Goal: Information Seeking & Learning: Find specific fact

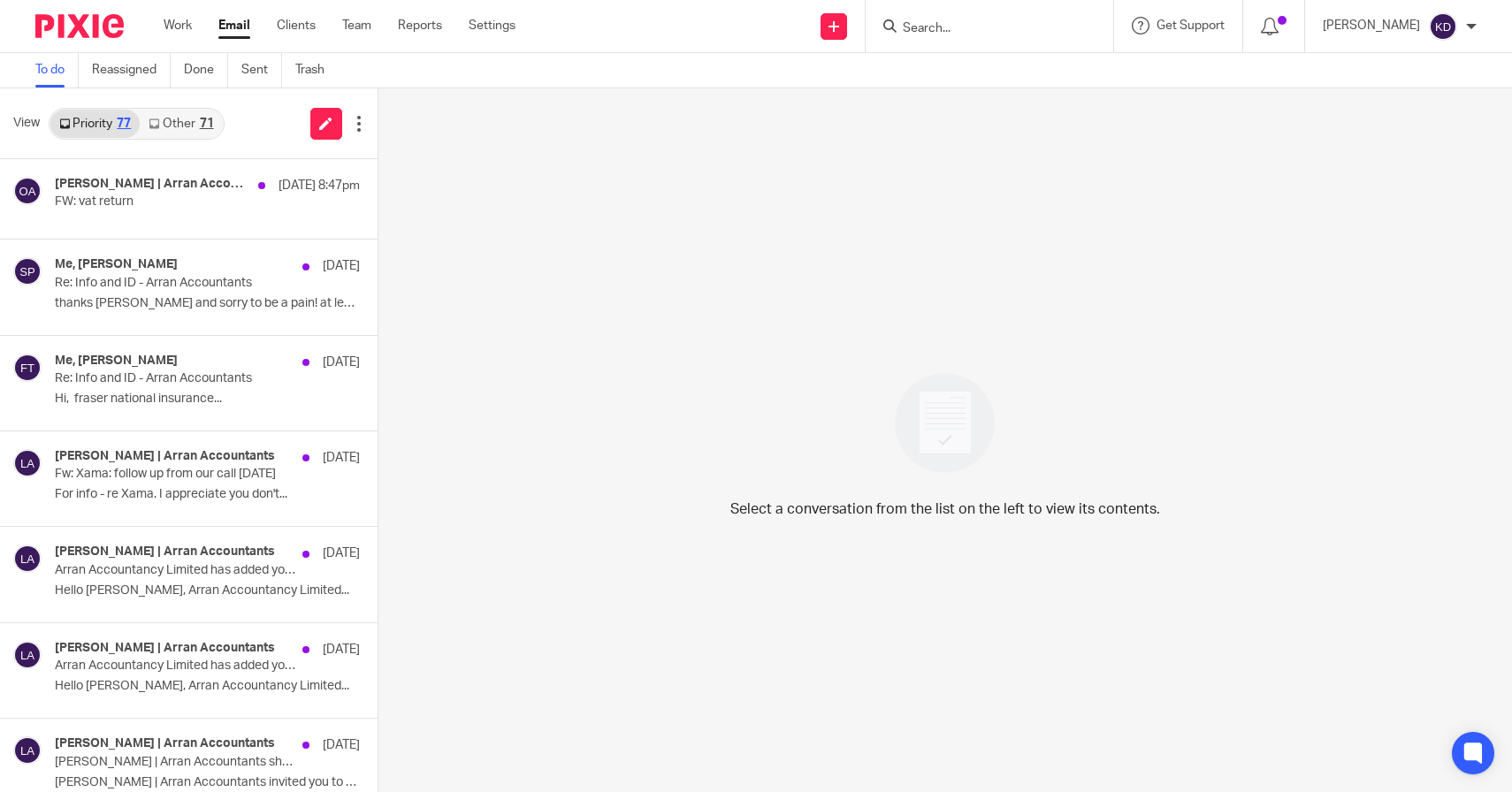
click at [1022, 34] on input "Search" at bounding box center [980, 29] width 159 height 16
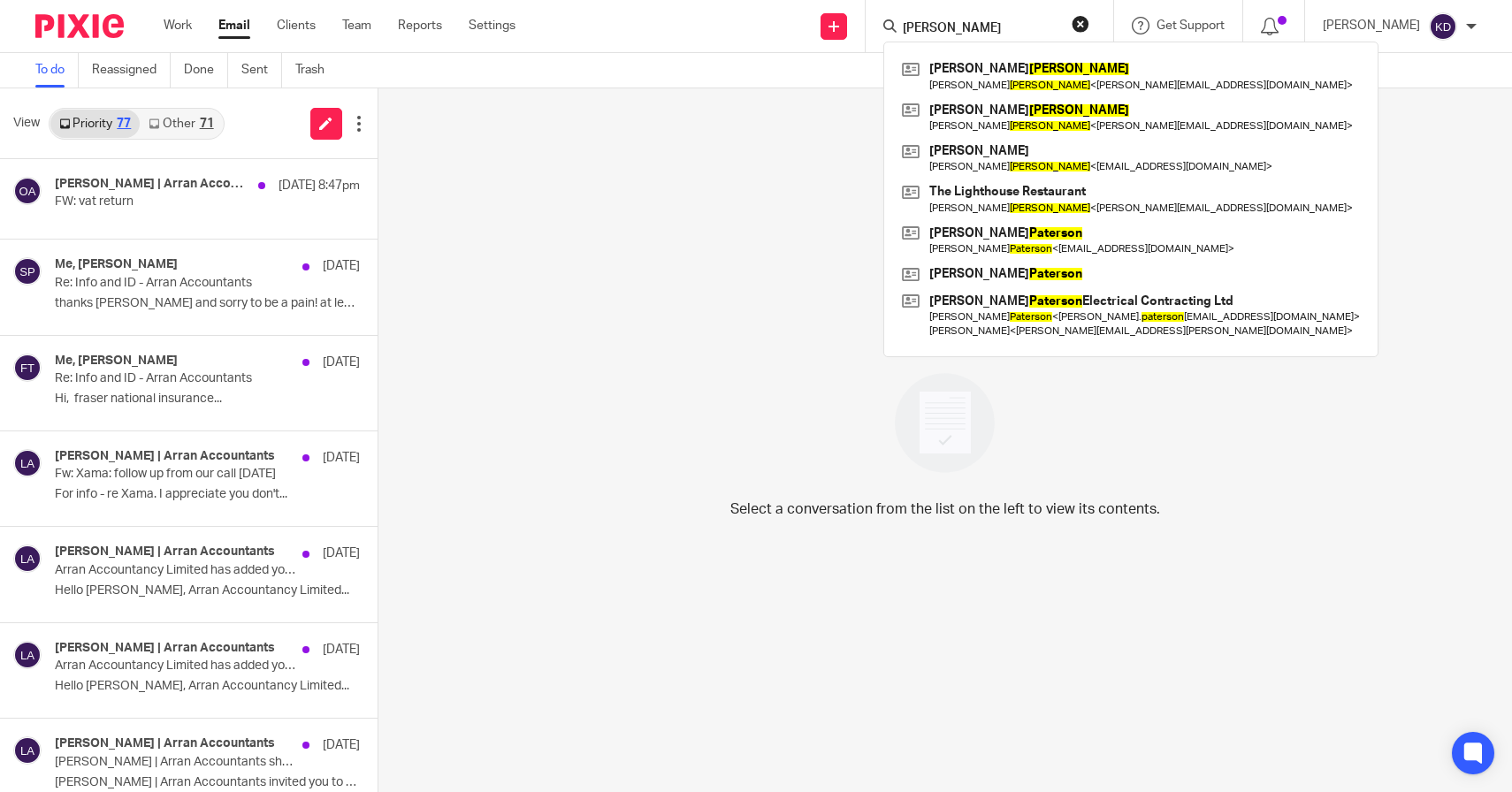
type input "pattison"
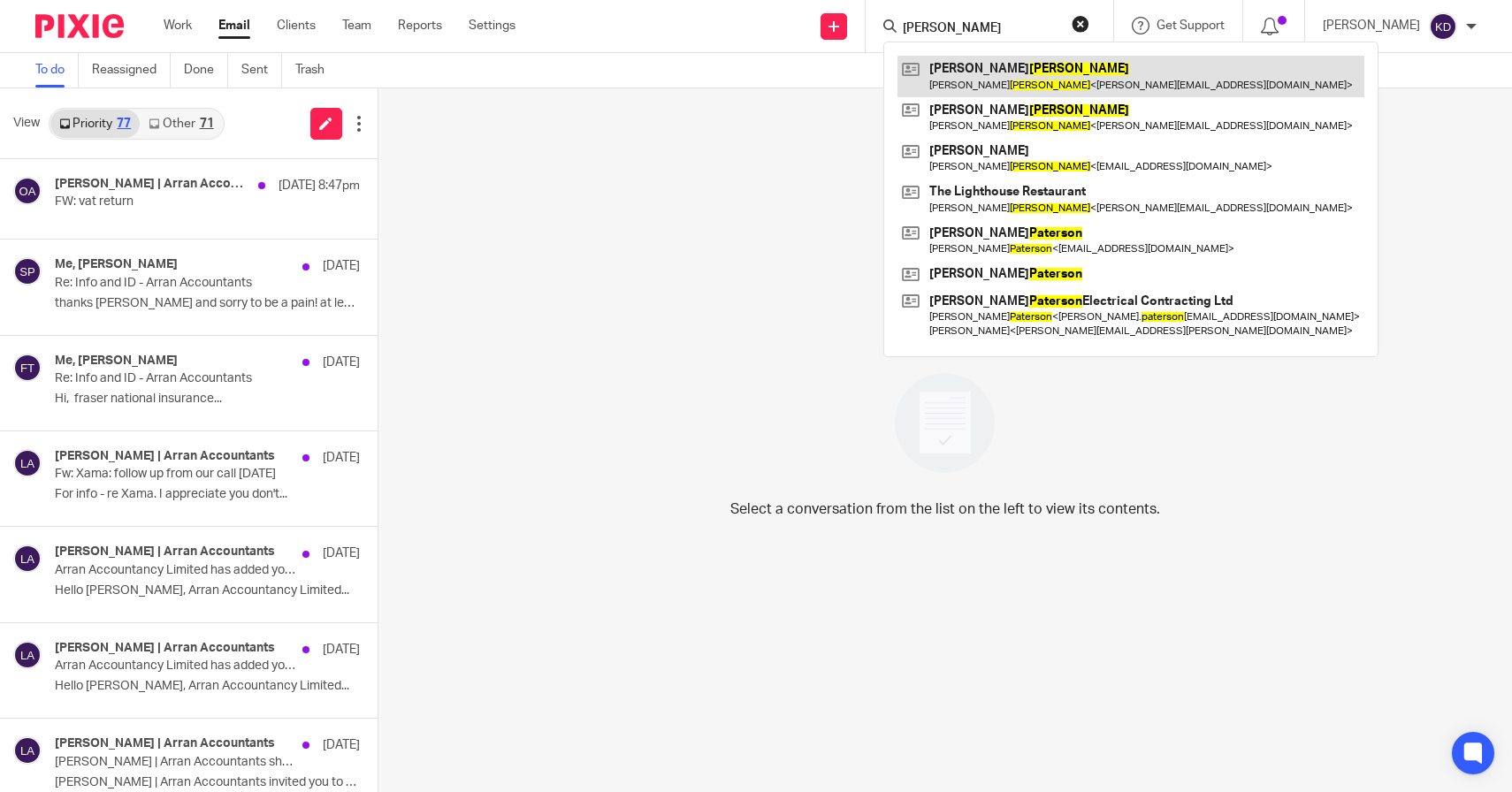
click at [1107, 75] on link at bounding box center [1130, 75] width 467 height 40
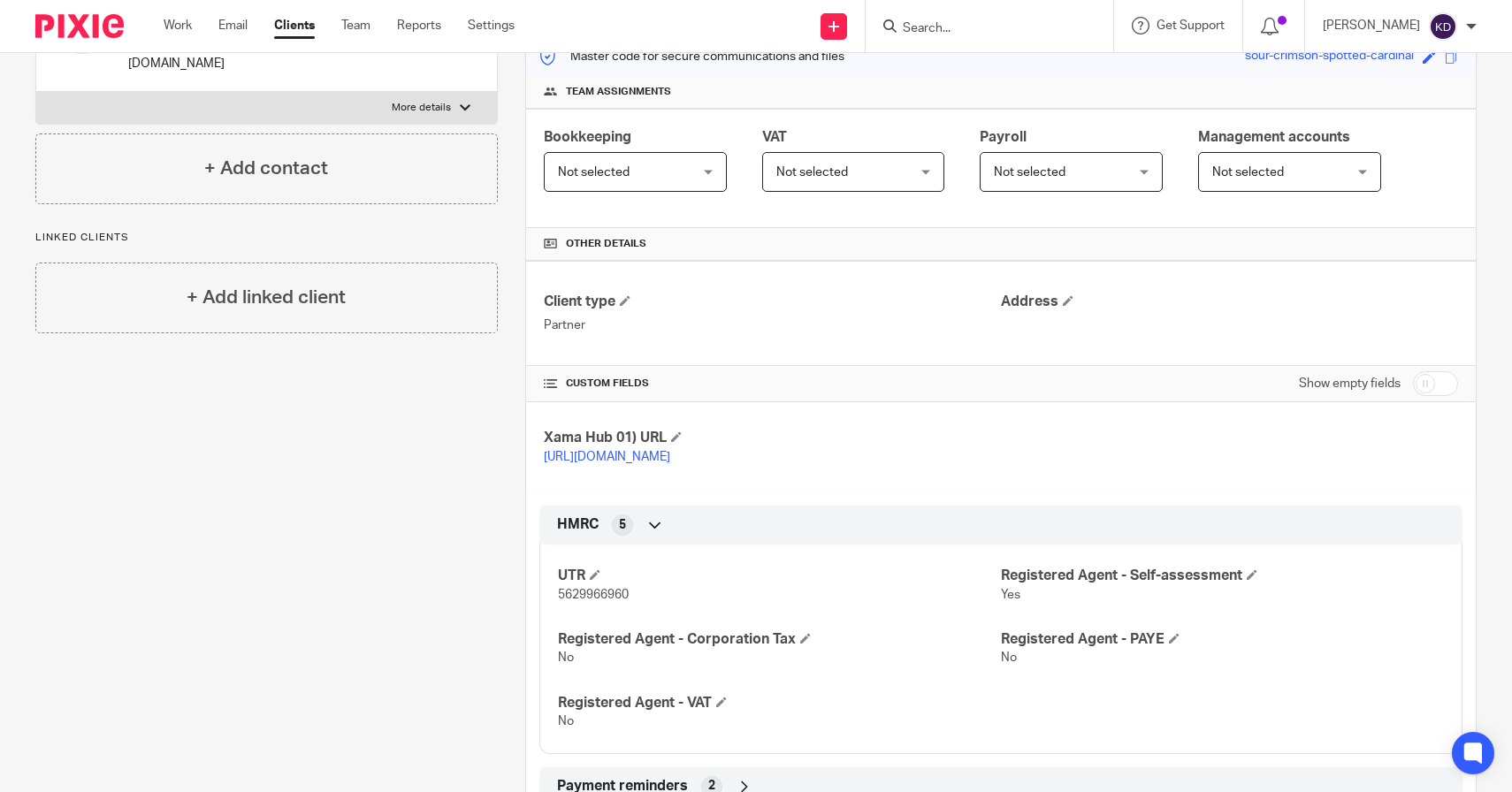
scroll to position [375, 0]
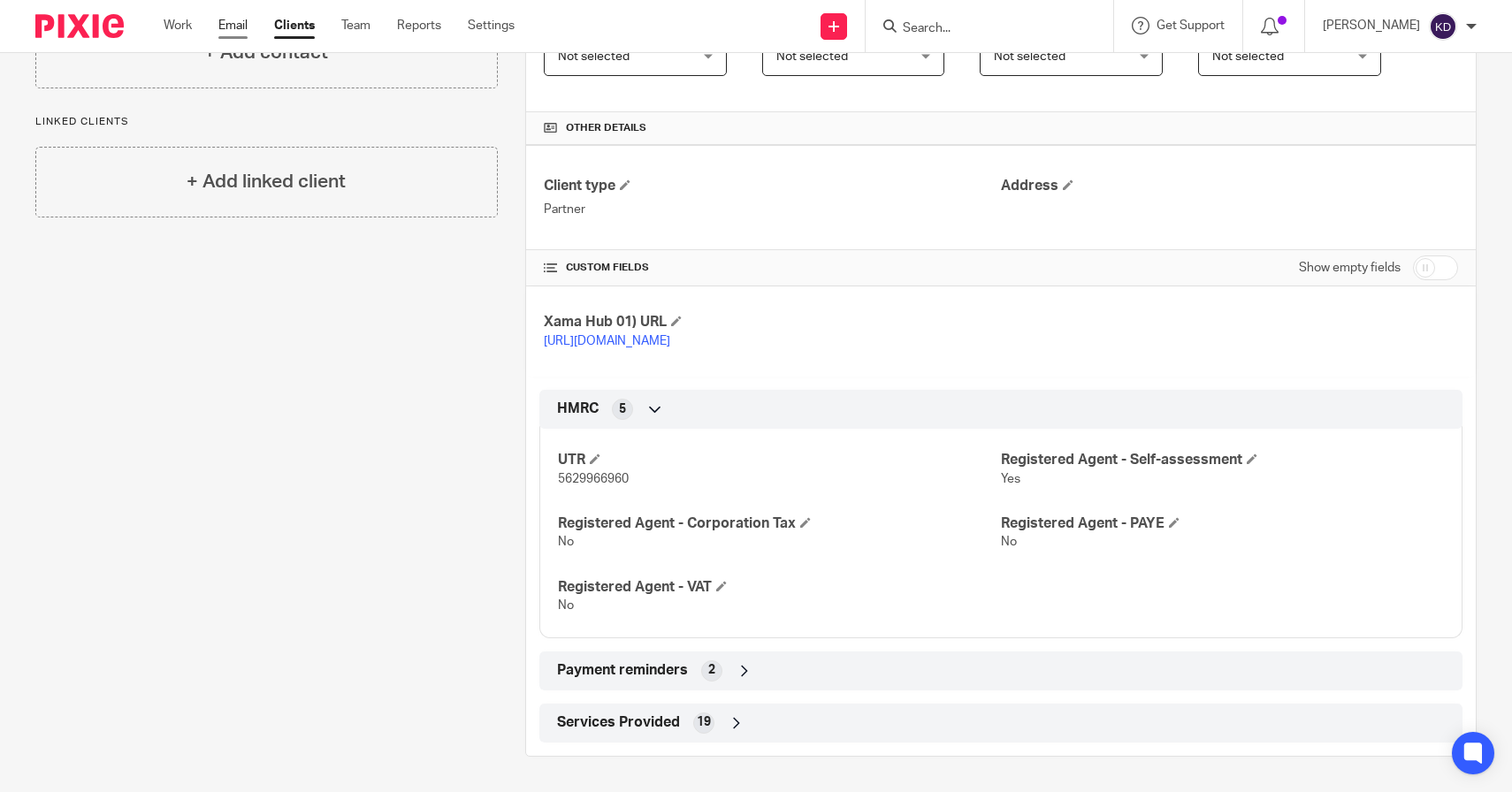
click at [240, 27] on link "Email" at bounding box center [232, 25] width 29 height 18
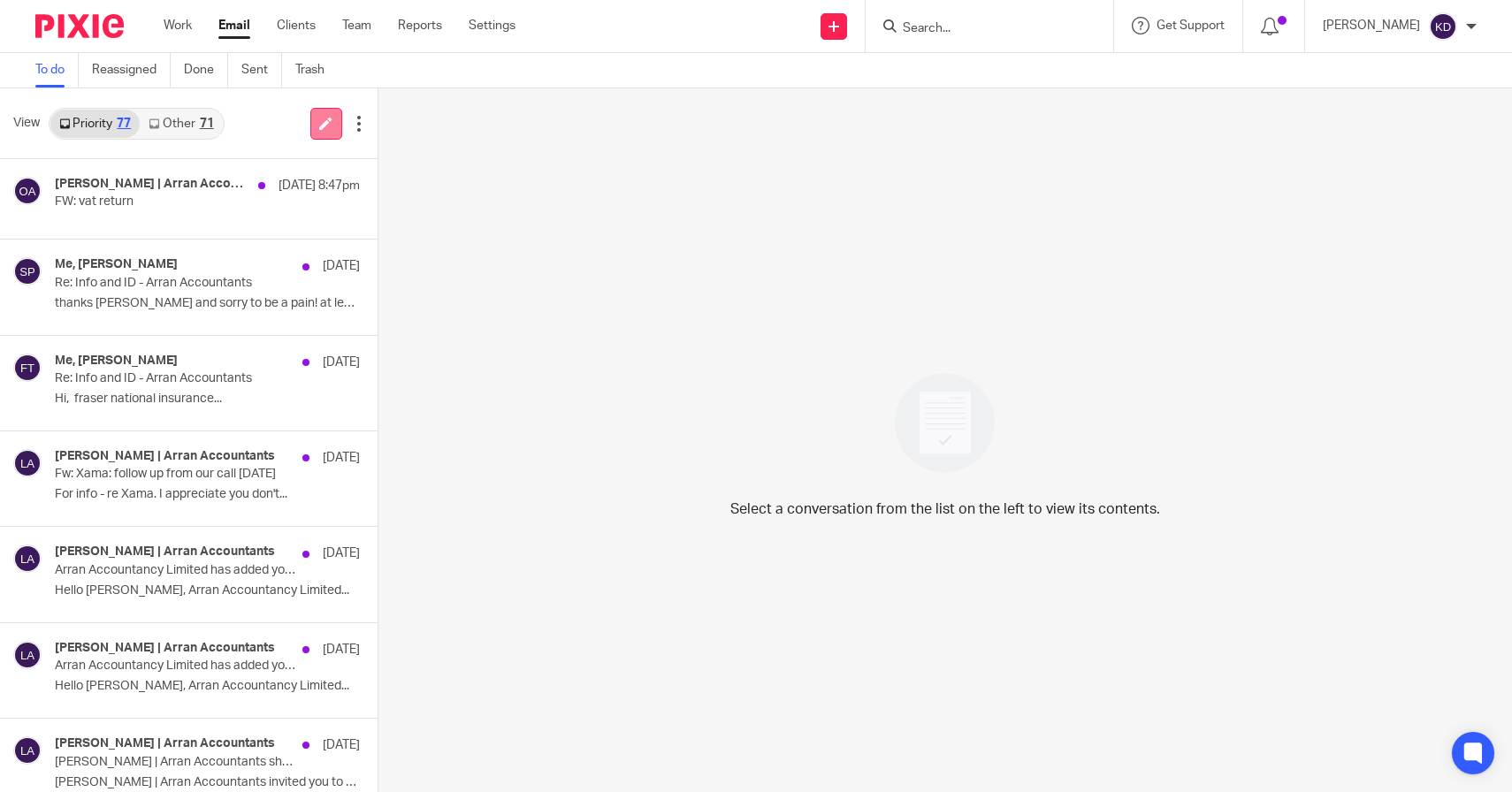
click at [317, 131] on link at bounding box center [326, 124] width 32 height 32
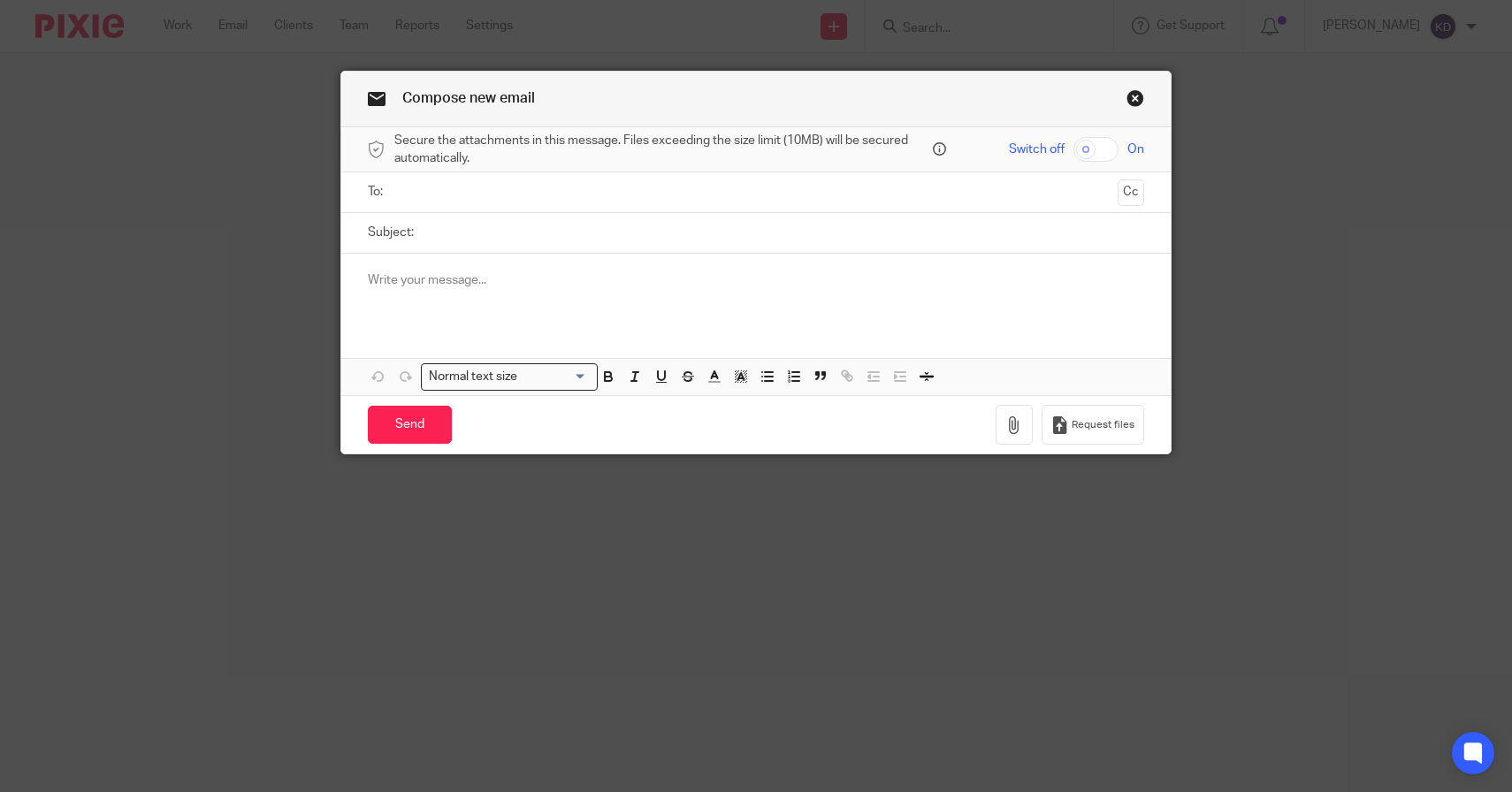
click at [644, 195] on input "text" at bounding box center [756, 193] width 710 height 21
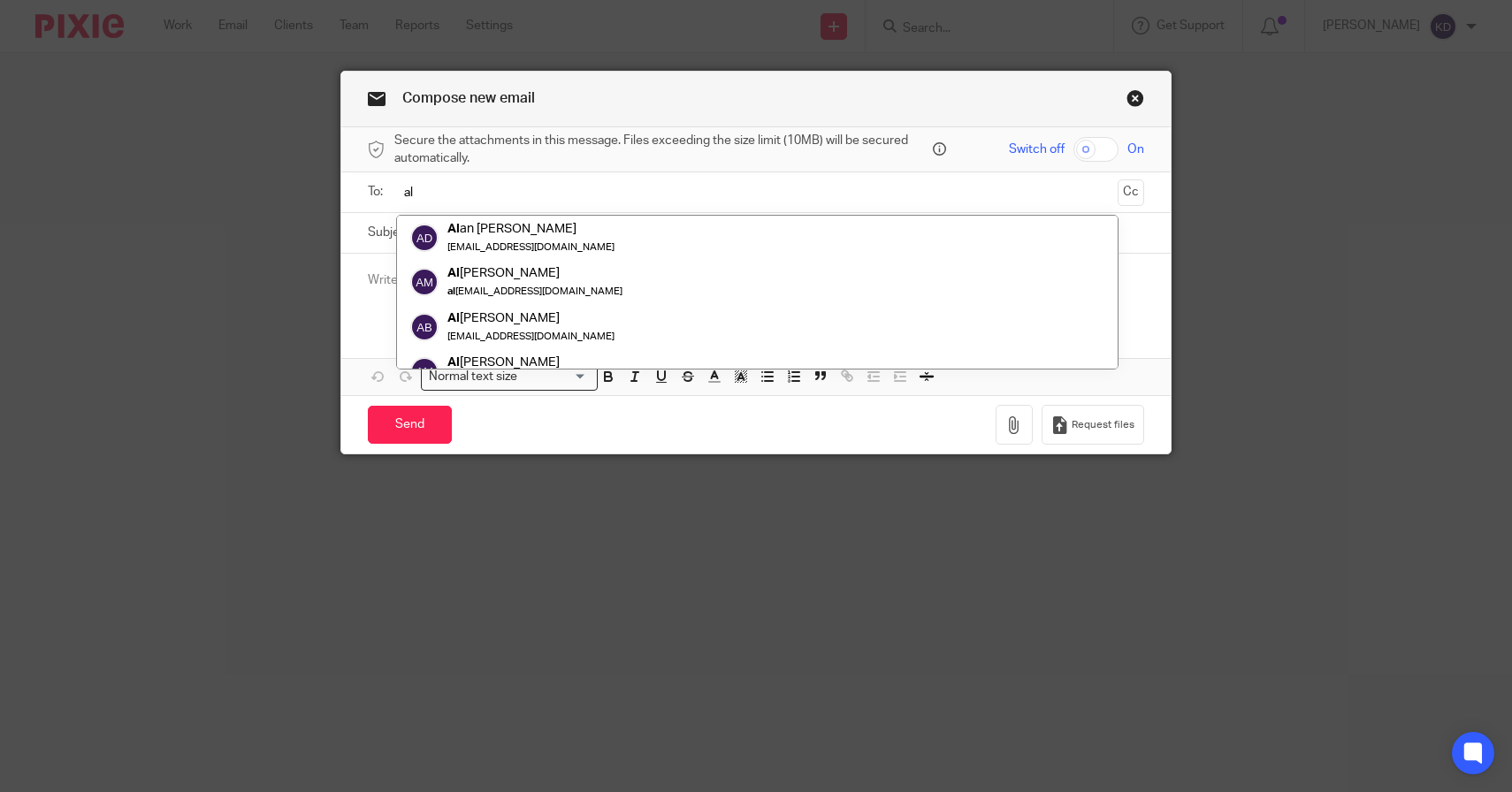
type input "a"
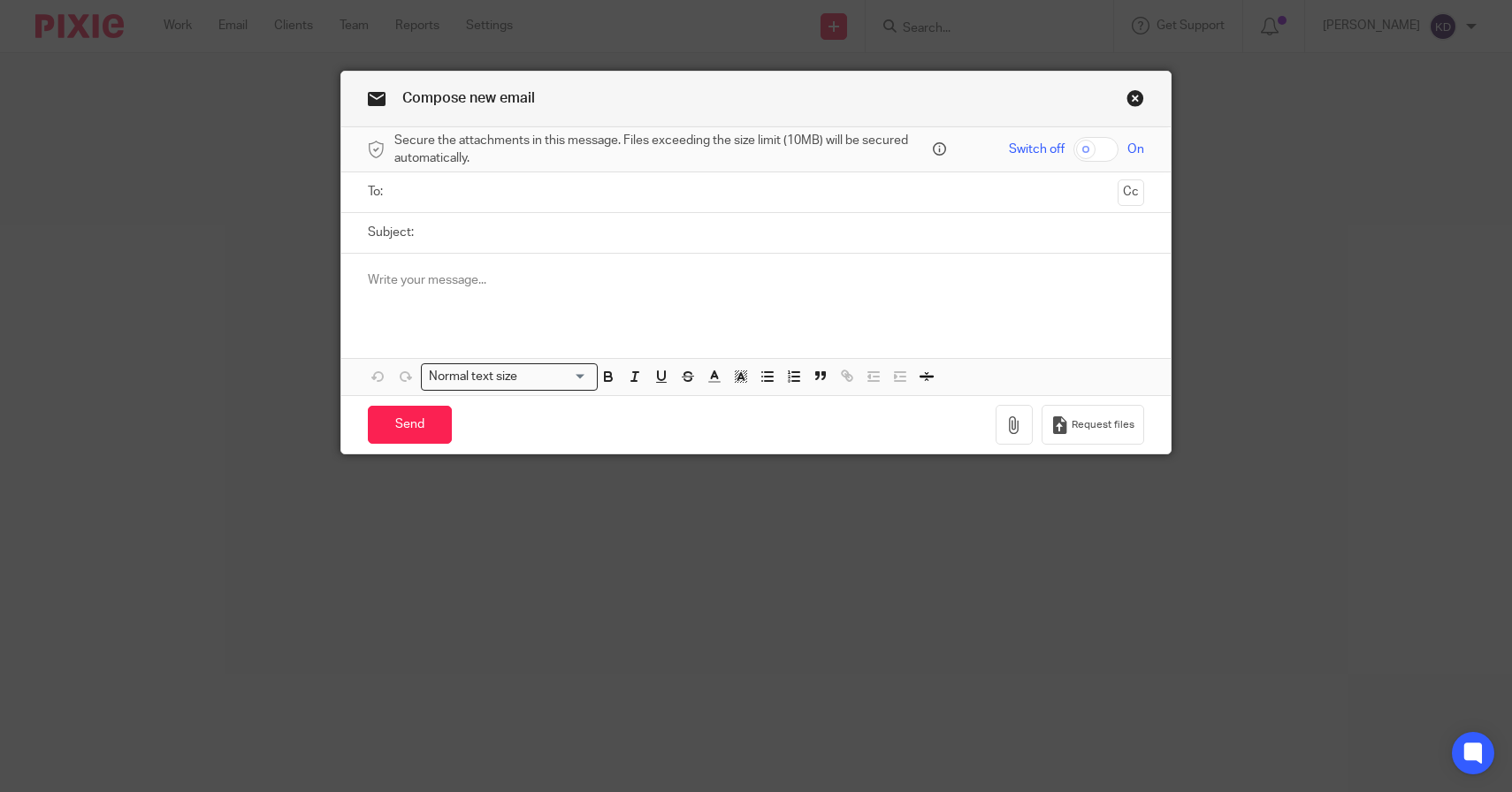
click at [1123, 82] on div "Compose new email" at bounding box center [756, 99] width 831 height 55
click at [1127, 96] on link "Close this dialog window" at bounding box center [1135, 101] width 18 height 23
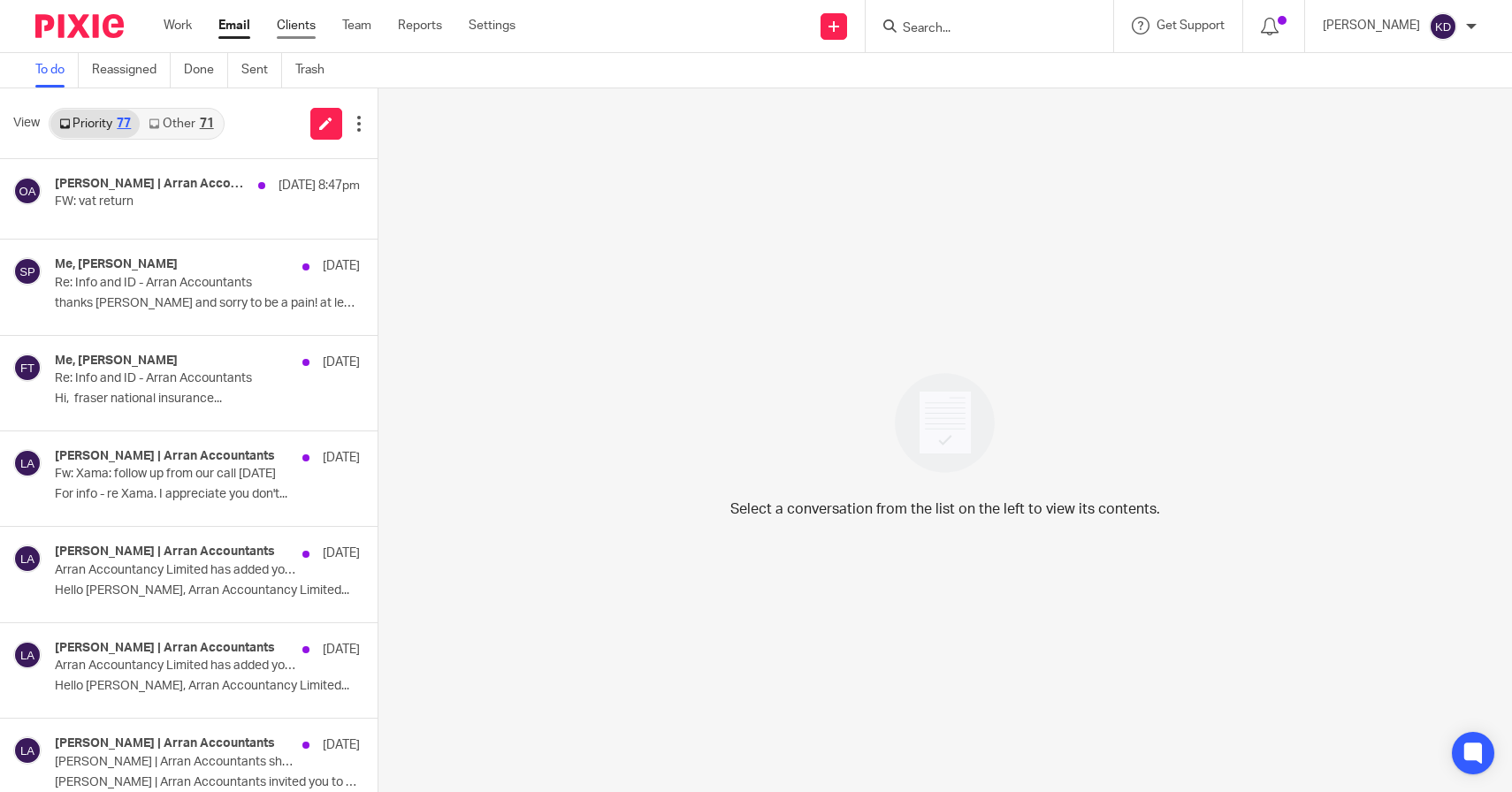
click at [295, 29] on link "Clients" at bounding box center [296, 25] width 39 height 18
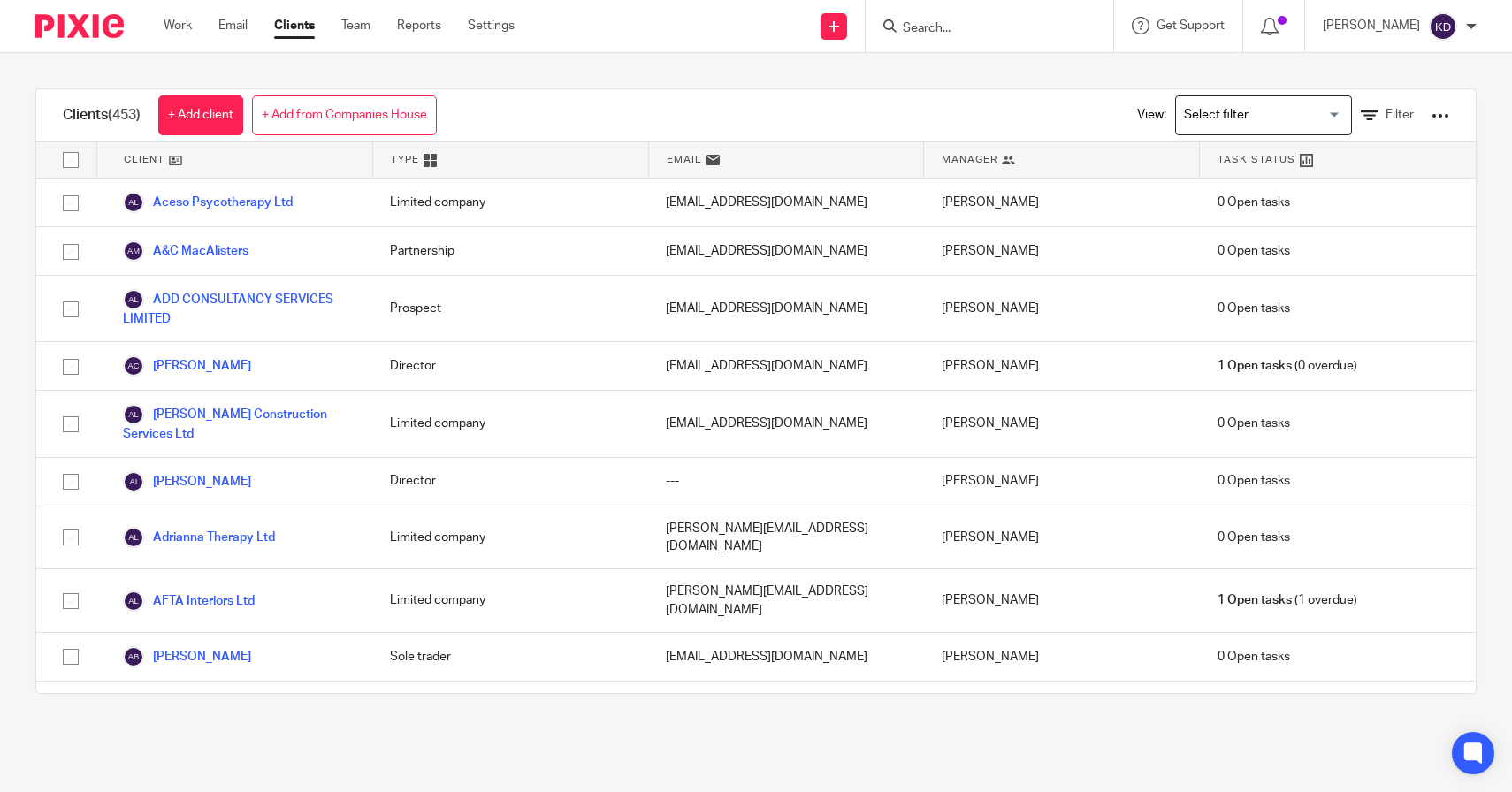
click at [70, 162] on input "checkbox" at bounding box center [70, 160] width 34 height 34
checkbox input "true"
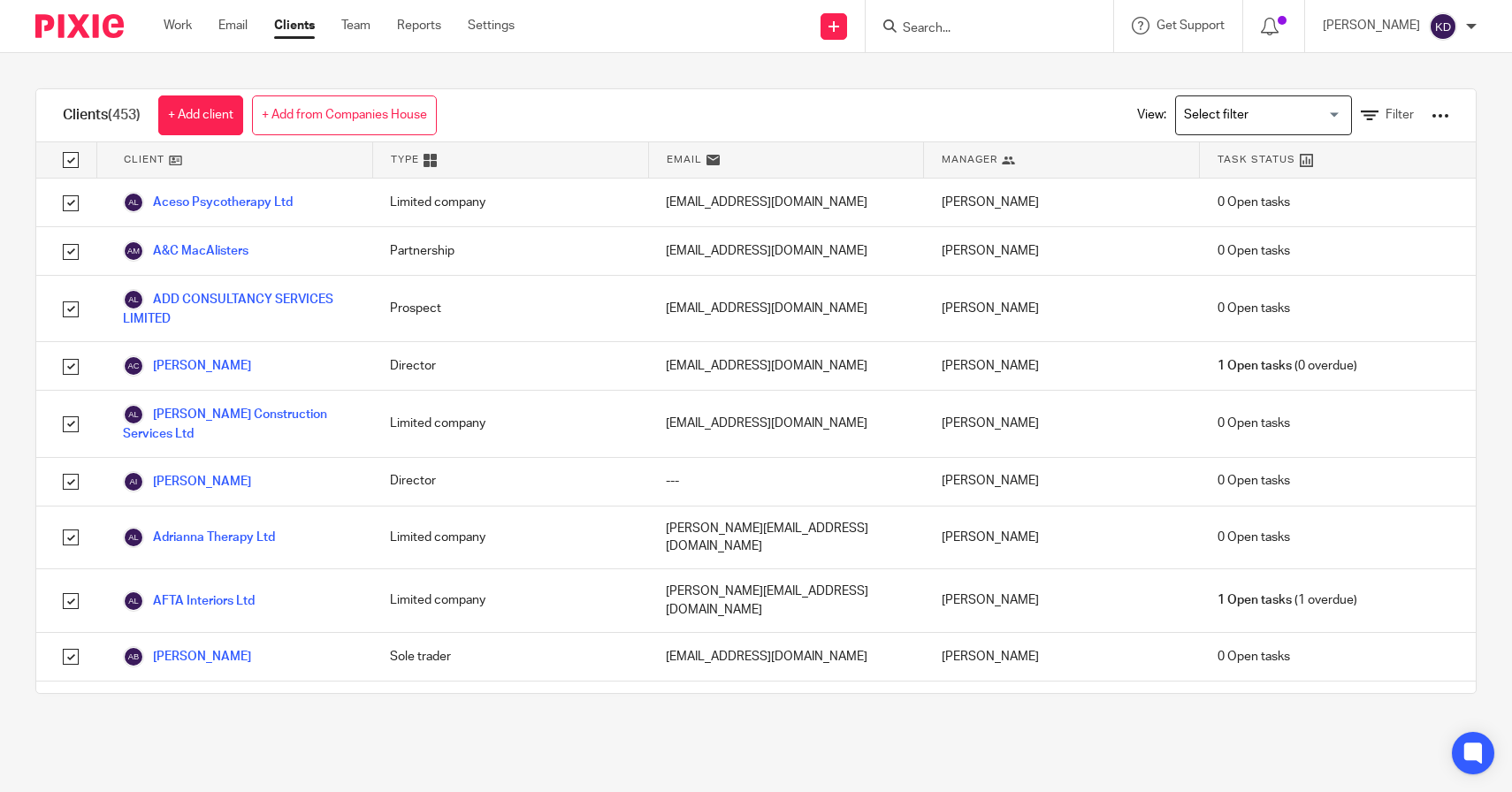
checkbox input "true"
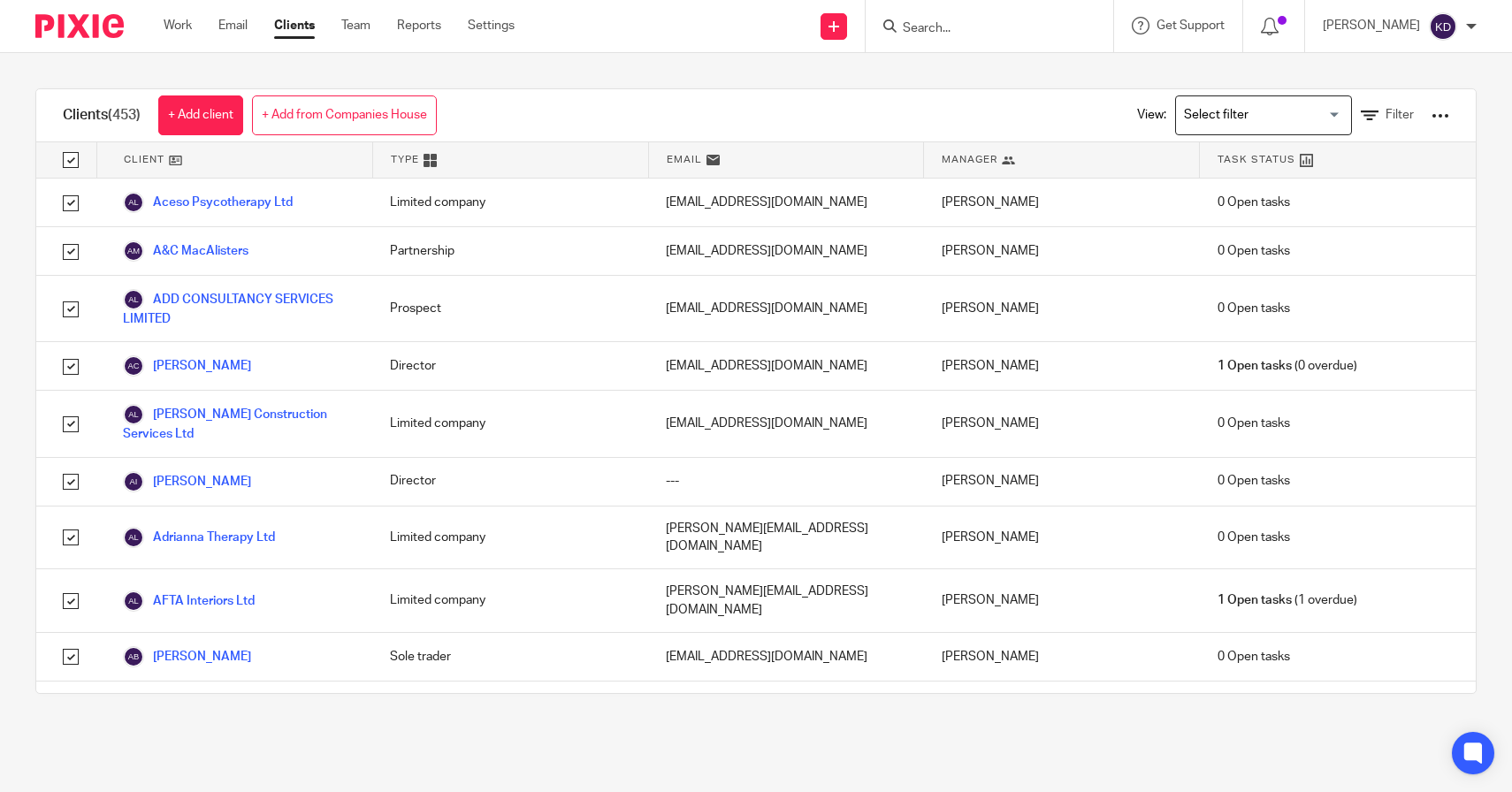
checkbox input "true"
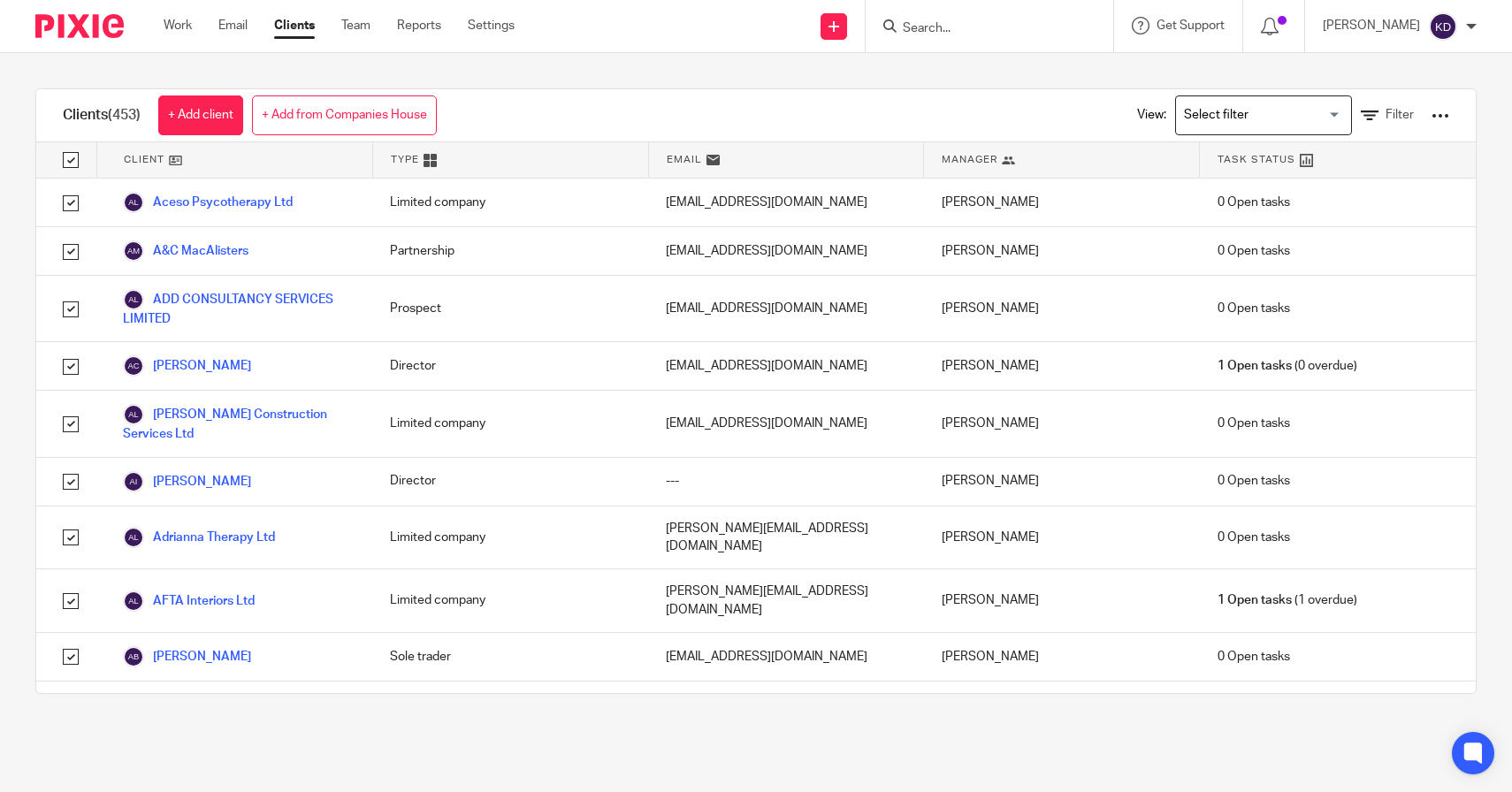
checkbox input "true"
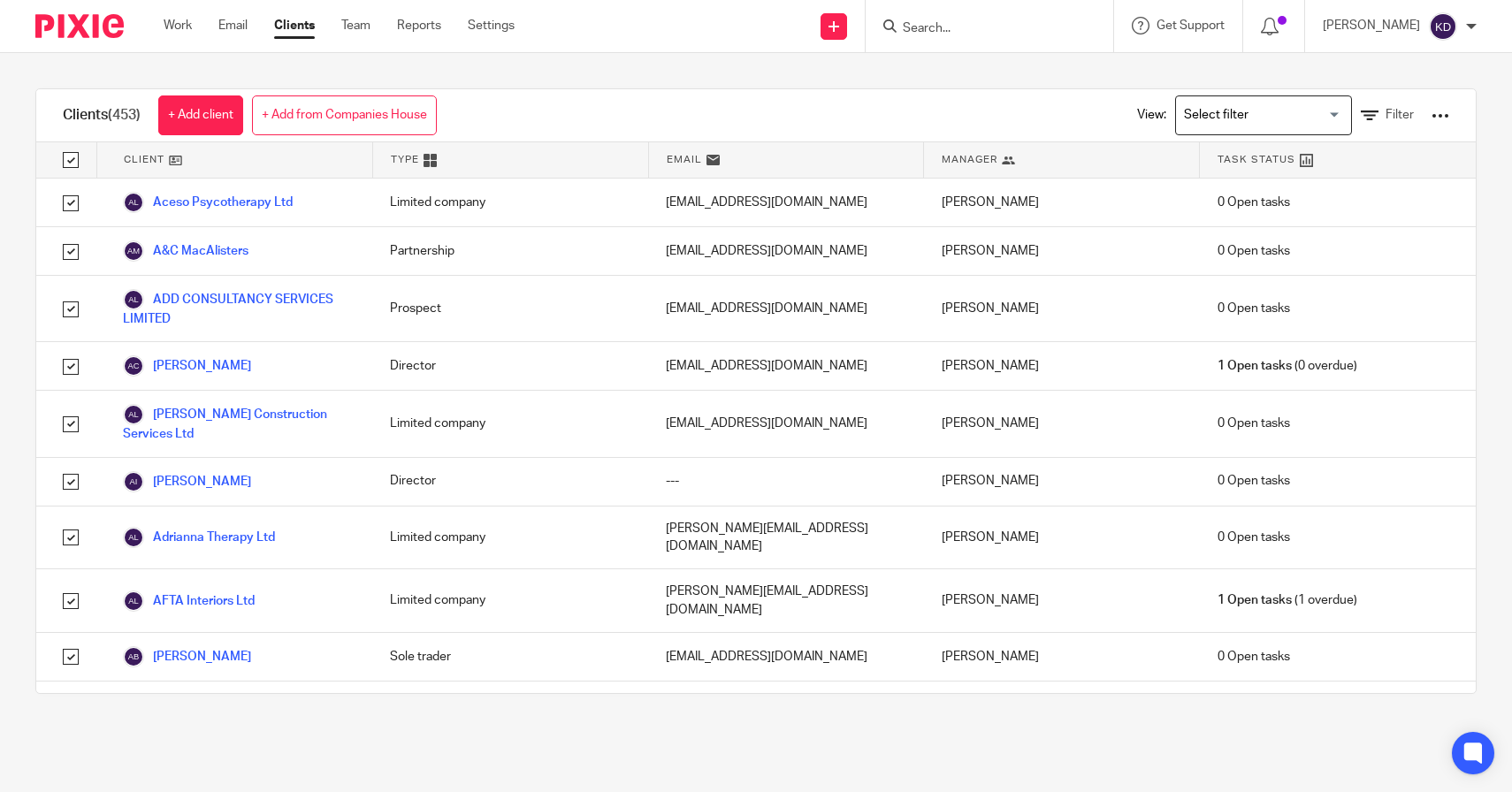
checkbox input "true"
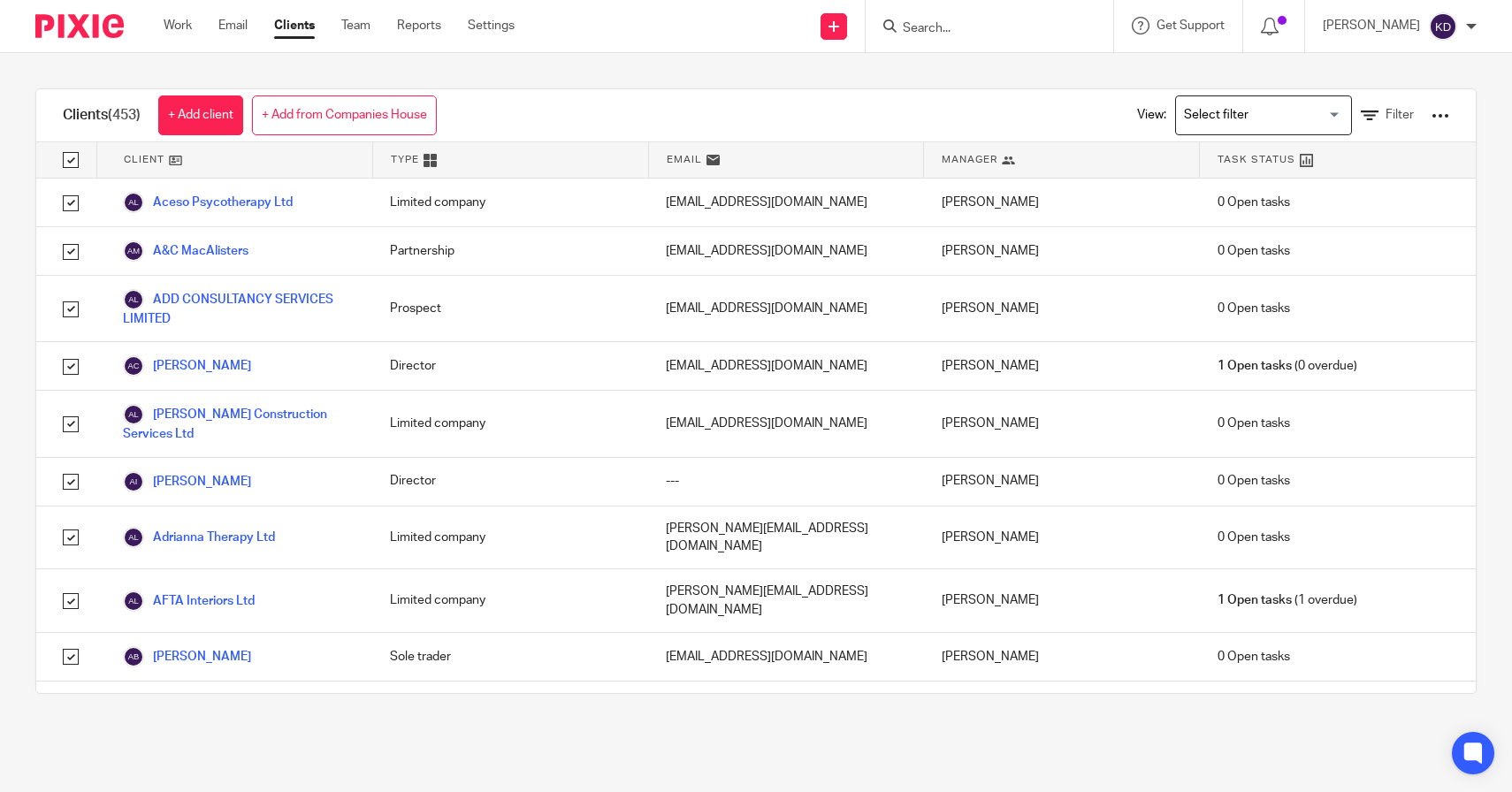
checkbox input "true"
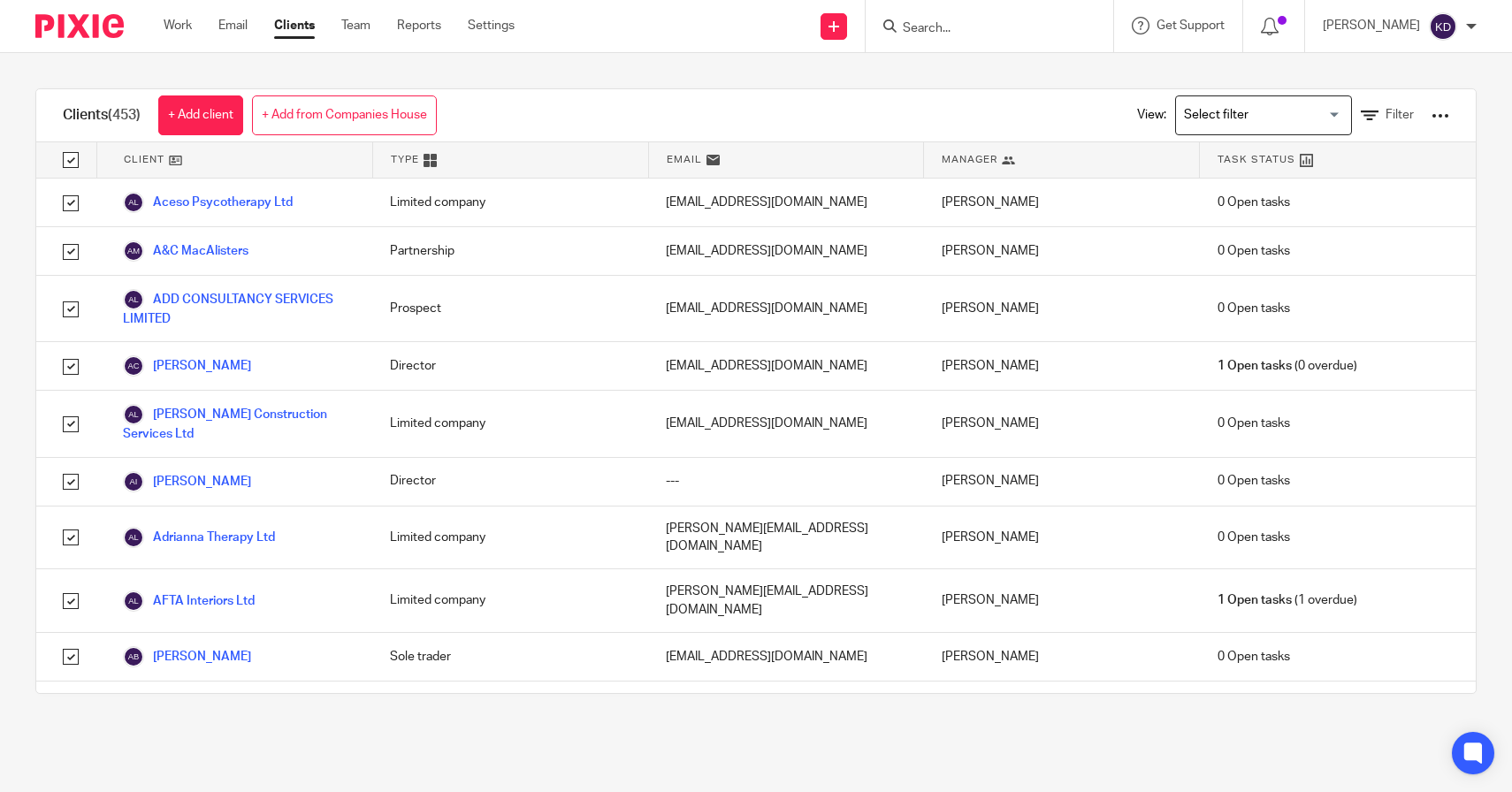
checkbox input "true"
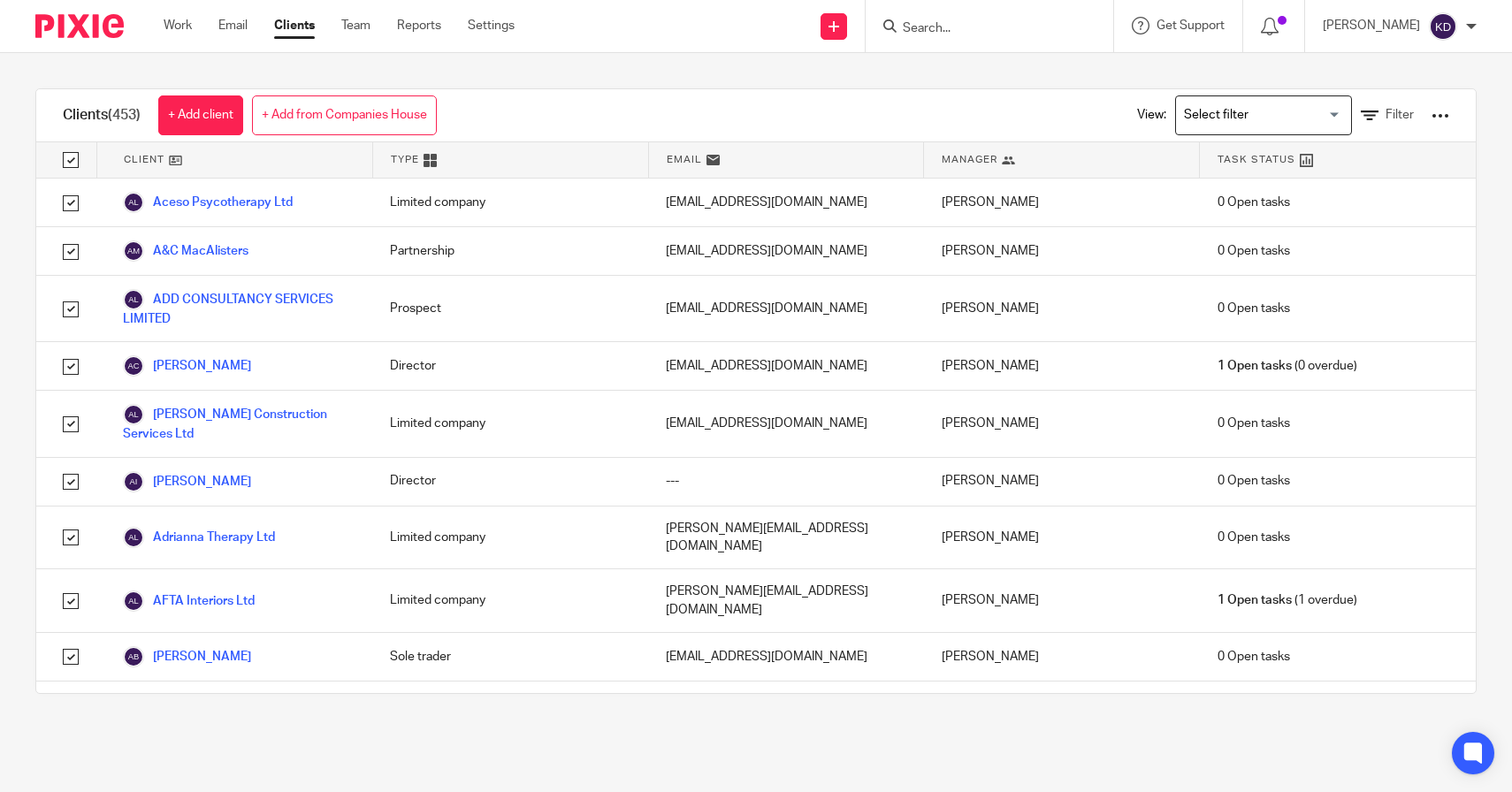
checkbox input "true"
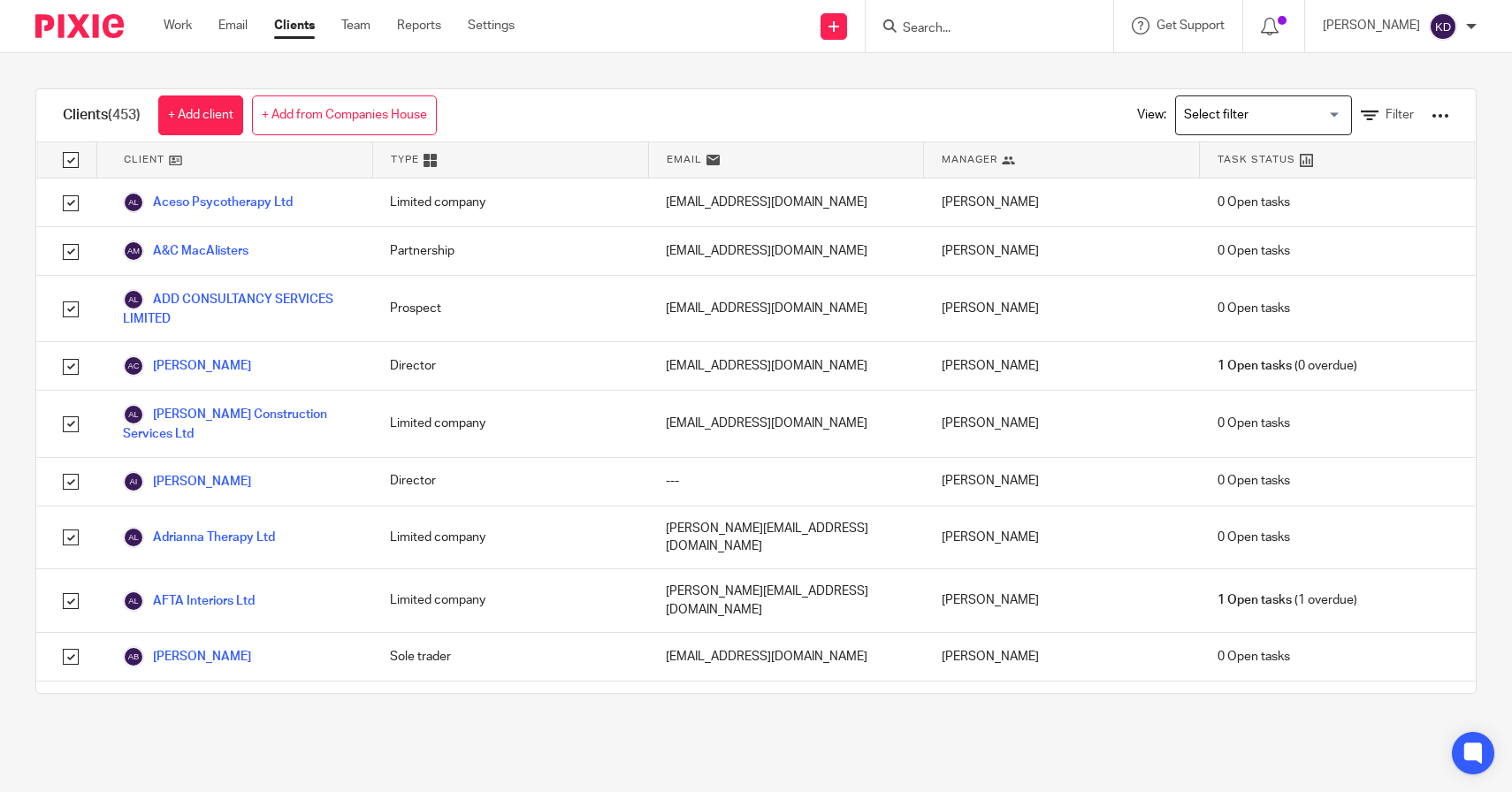
checkbox input "true"
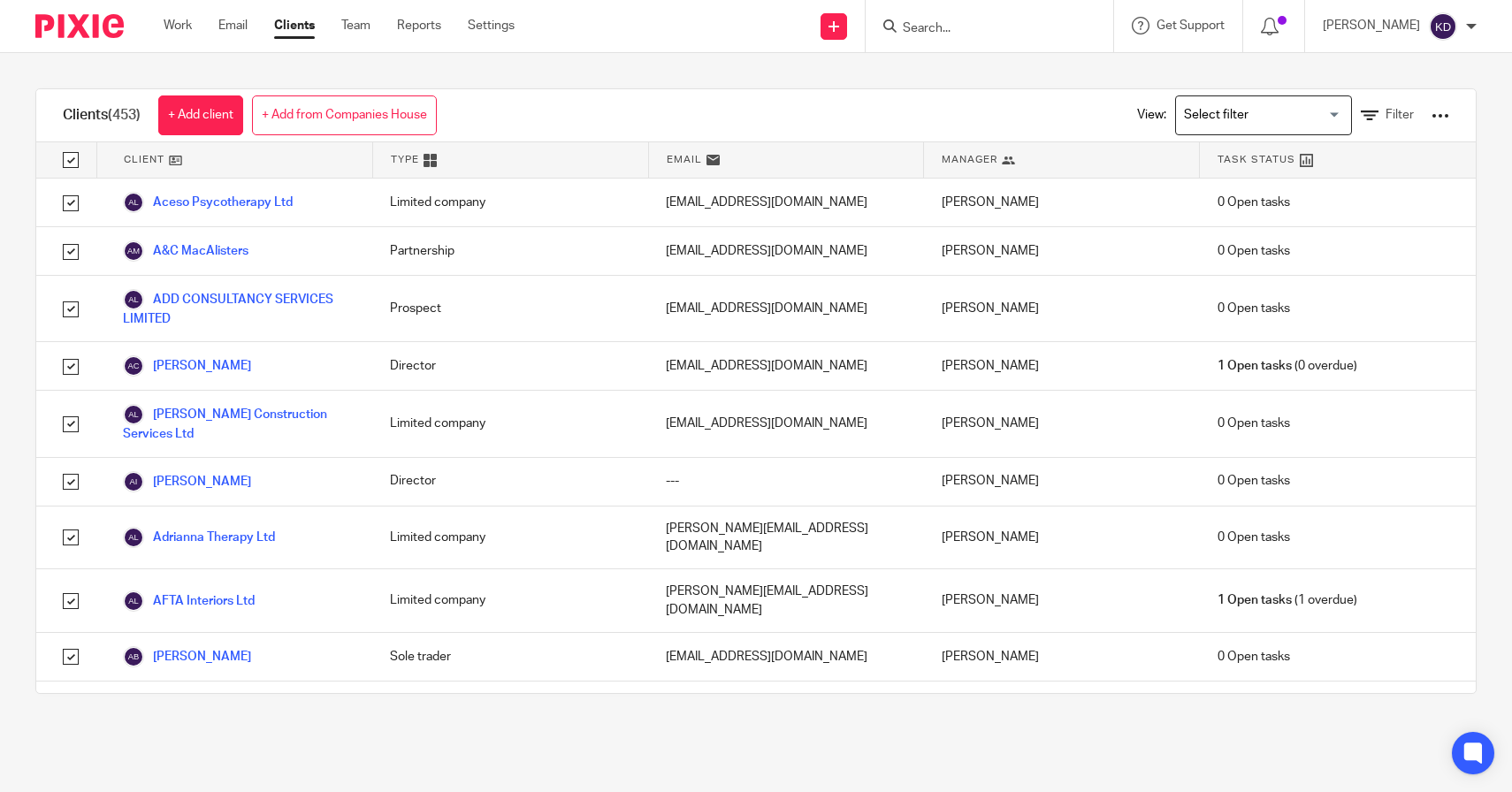
checkbox input "true"
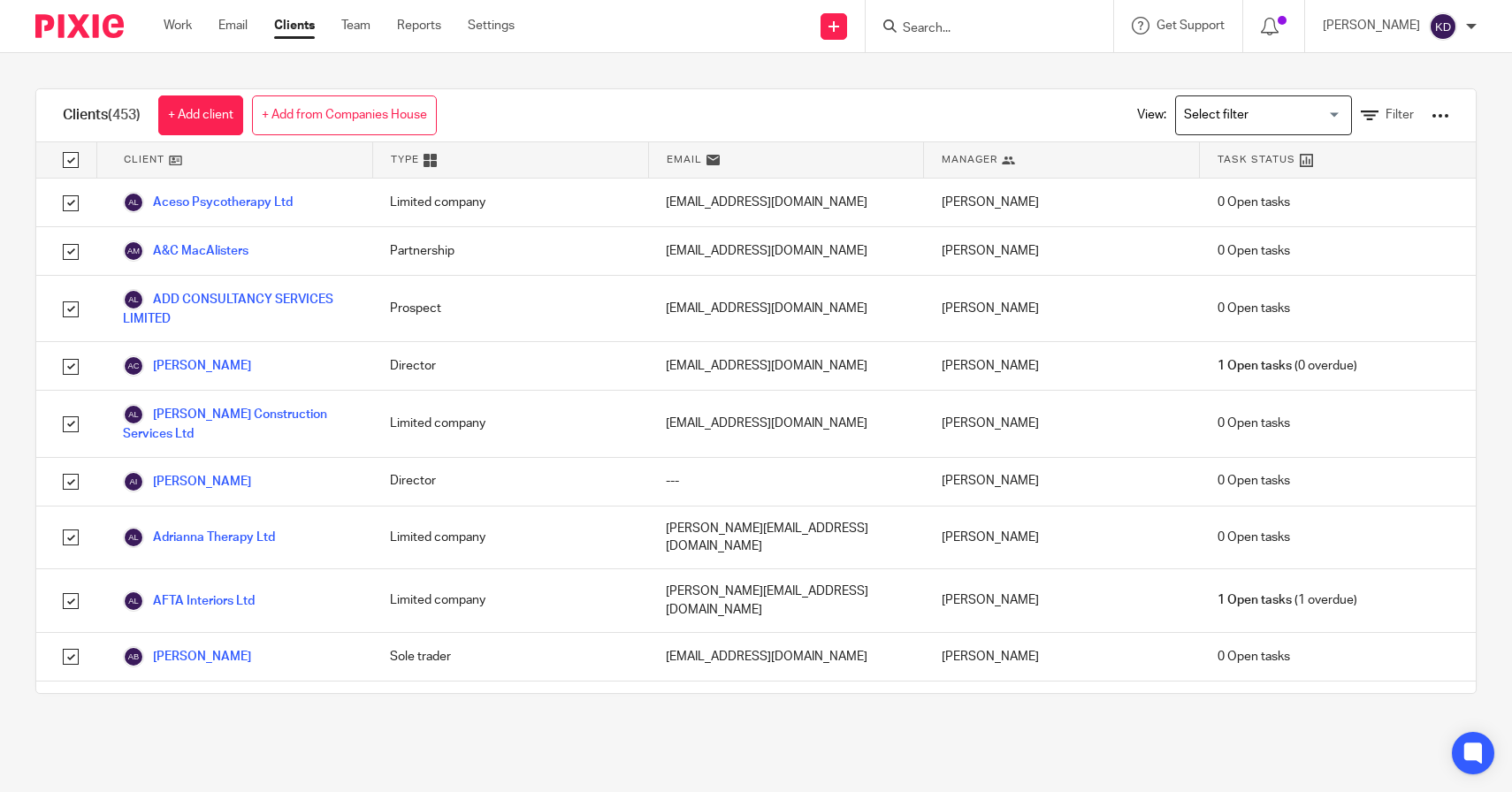
checkbox input "true"
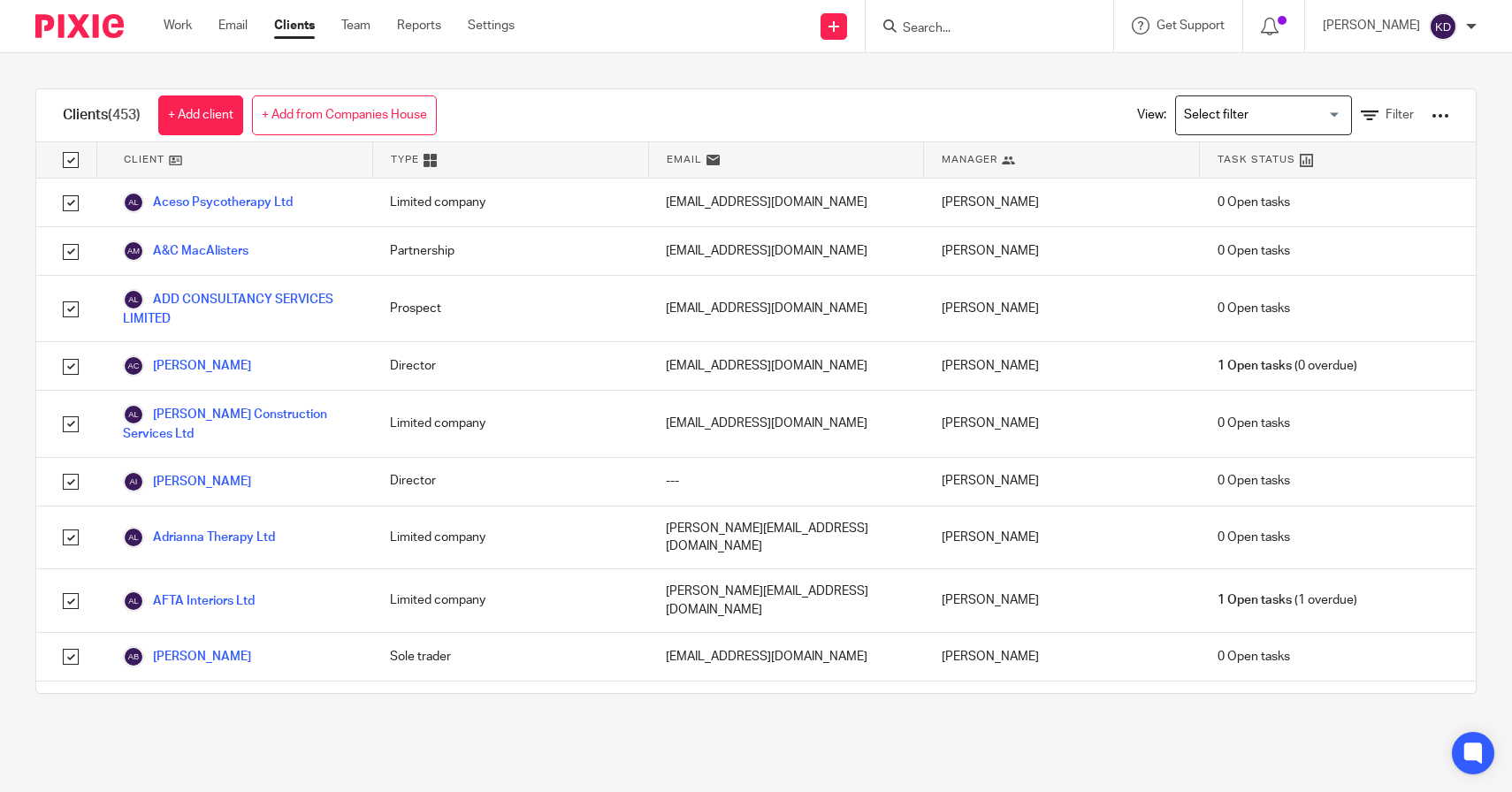
checkbox input "true"
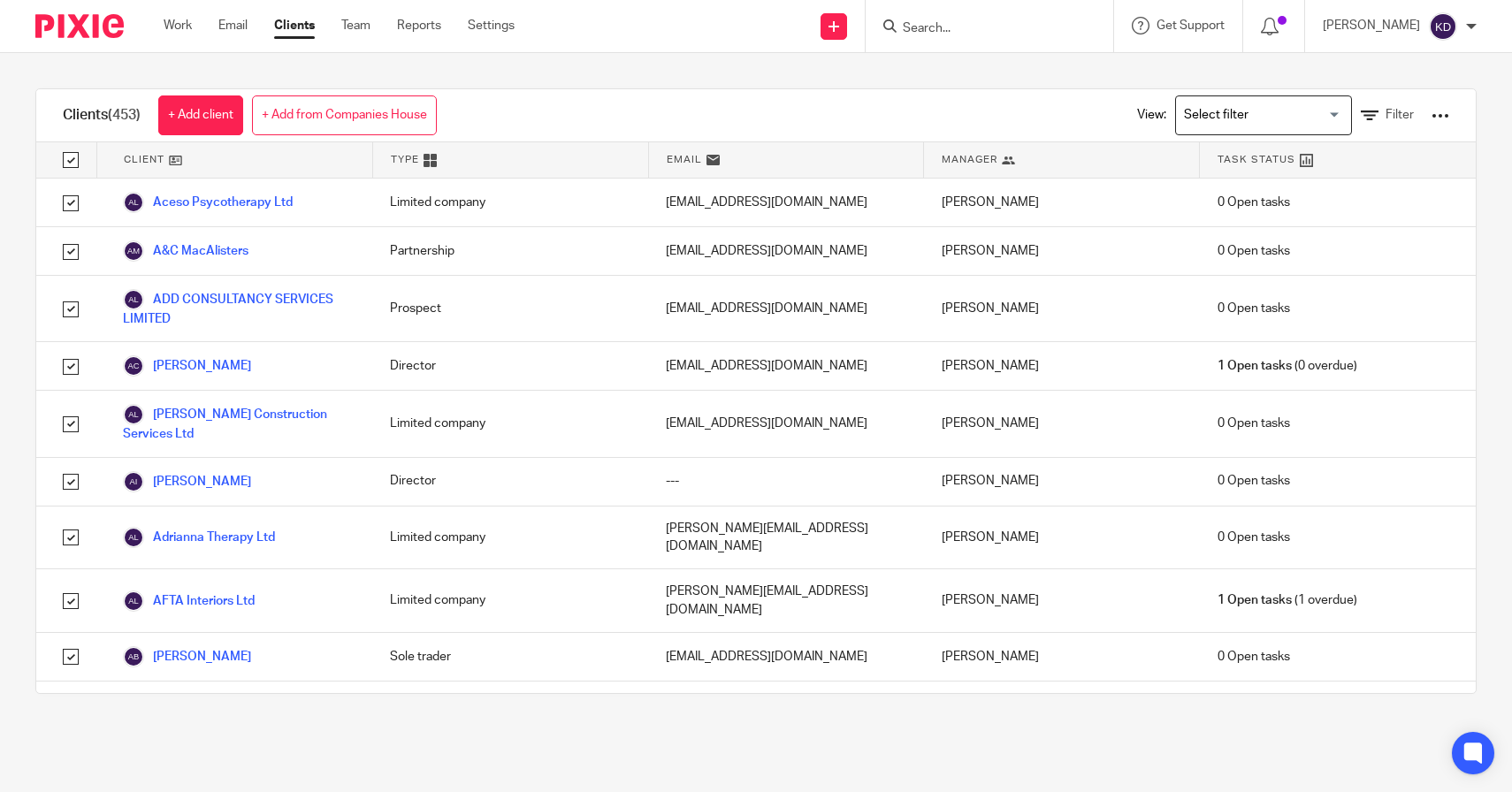
checkbox input "true"
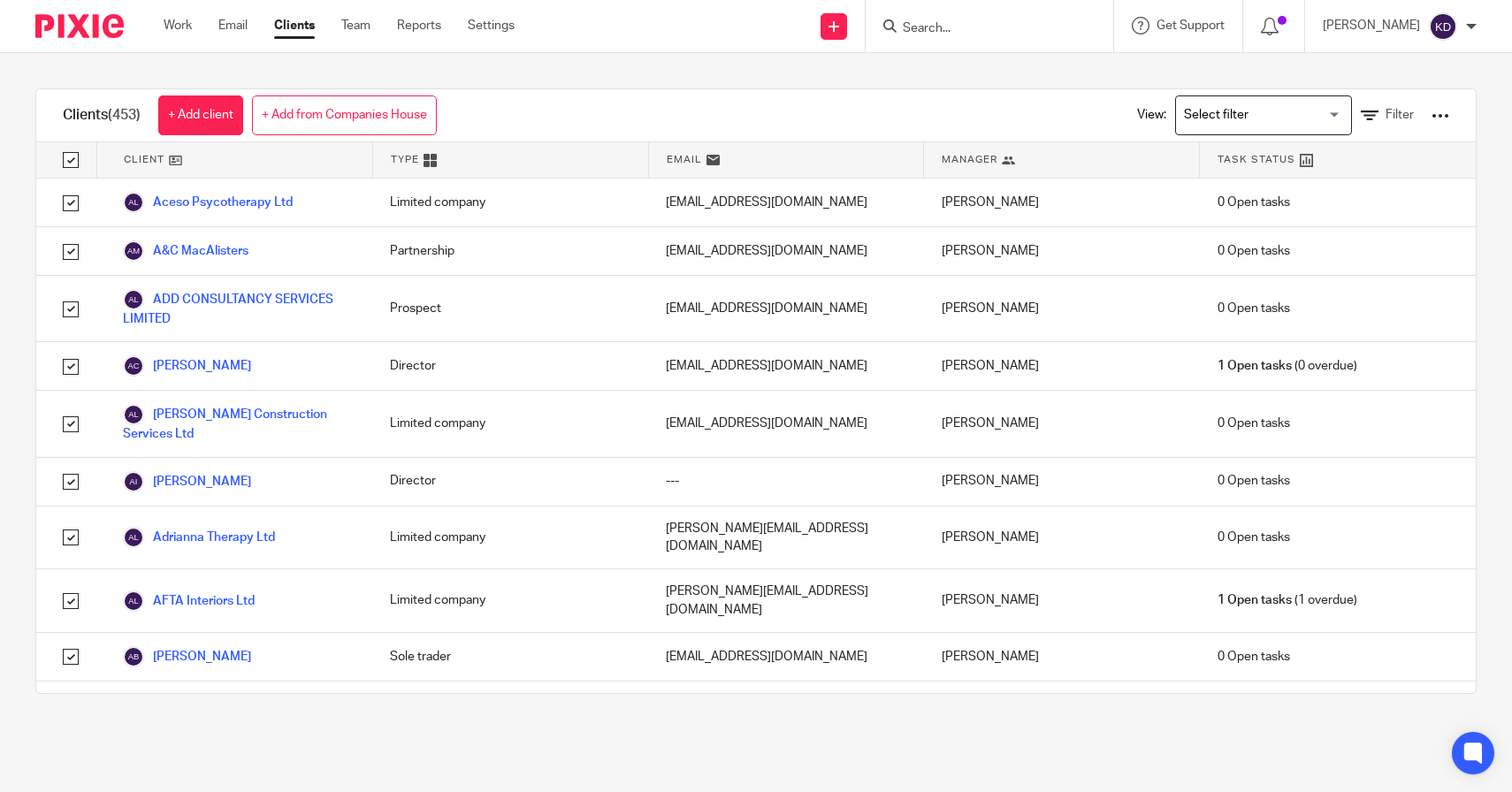
checkbox input "true"
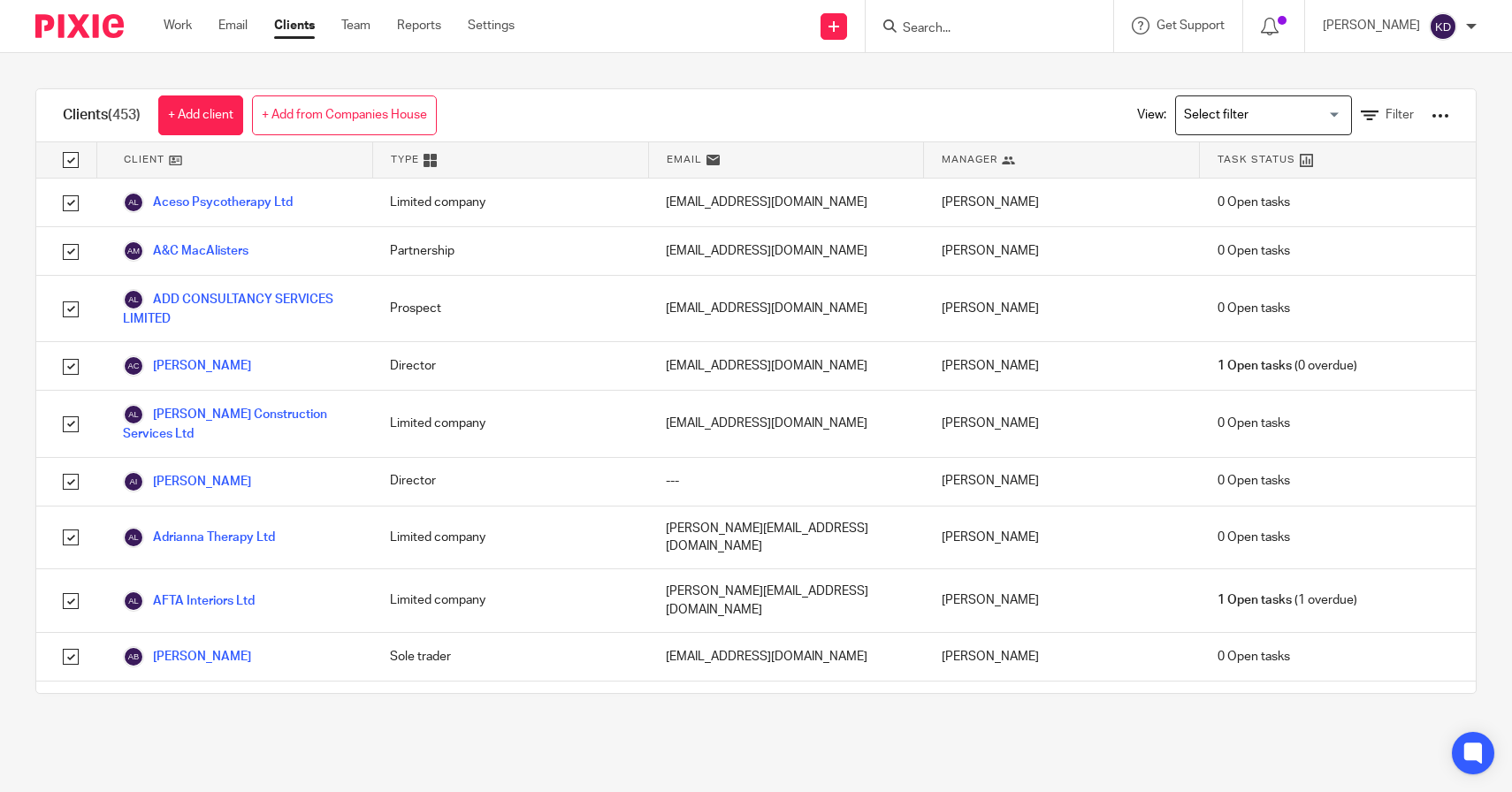
checkbox input "true"
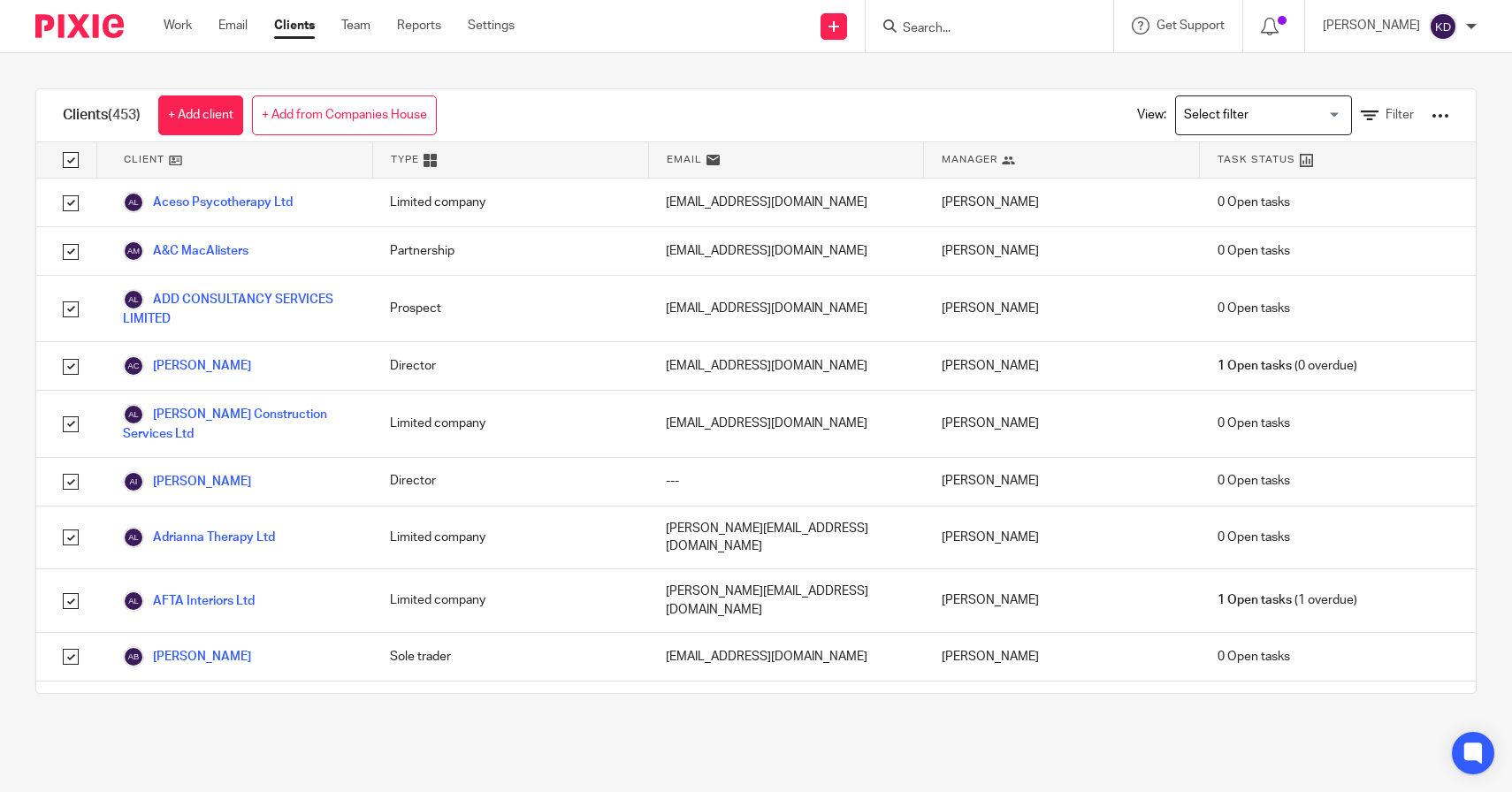
checkbox input "true"
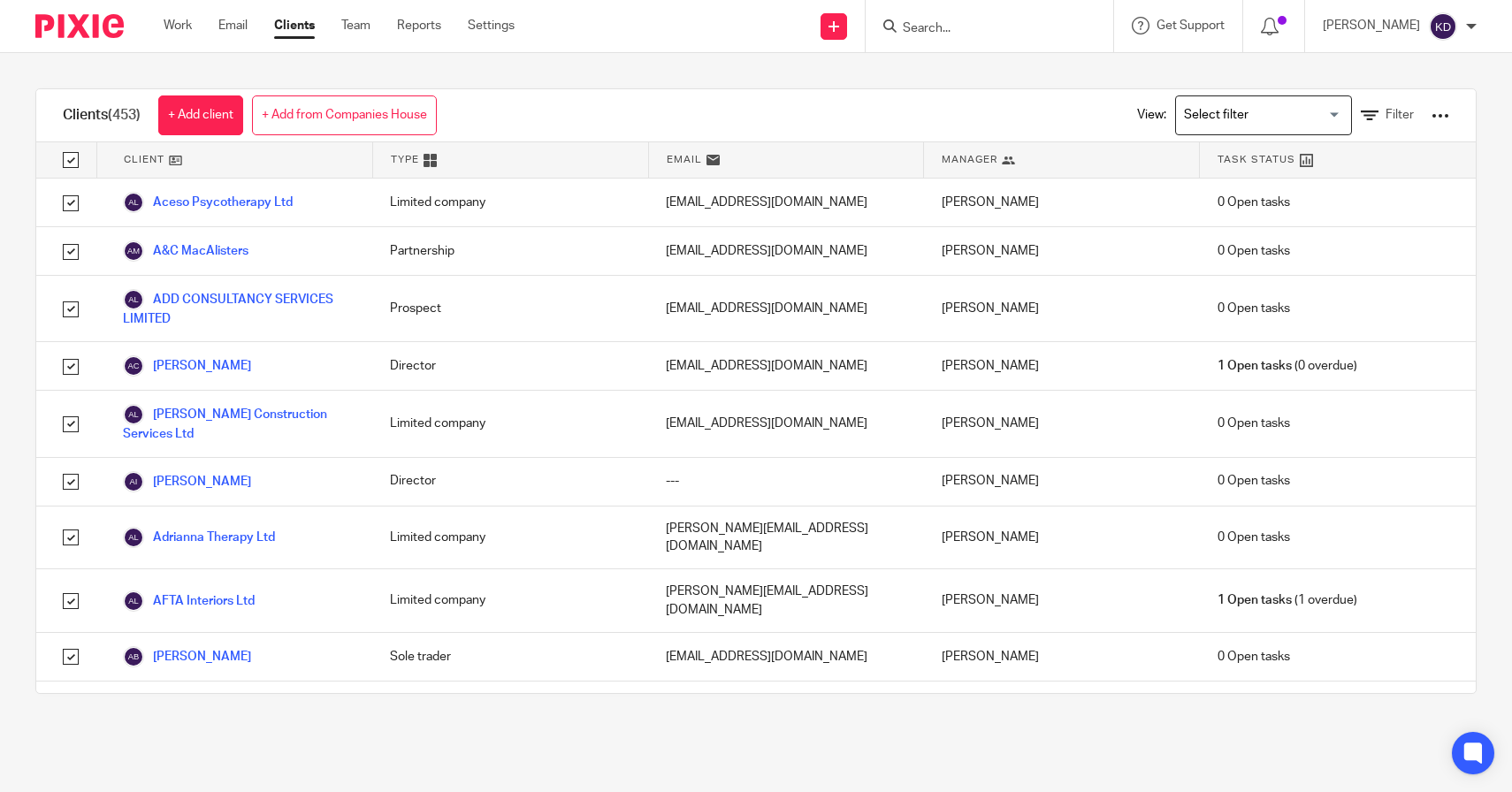
checkbox input "true"
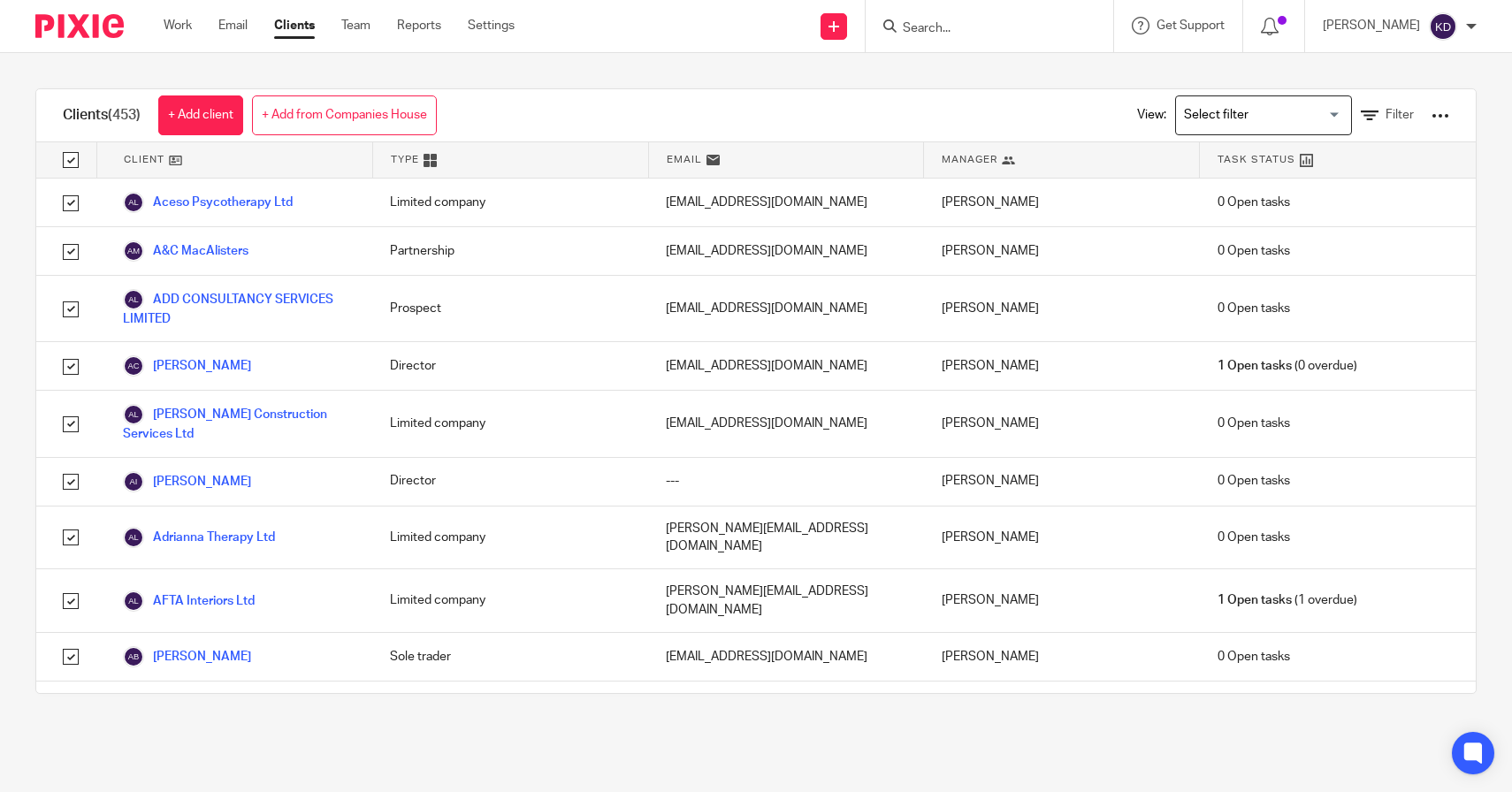
checkbox input "true"
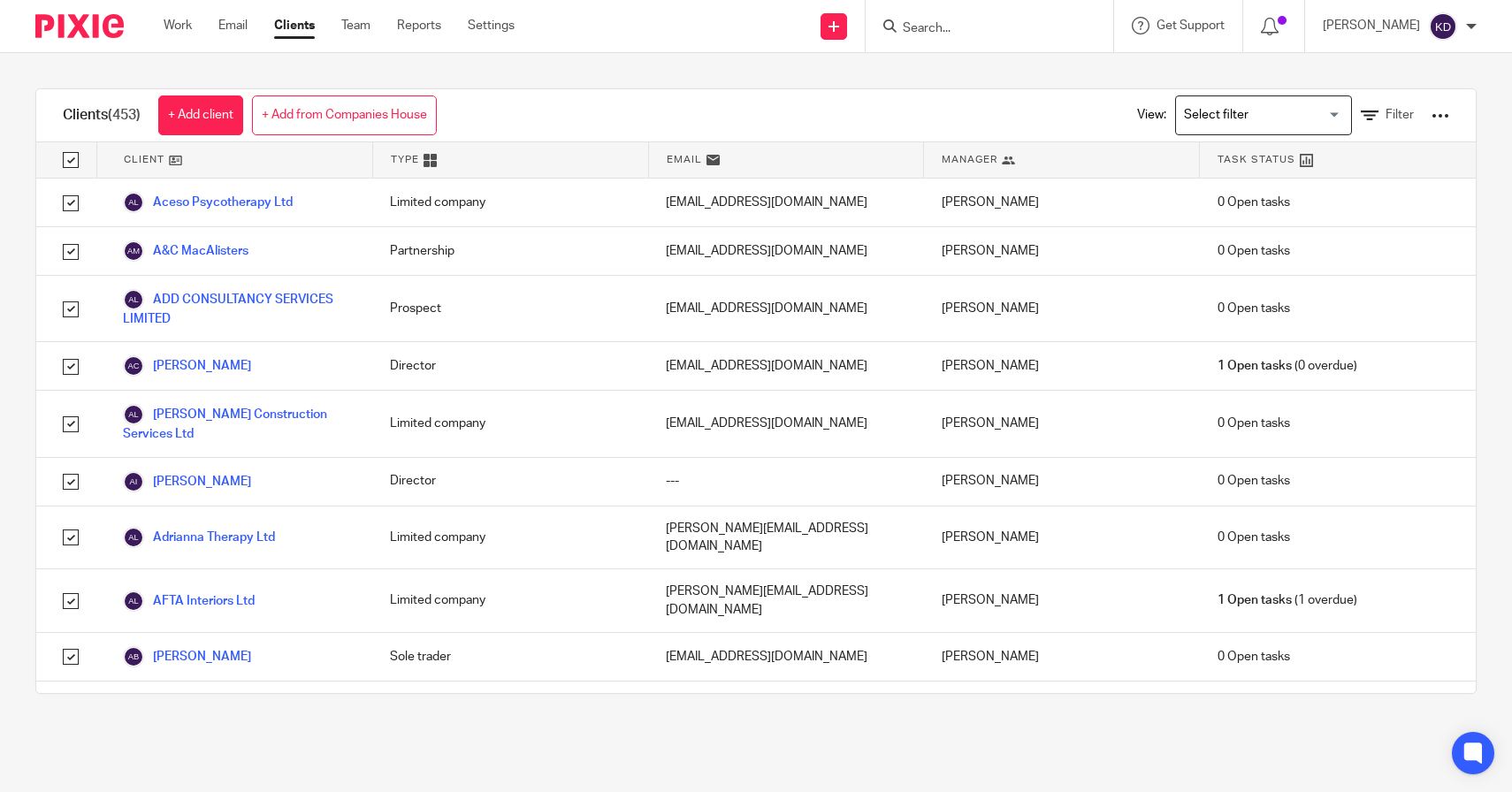
checkbox input "true"
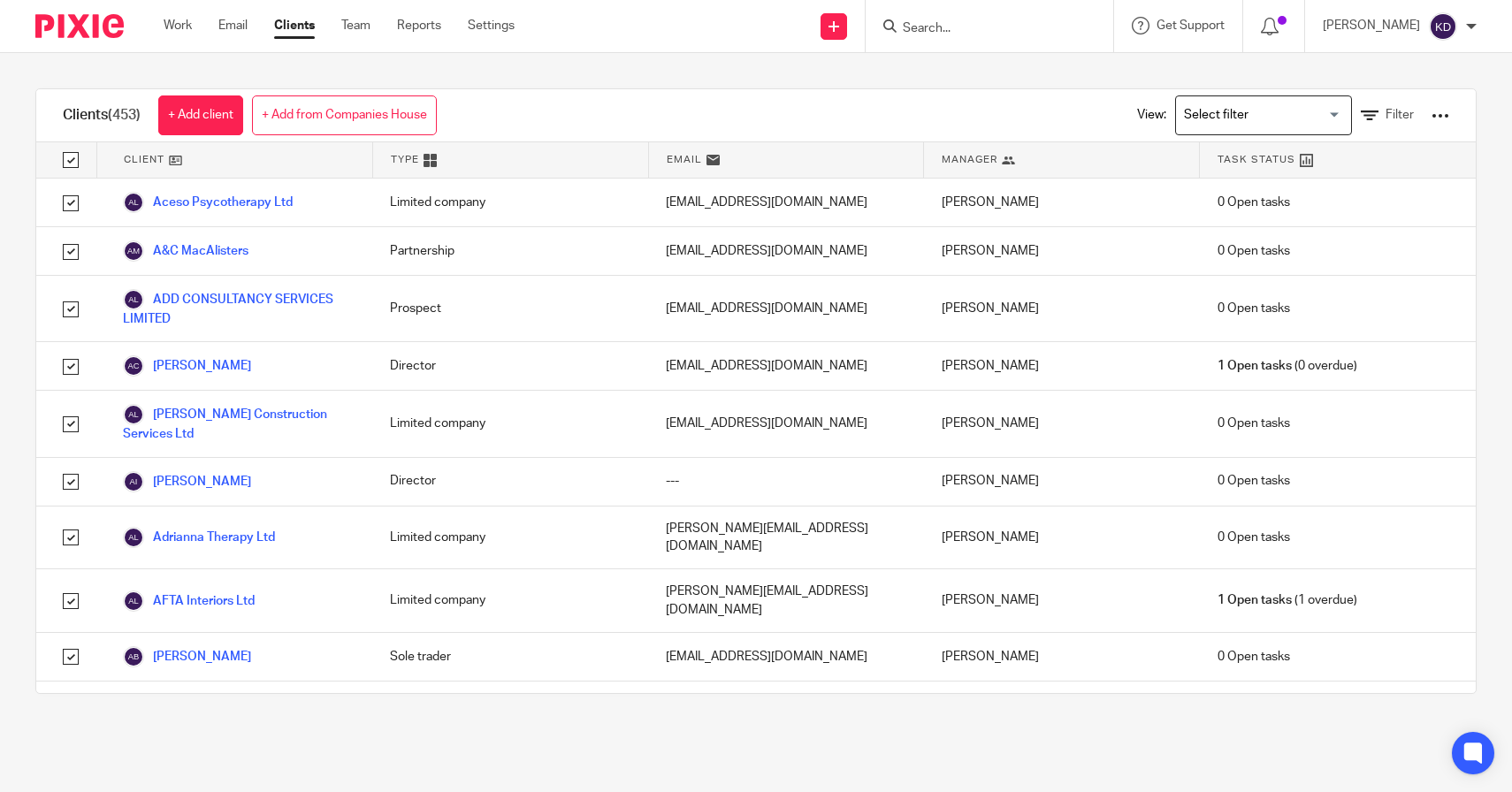
checkbox input "true"
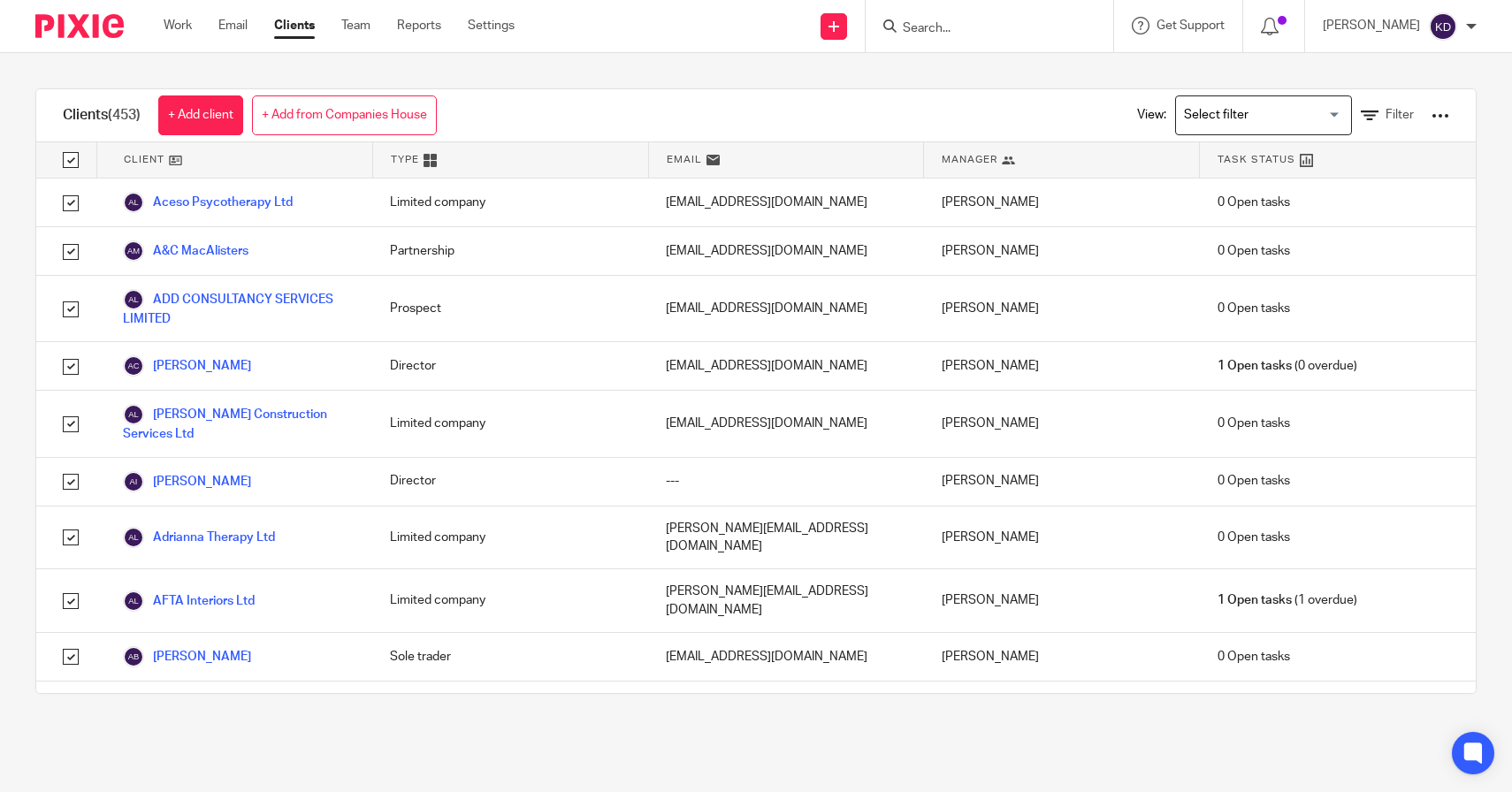
checkbox input "true"
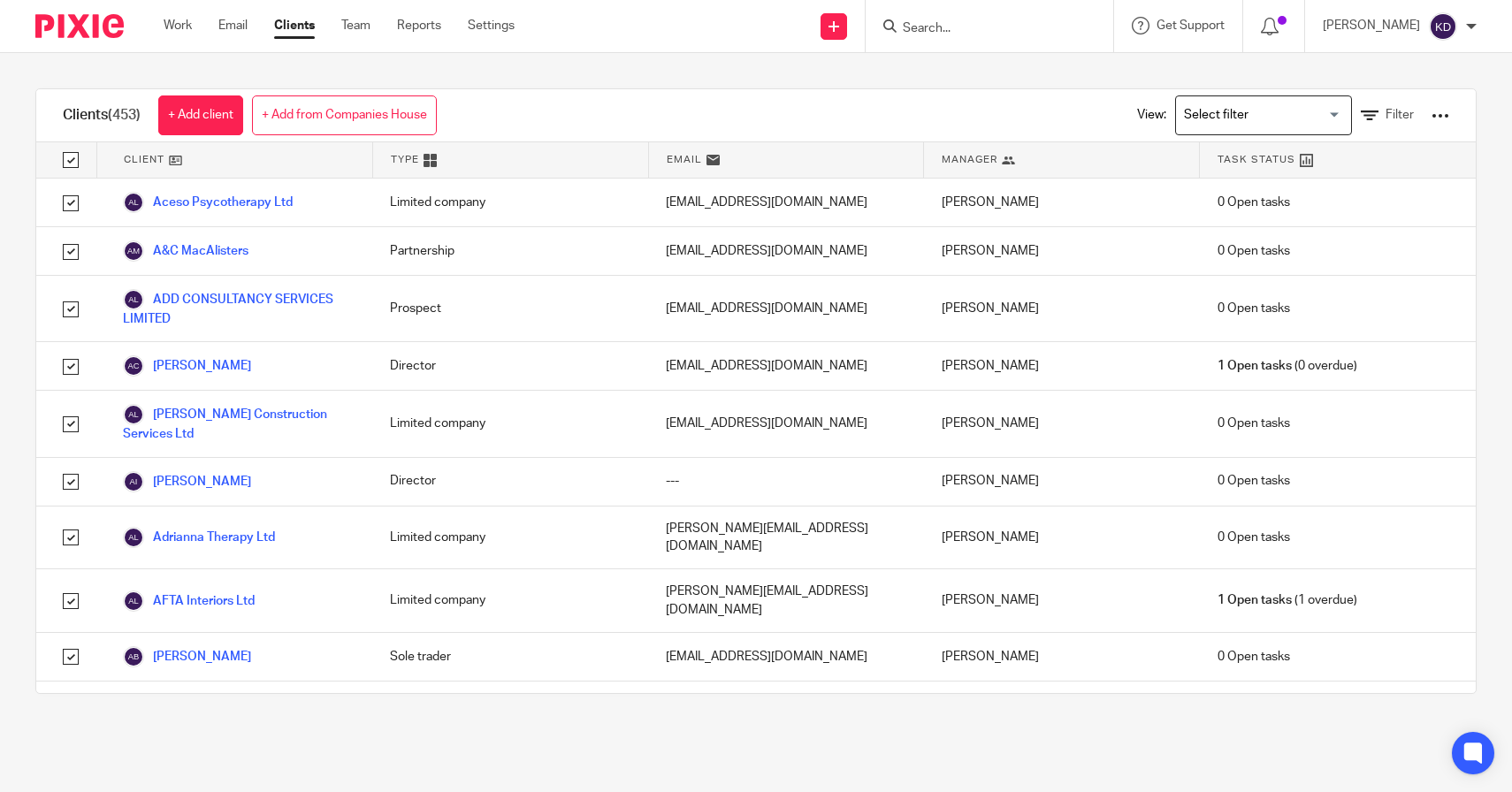
checkbox input "true"
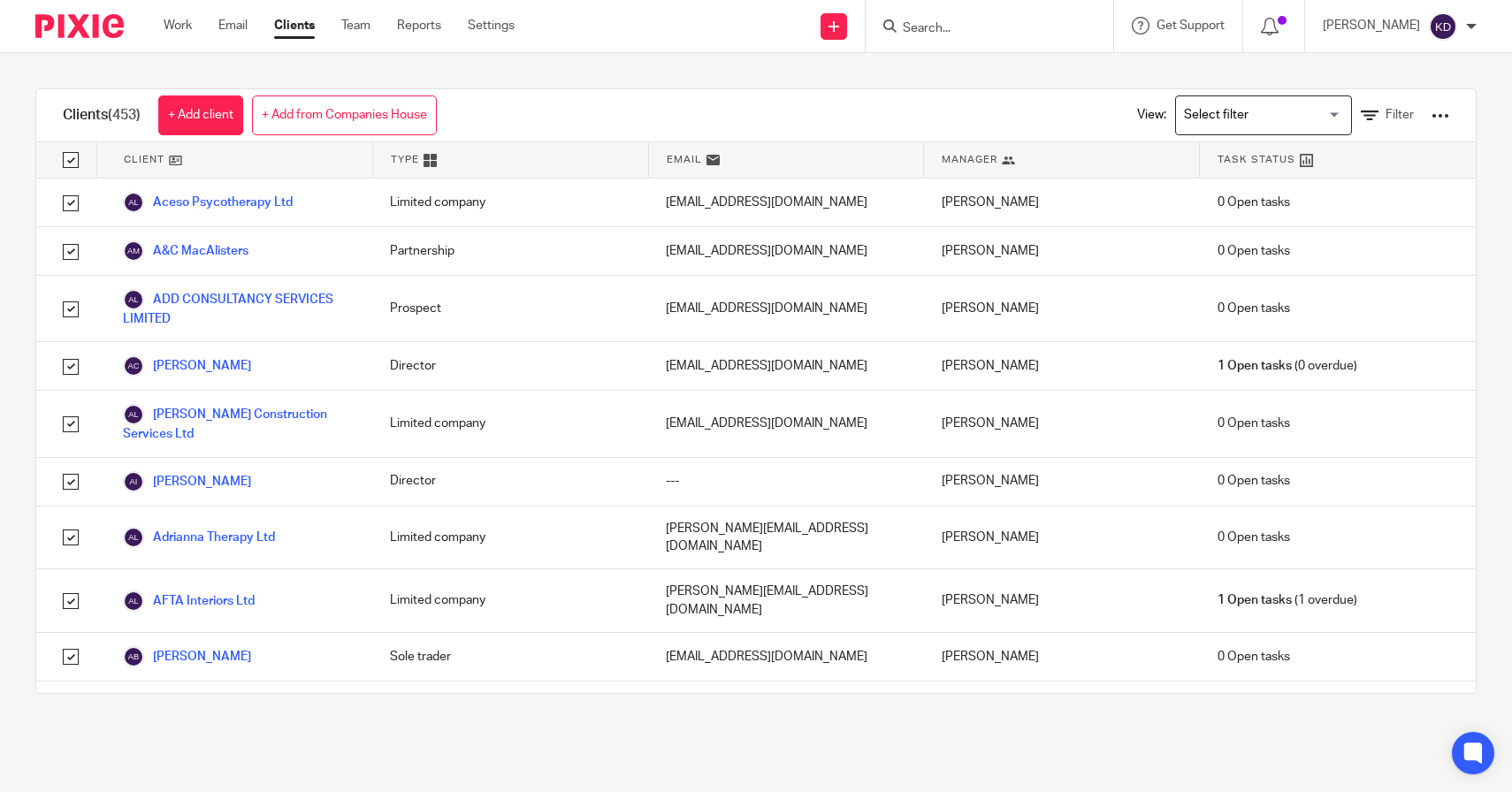
checkbox input "true"
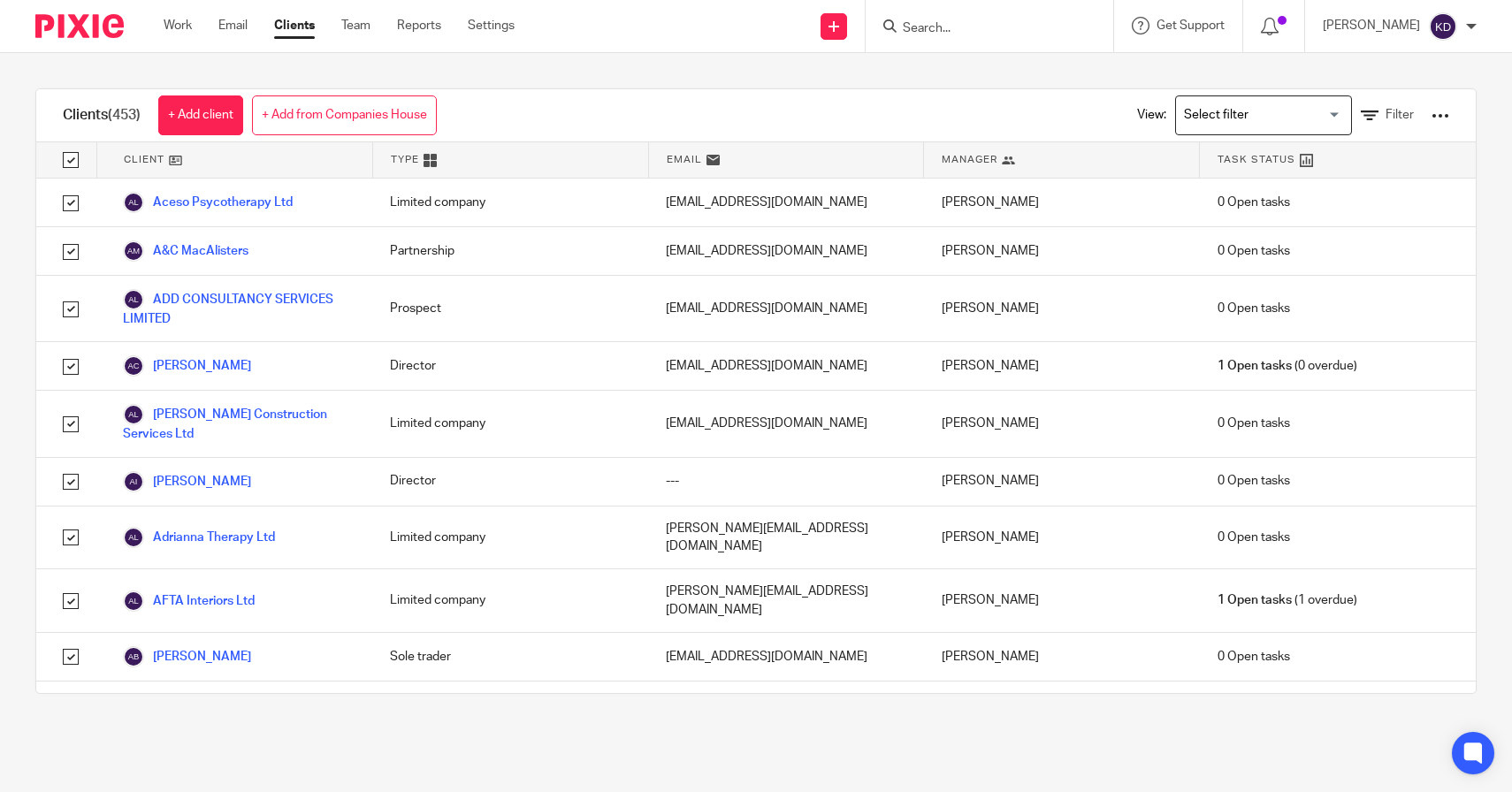
checkbox input "true"
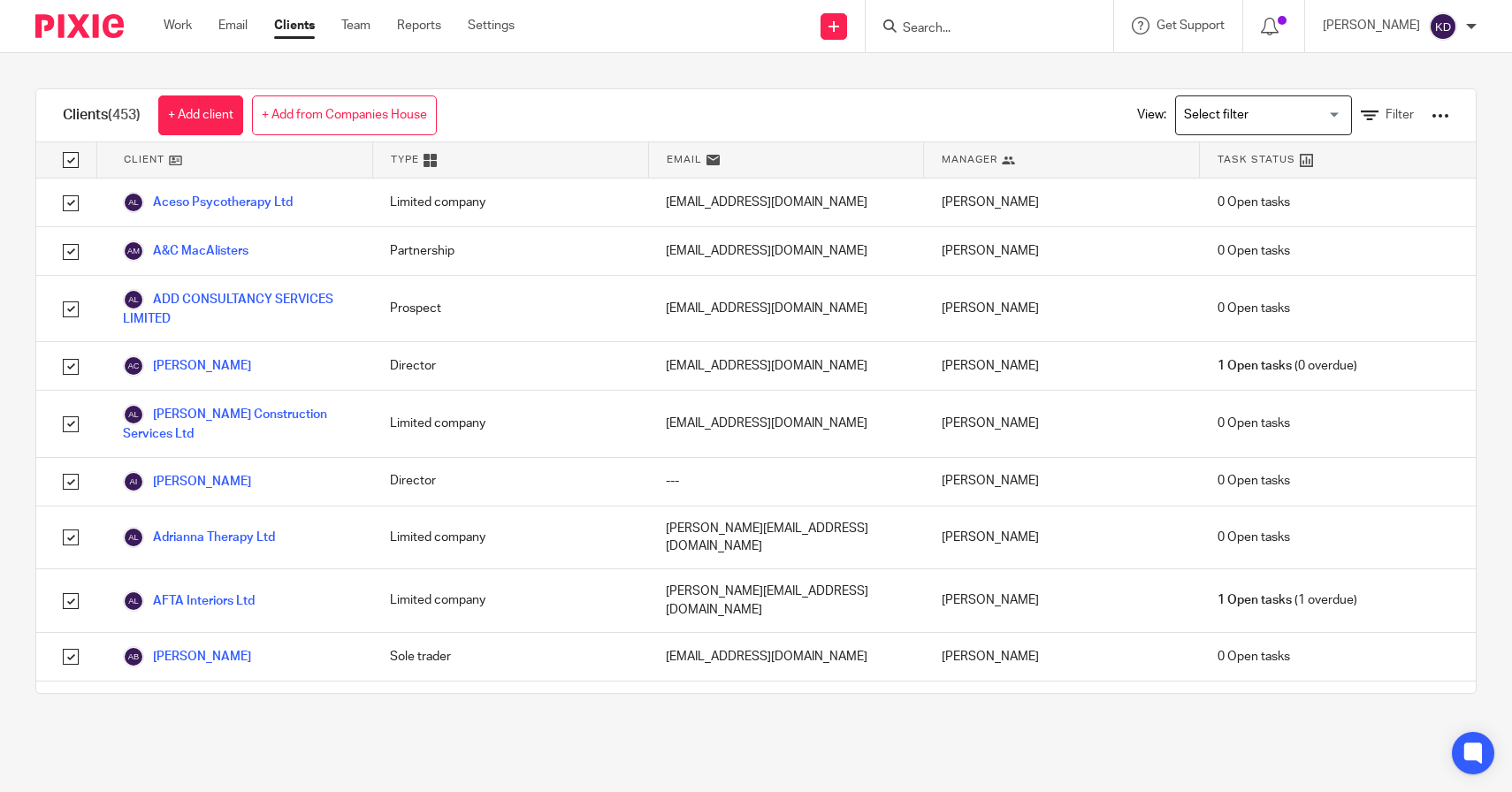
checkbox input "true"
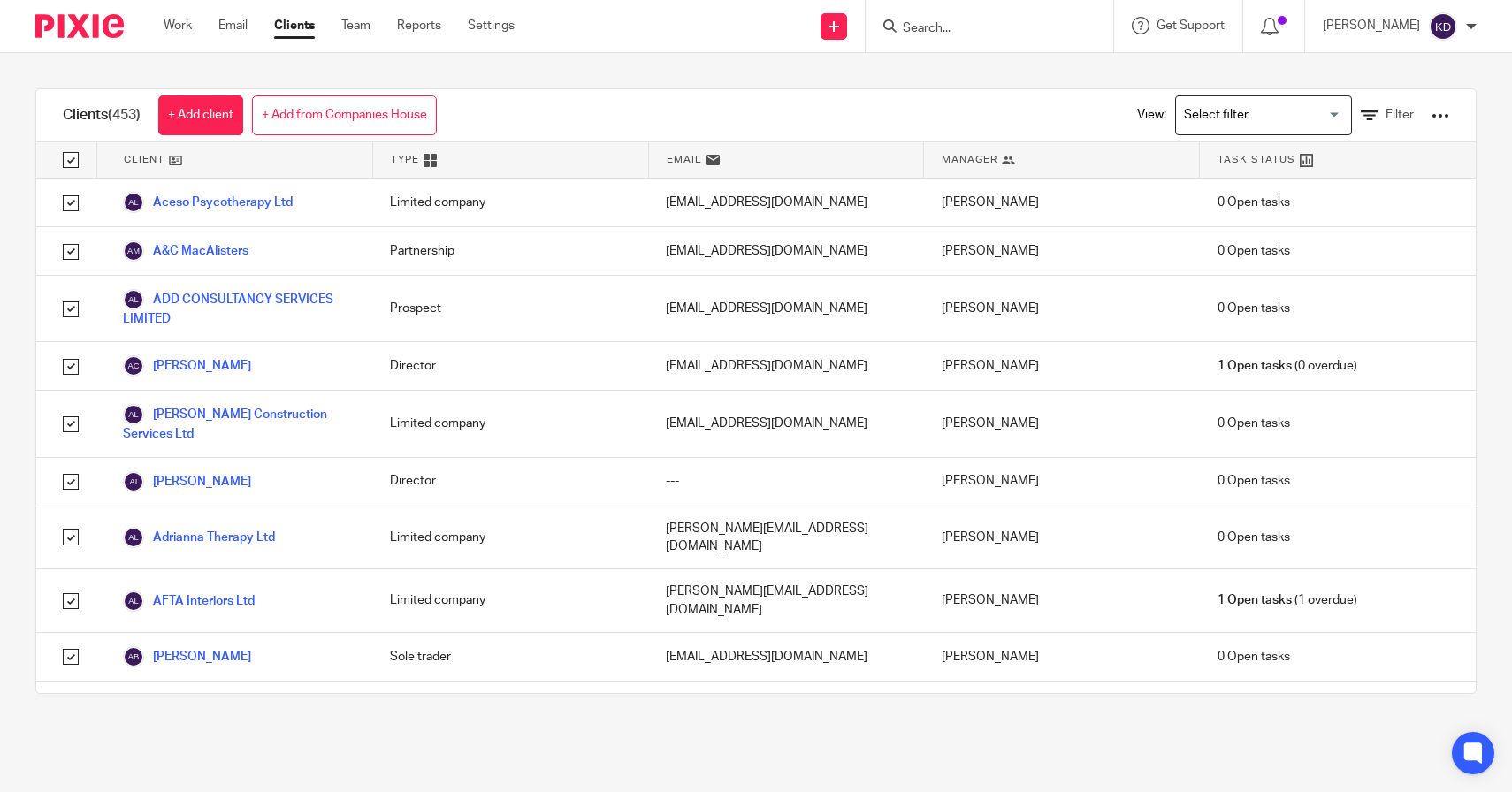
checkbox input "true"
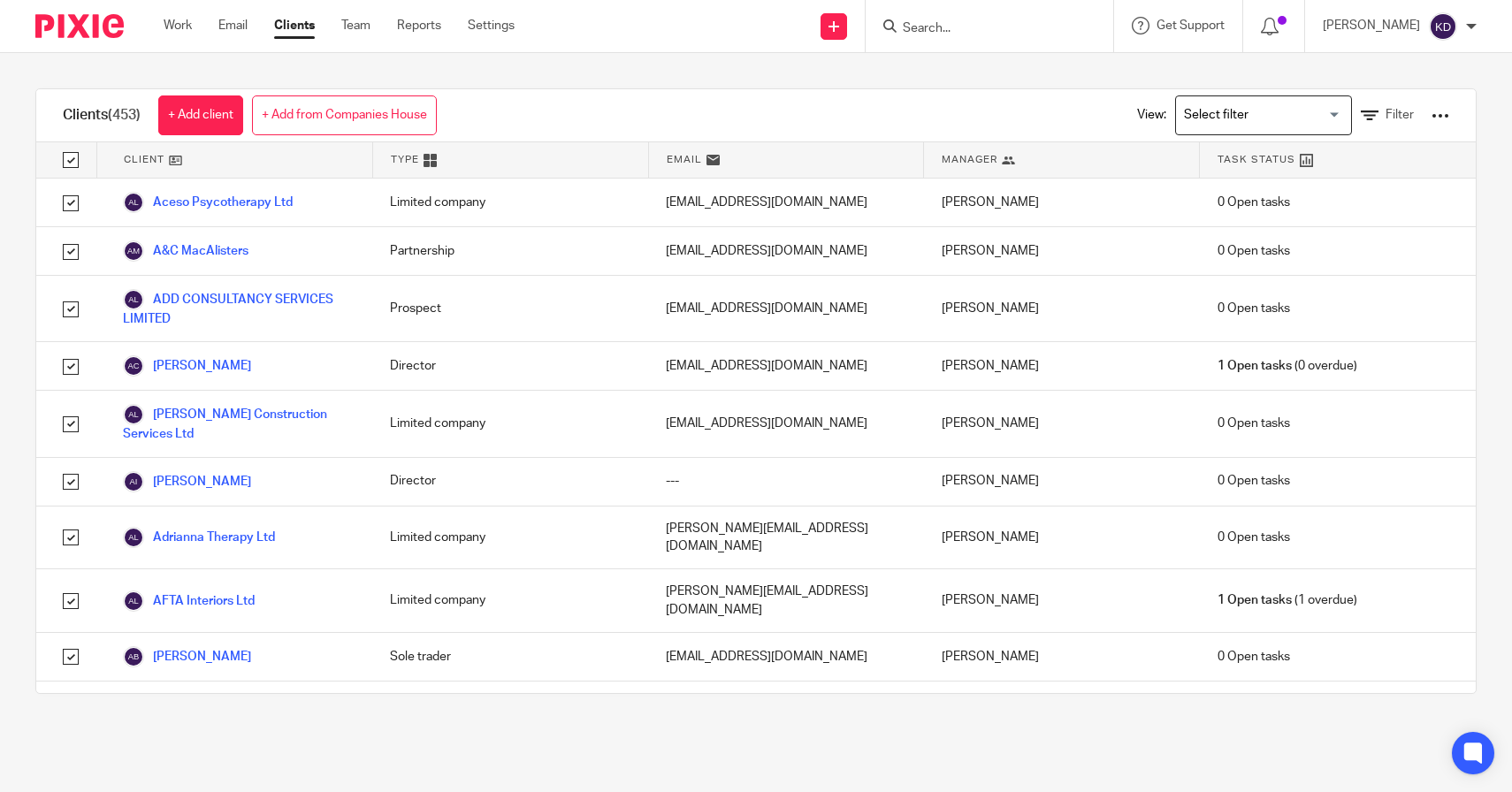
checkbox input "true"
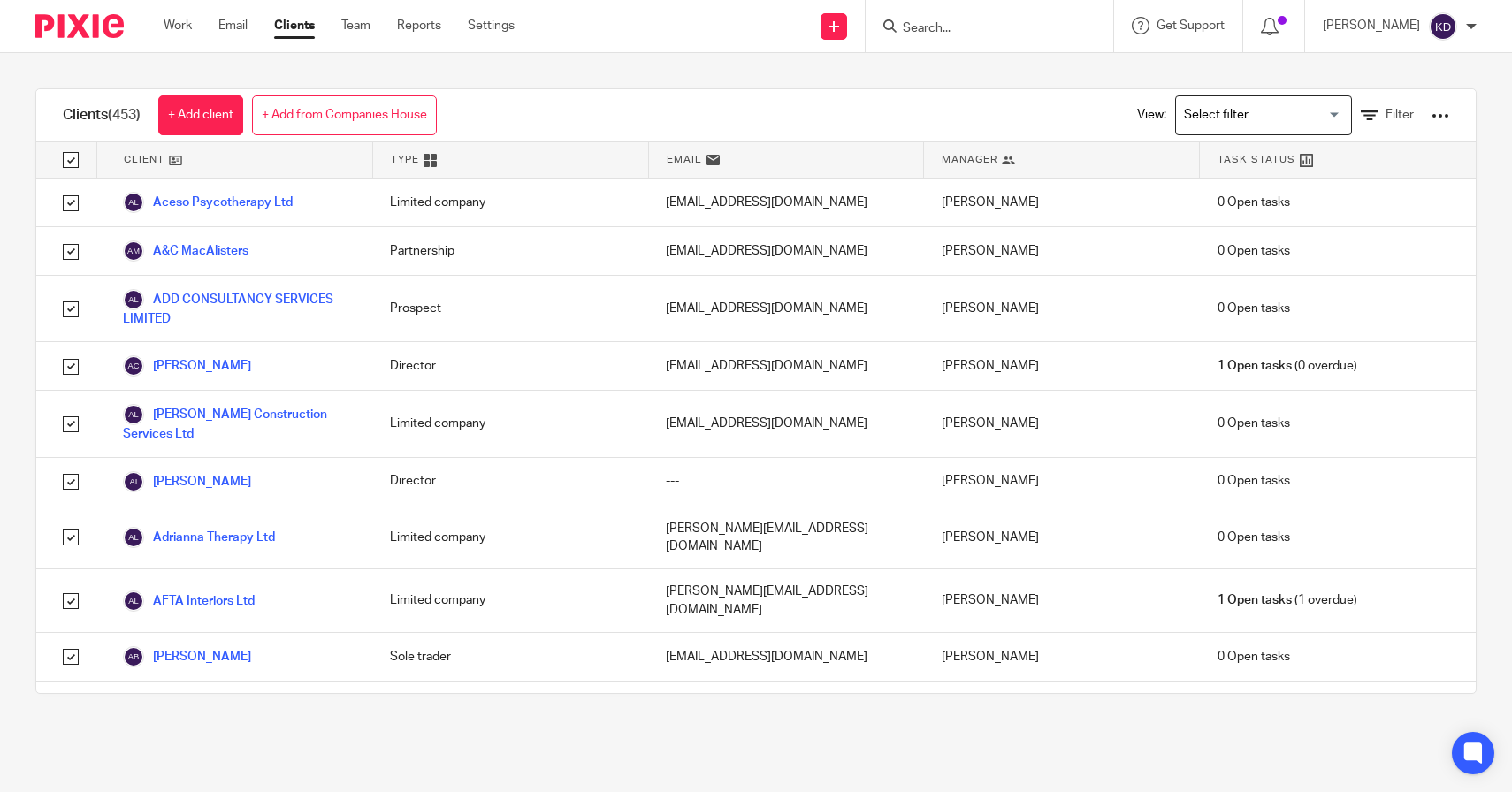
checkbox input "true"
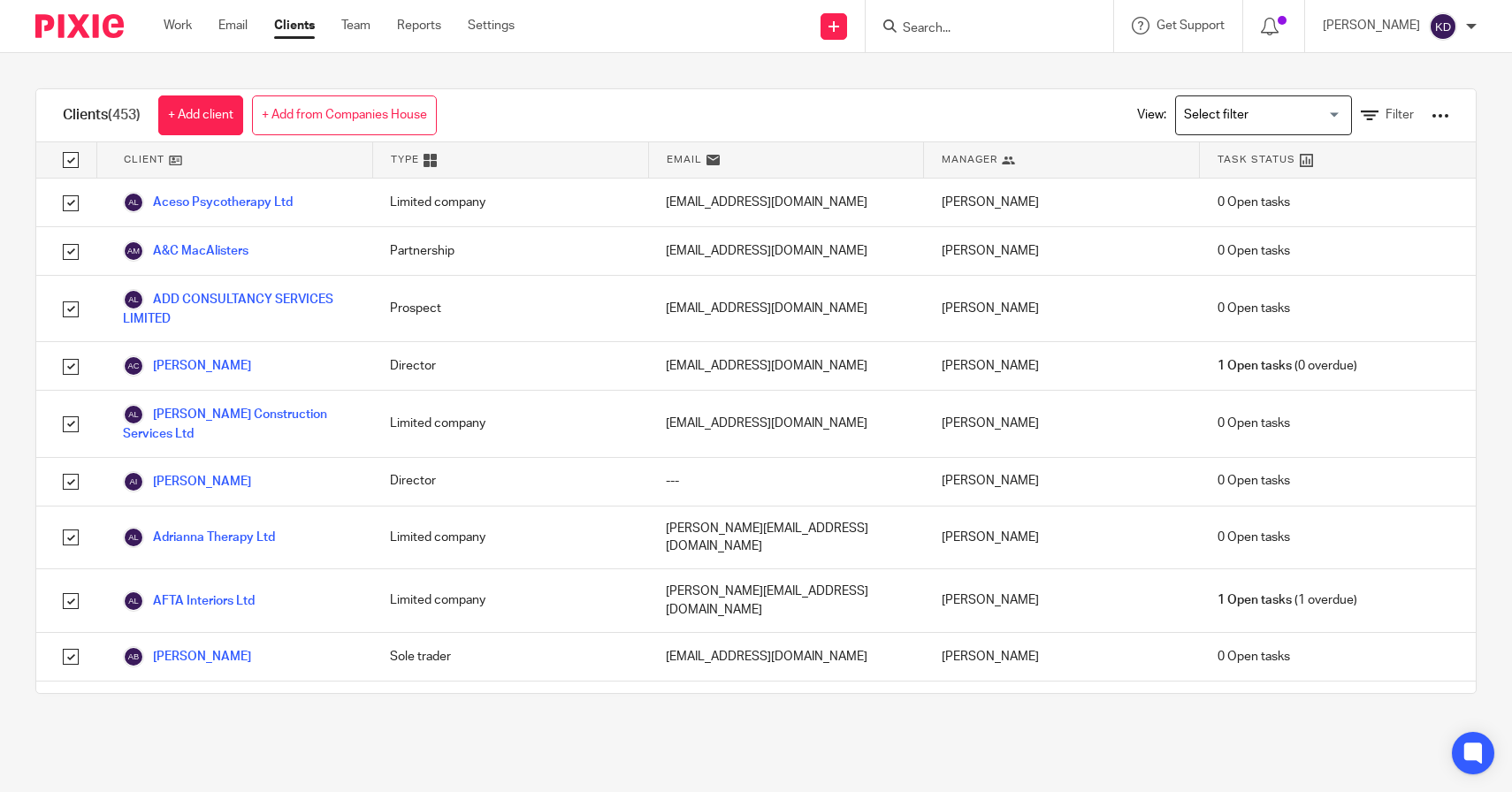
checkbox input "true"
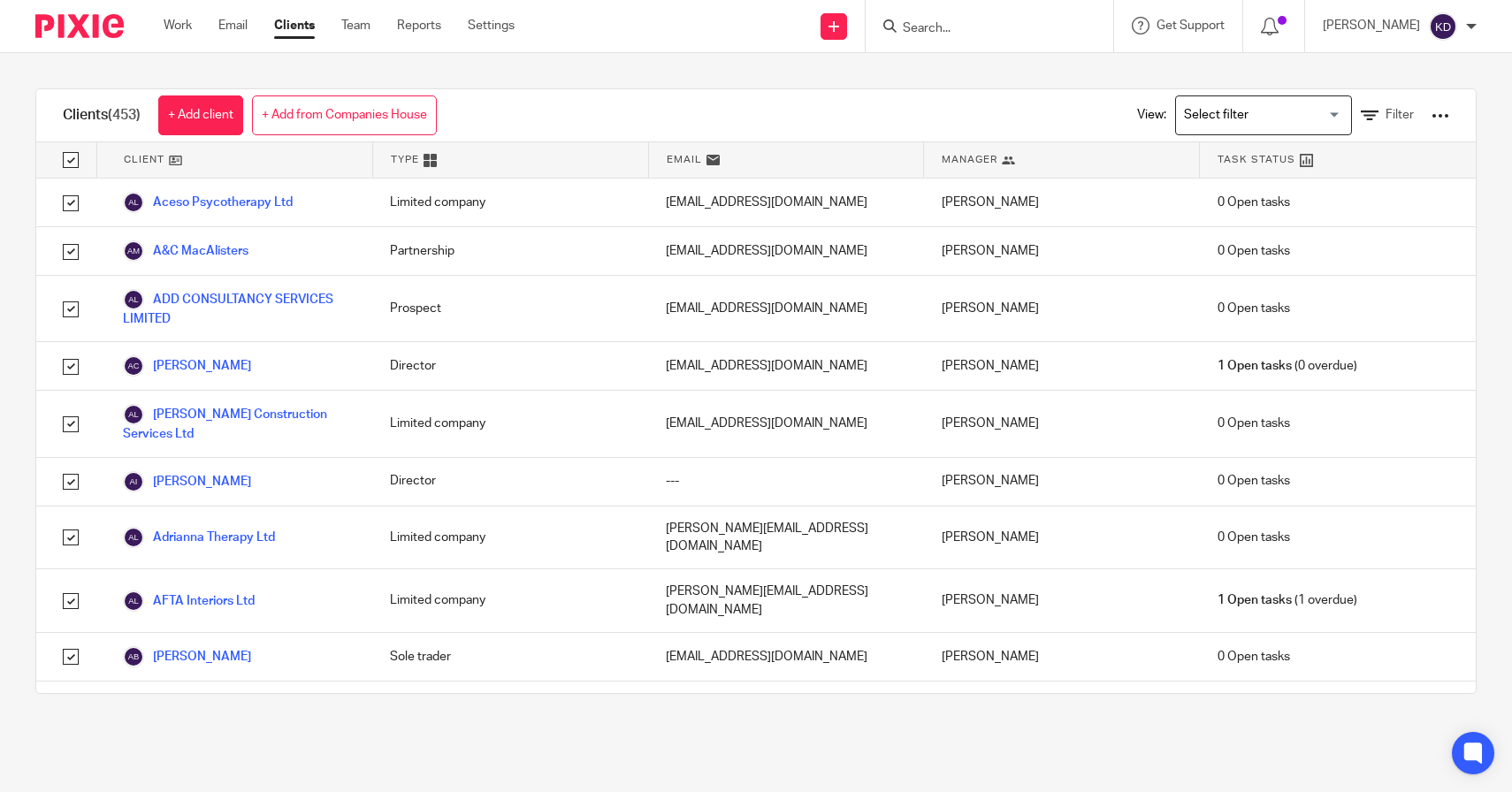
checkbox input "true"
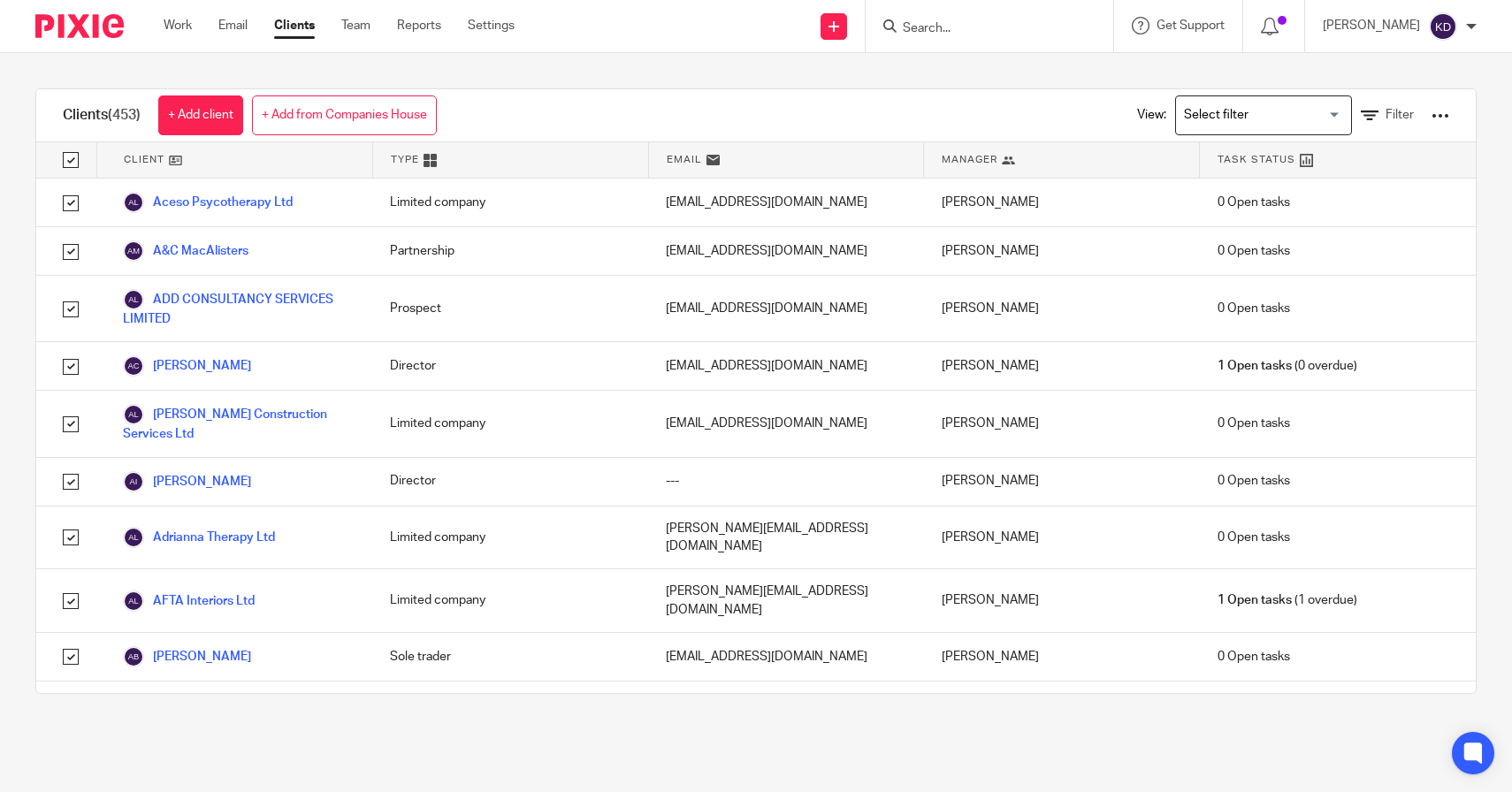
checkbox input "true"
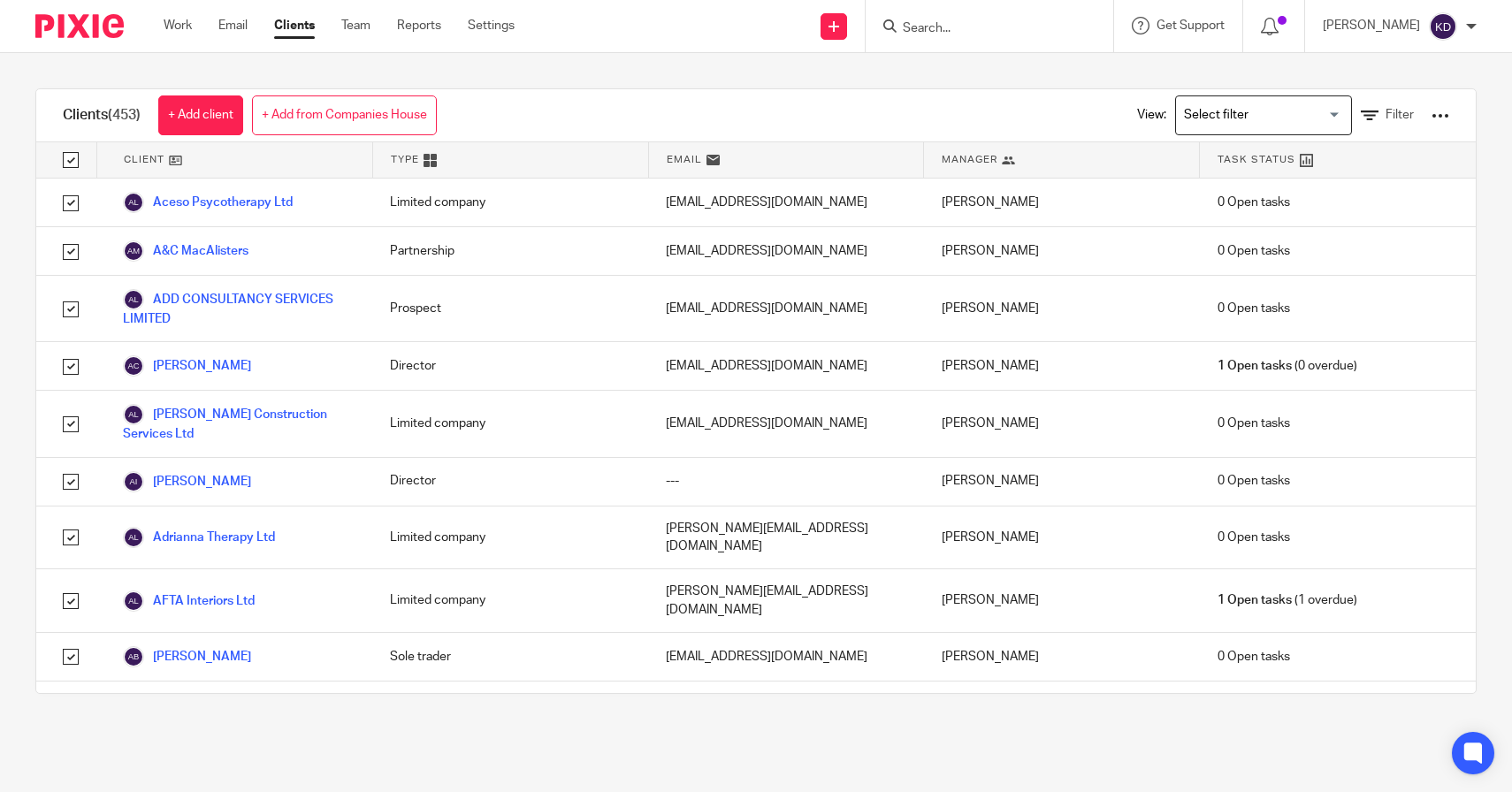
checkbox input "true"
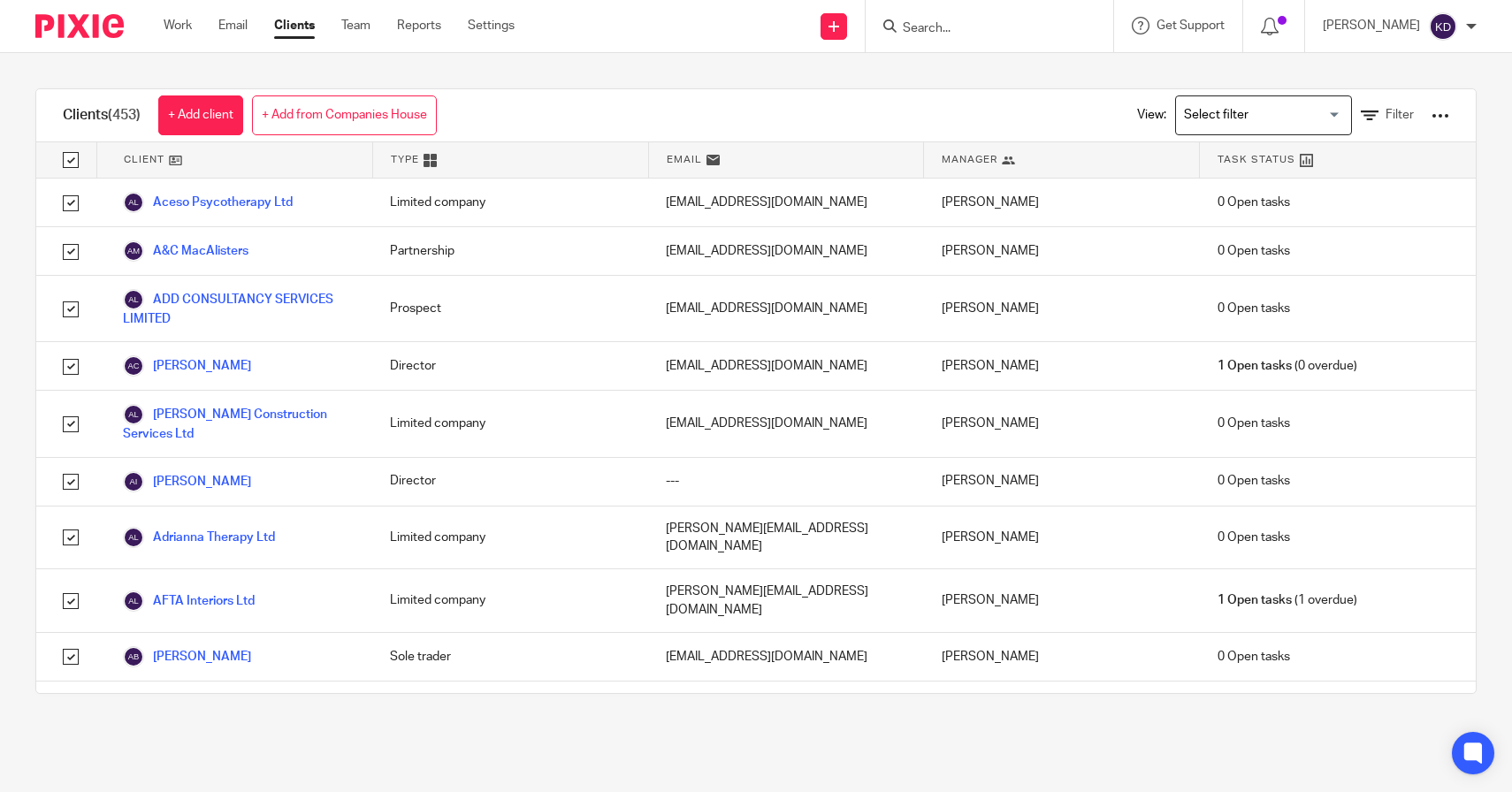
checkbox input "true"
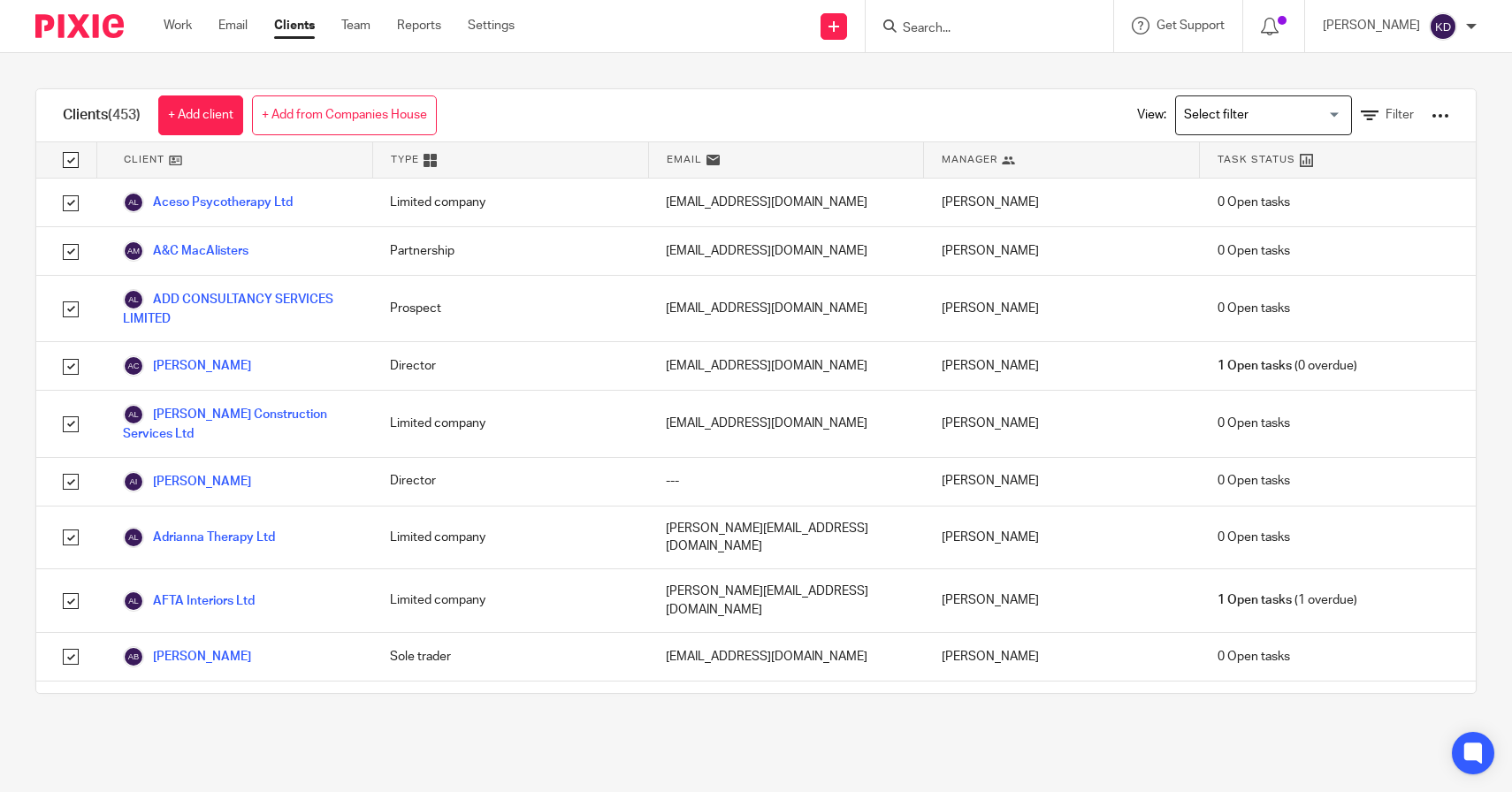
checkbox input "true"
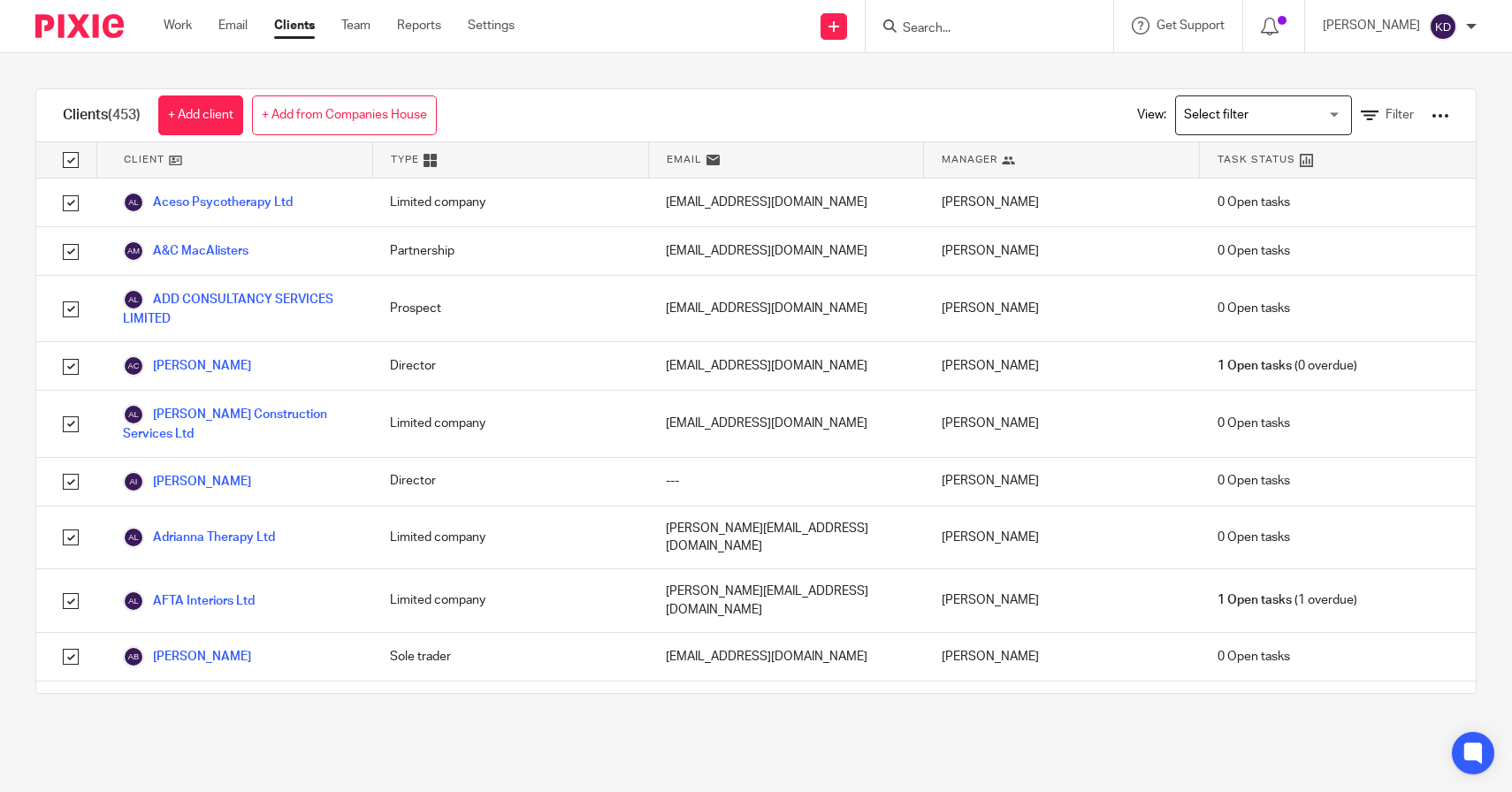
checkbox input "true"
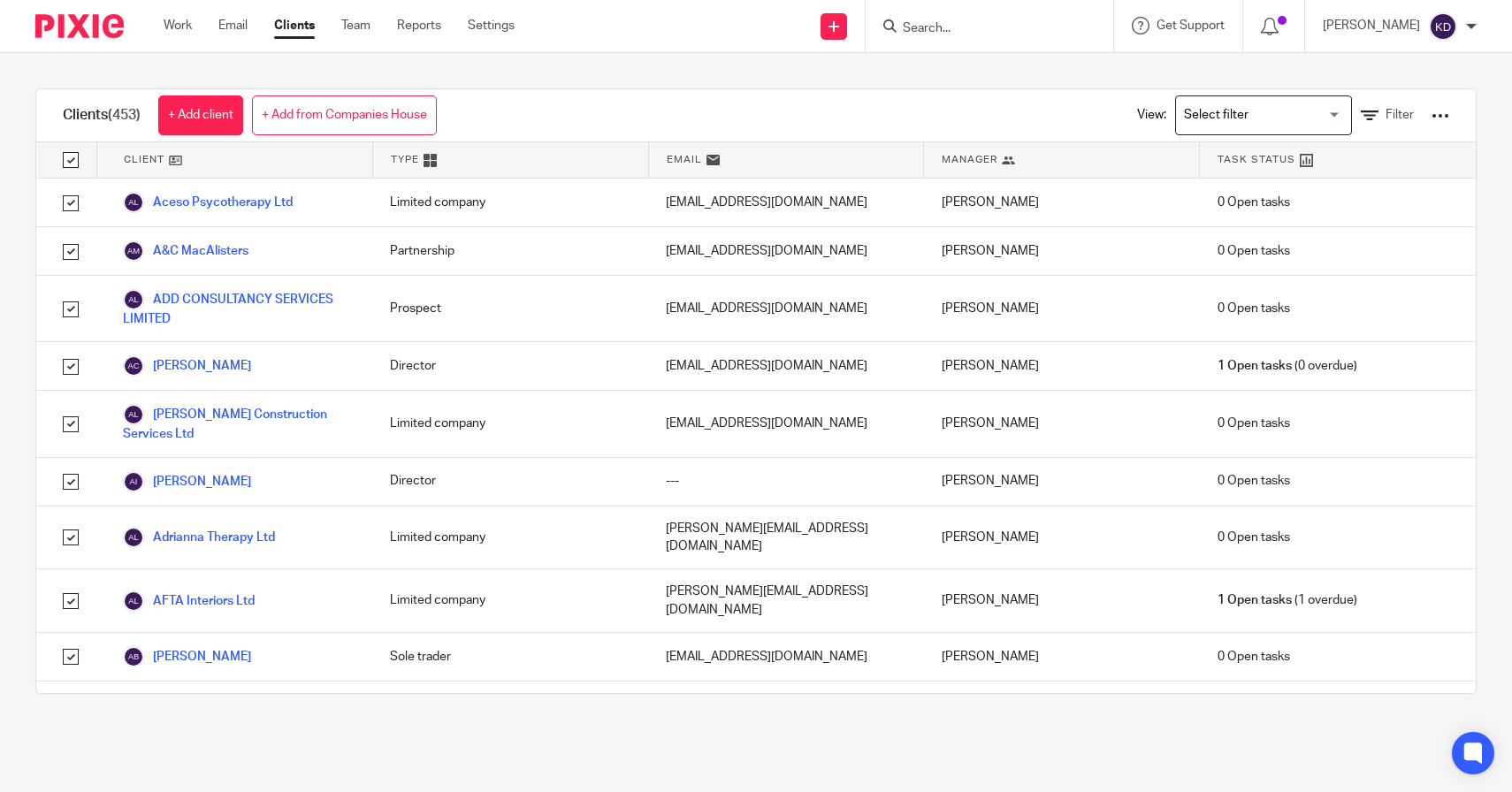
checkbox input "true"
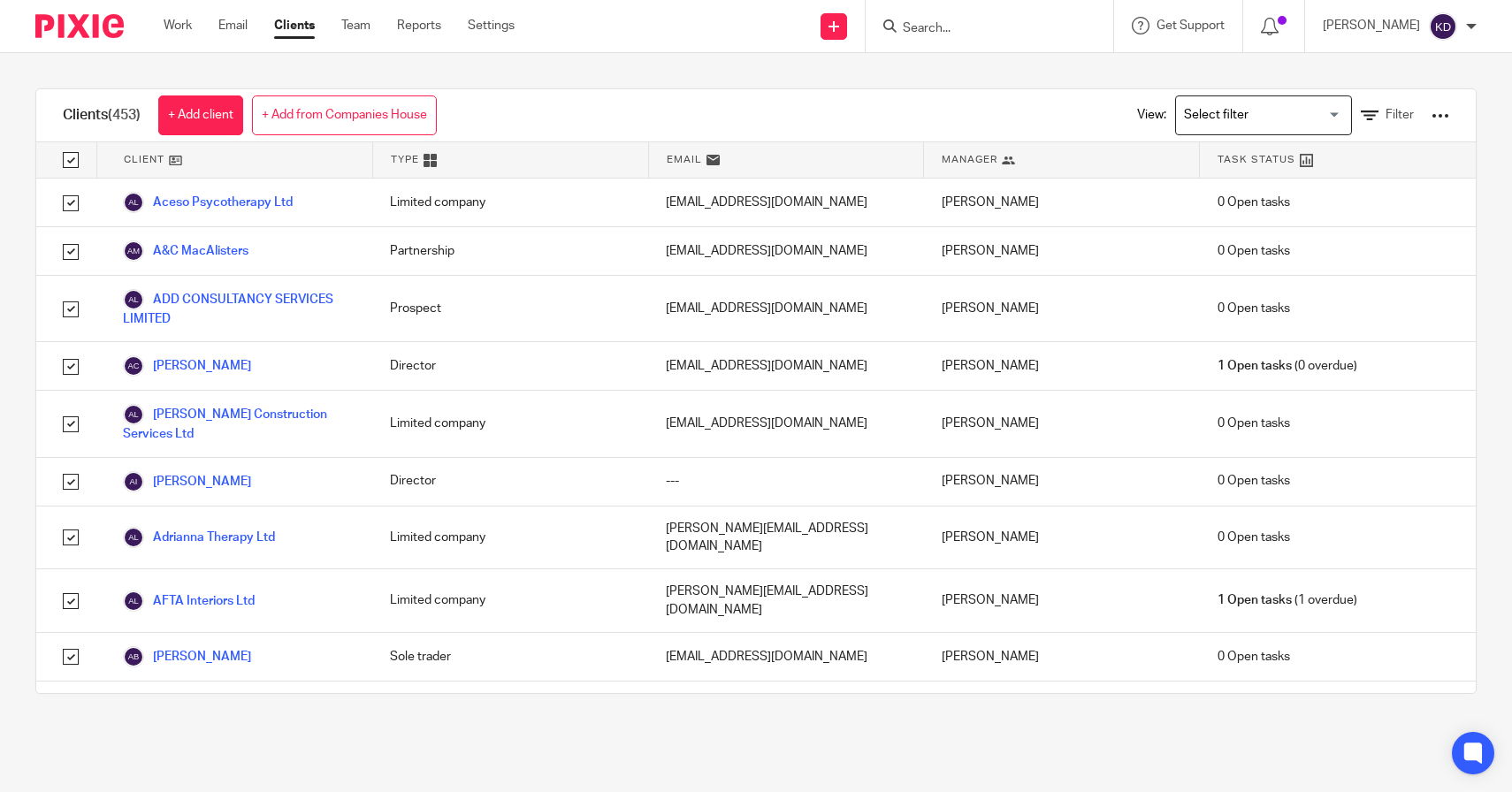
checkbox input "true"
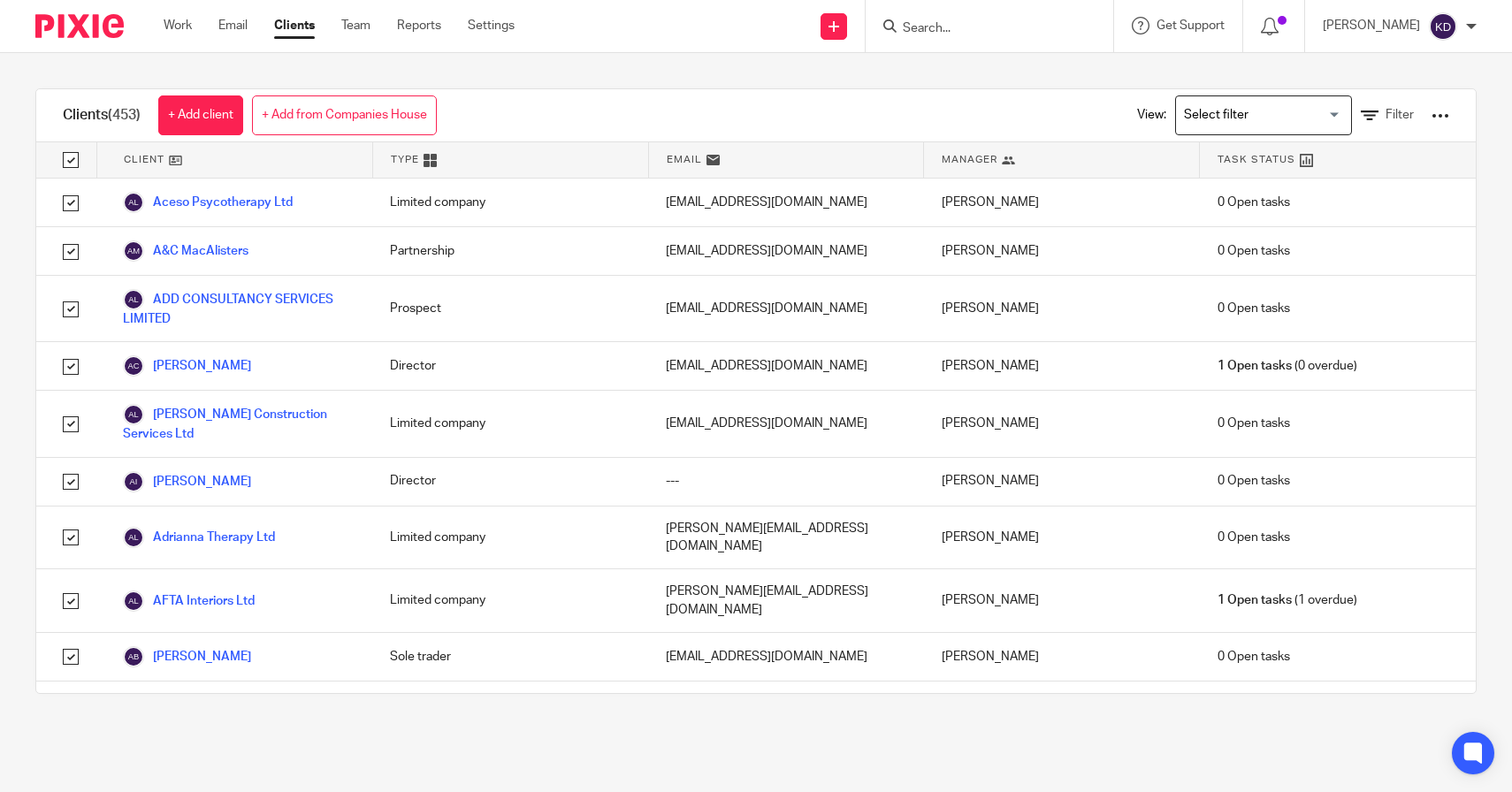
checkbox input "true"
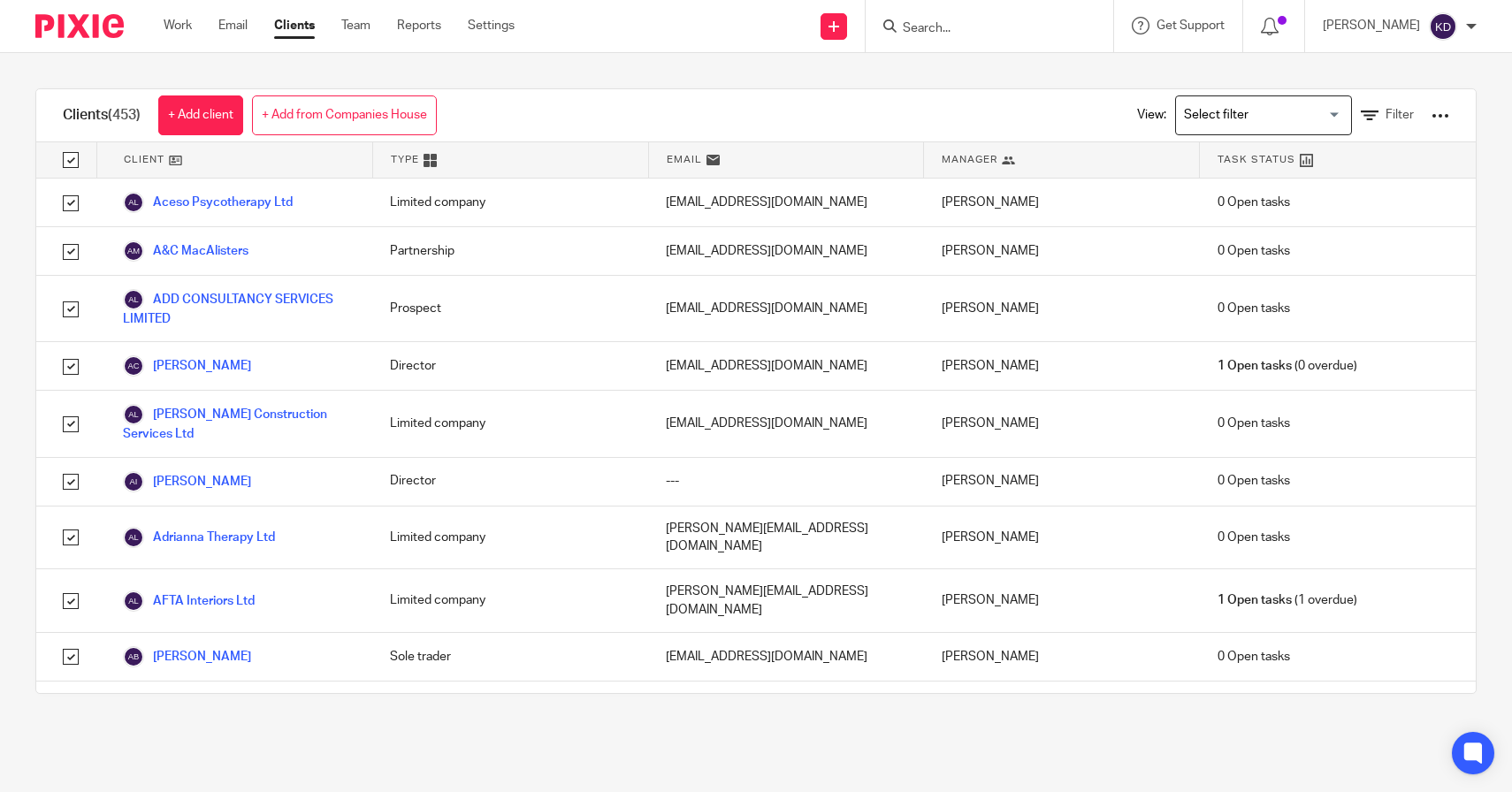
checkbox input "true"
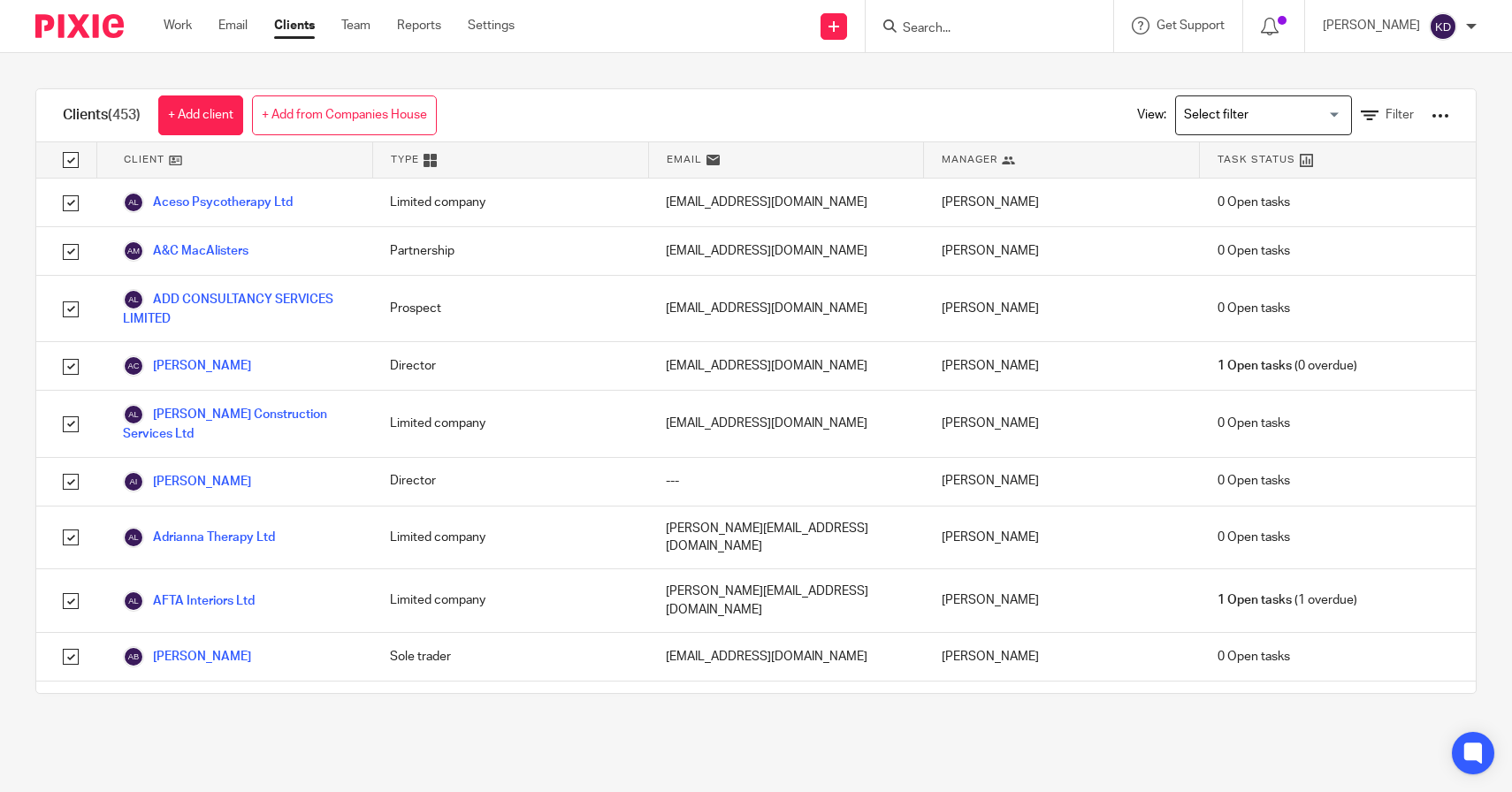
checkbox input "true"
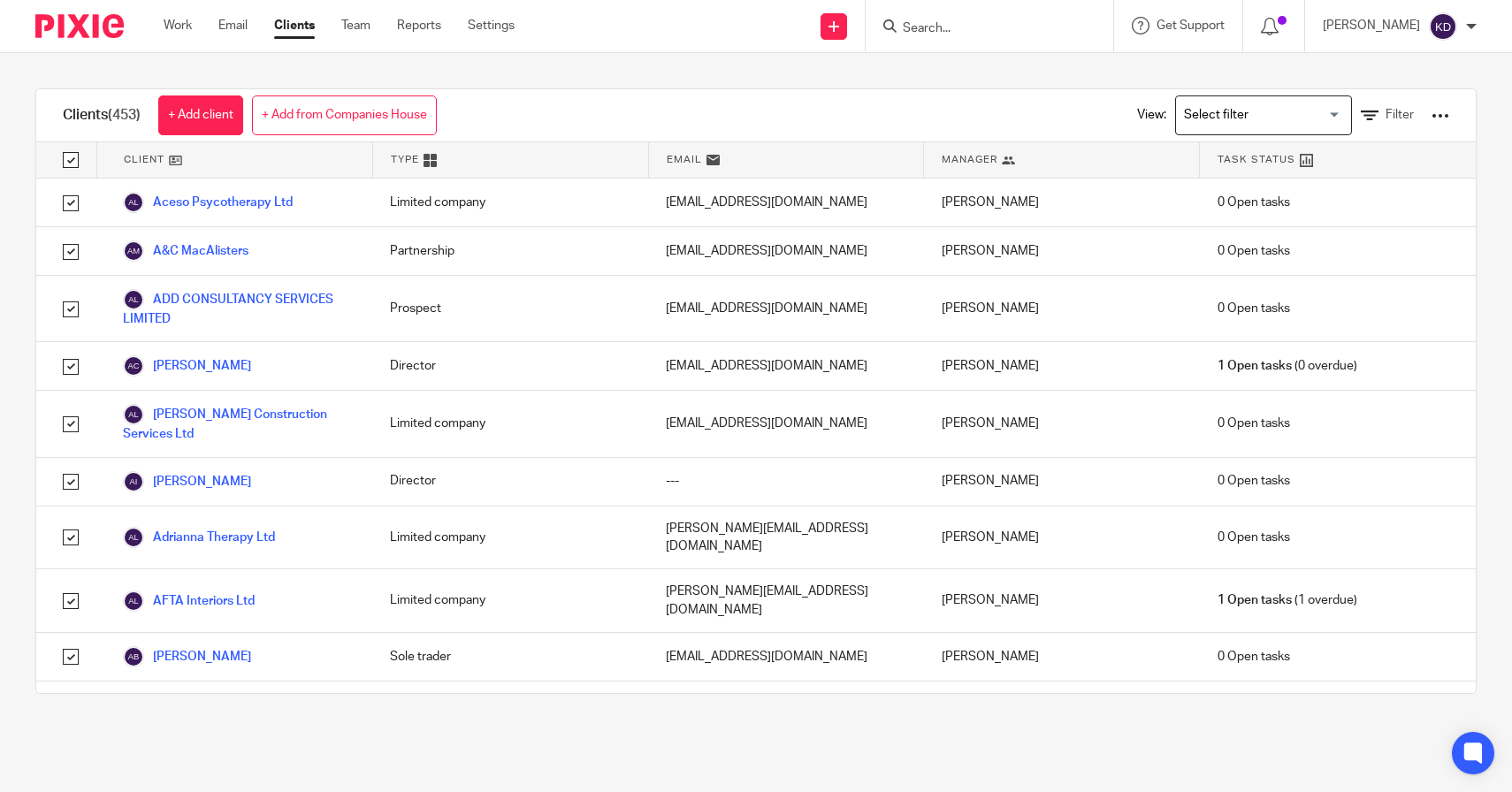
checkbox input "true"
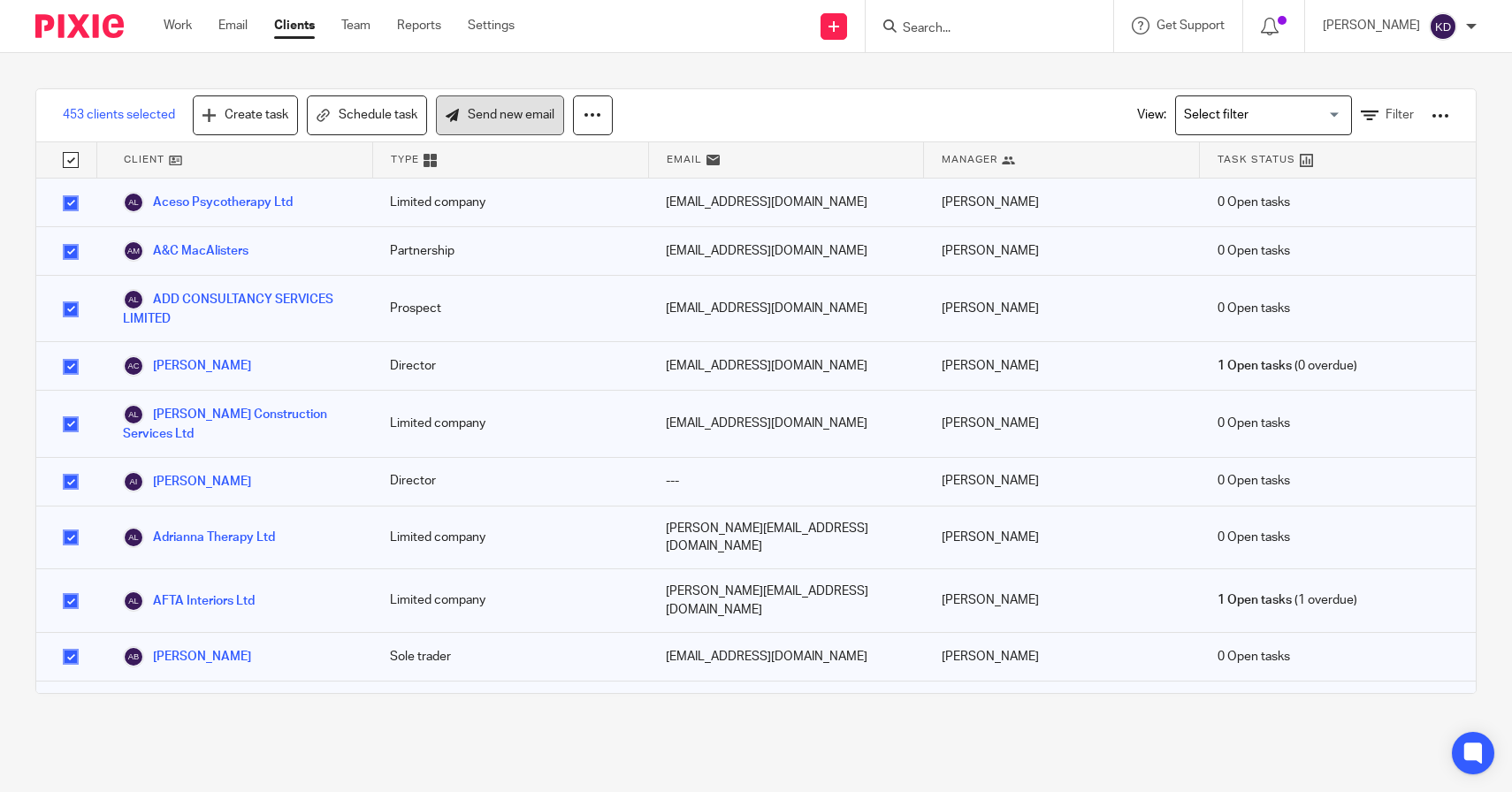
click at [501, 101] on link "Send new email" at bounding box center [500, 116] width 128 height 39
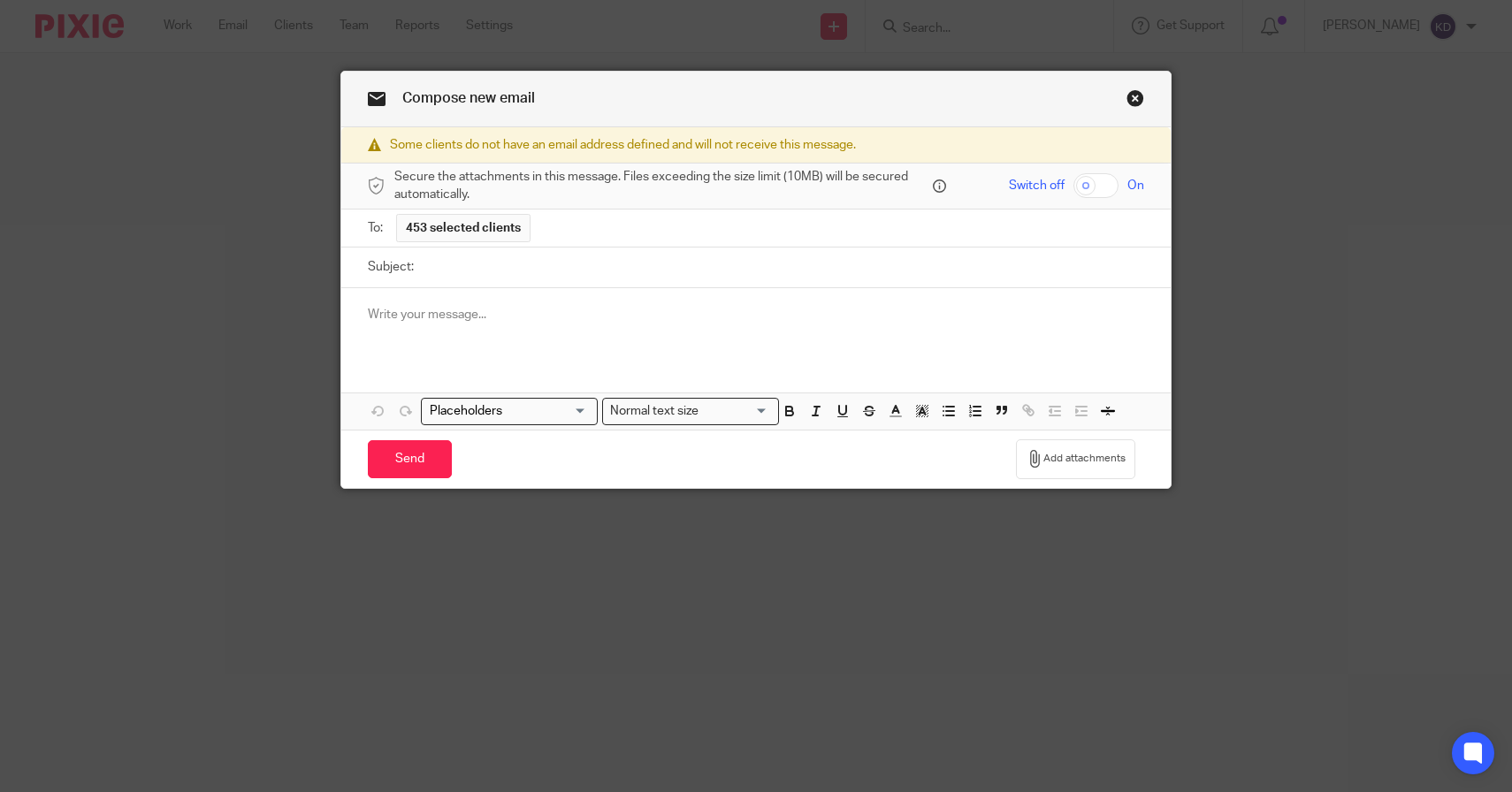
click at [551, 341] on div at bounding box center [756, 322] width 831 height 69
click at [556, 420] on input "Search for option" at bounding box center [506, 412] width 164 height 19
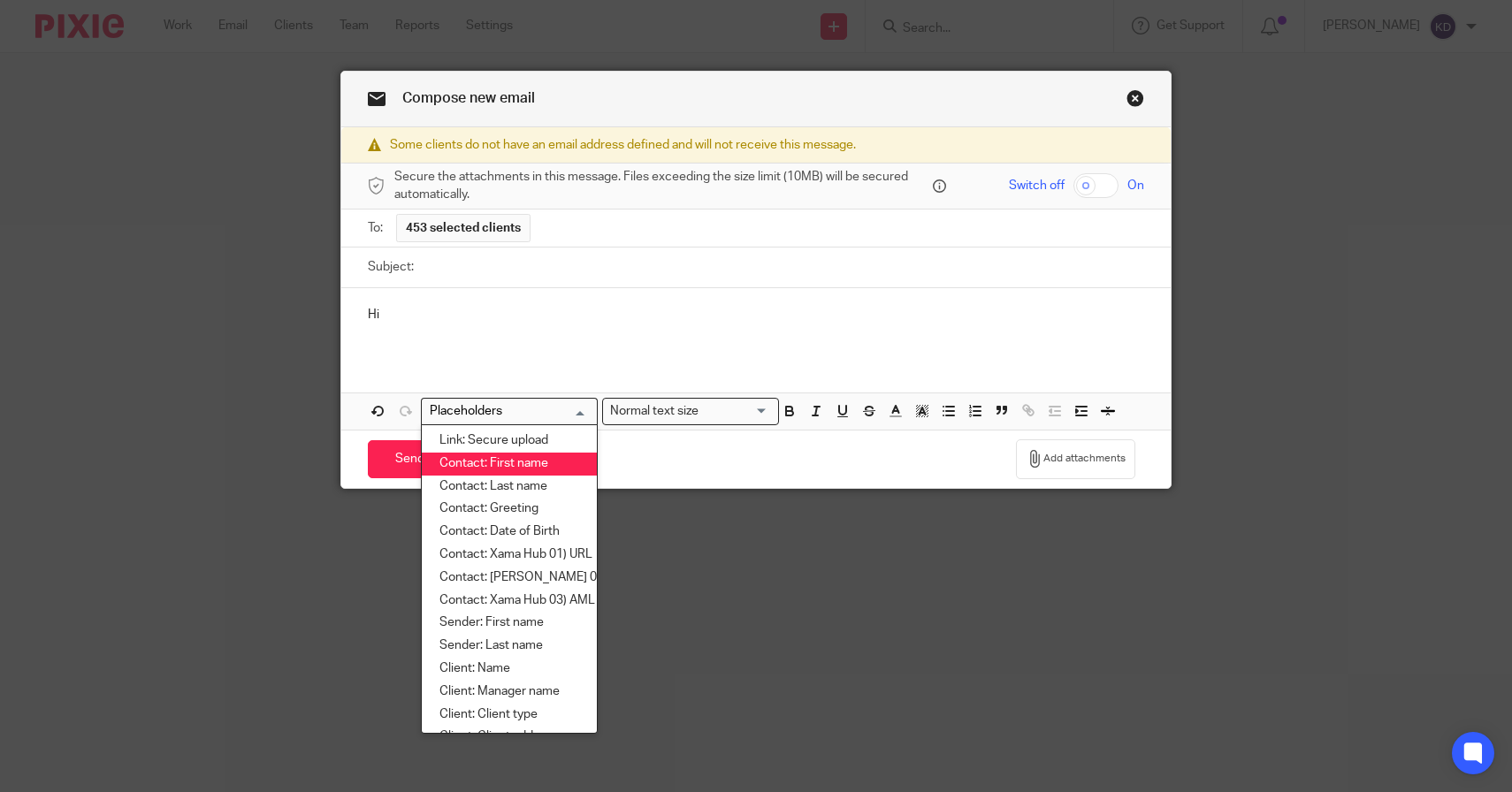
click at [539, 469] on li "Contact: First name" at bounding box center [509, 464] width 175 height 23
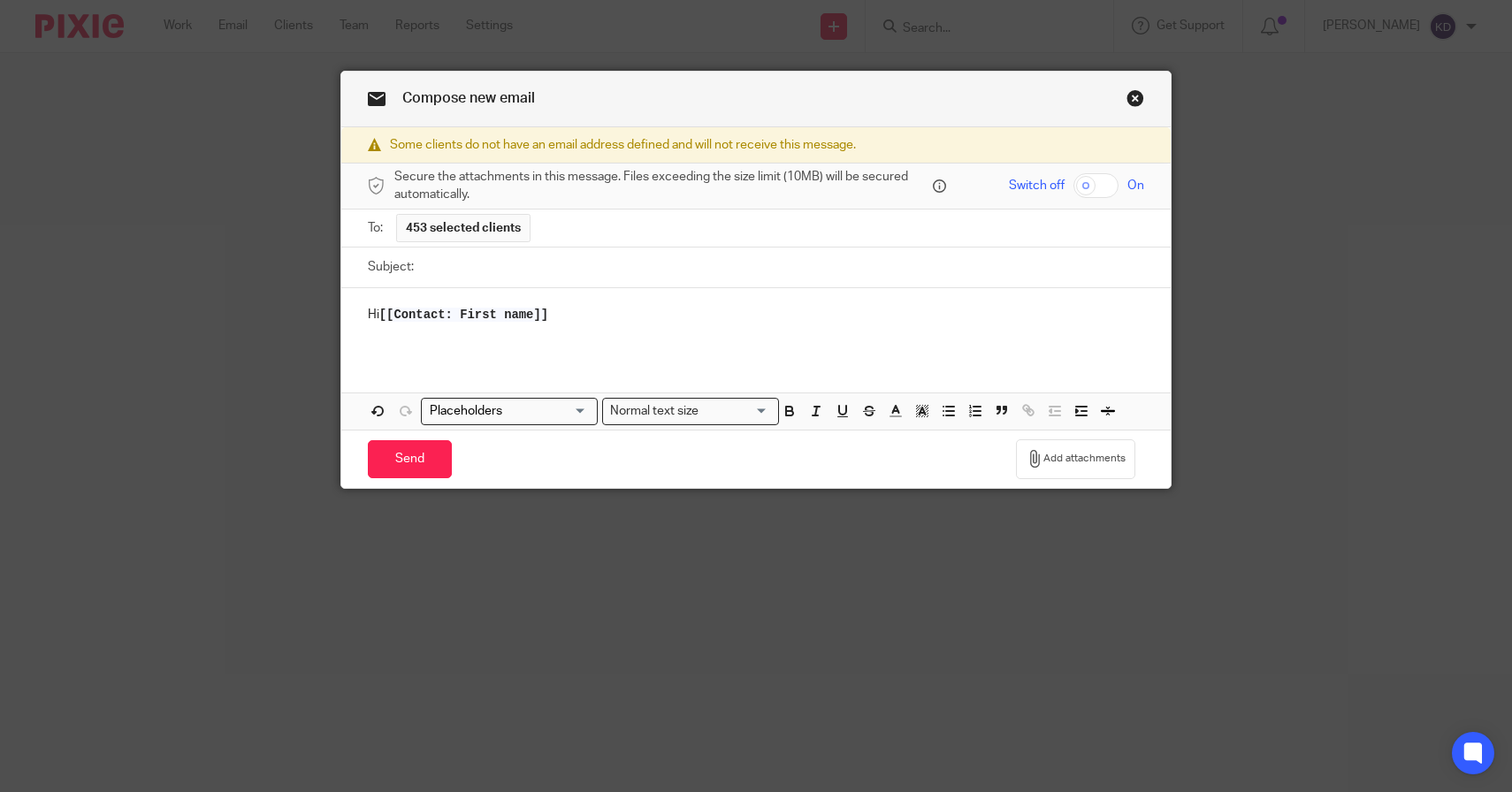
click at [1133, 94] on link "Close this dialog window" at bounding box center [1135, 101] width 18 height 23
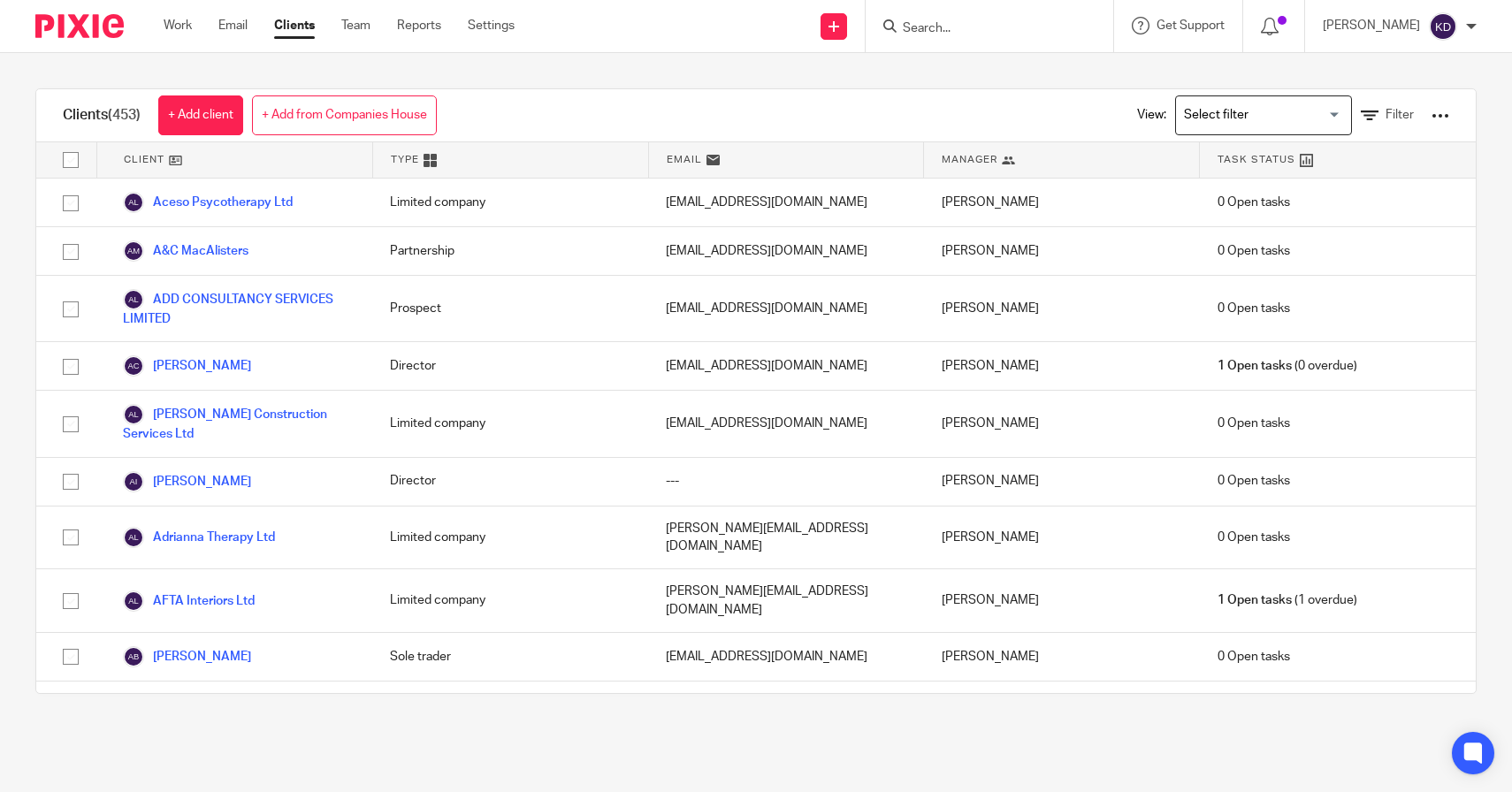
click at [1014, 40] on div at bounding box center [990, 26] width 248 height 53
click at [1000, 24] on input "Search" at bounding box center [980, 29] width 159 height 16
type input "aquin"
click at [1005, 67] on link at bounding box center [1047, 75] width 299 height 40
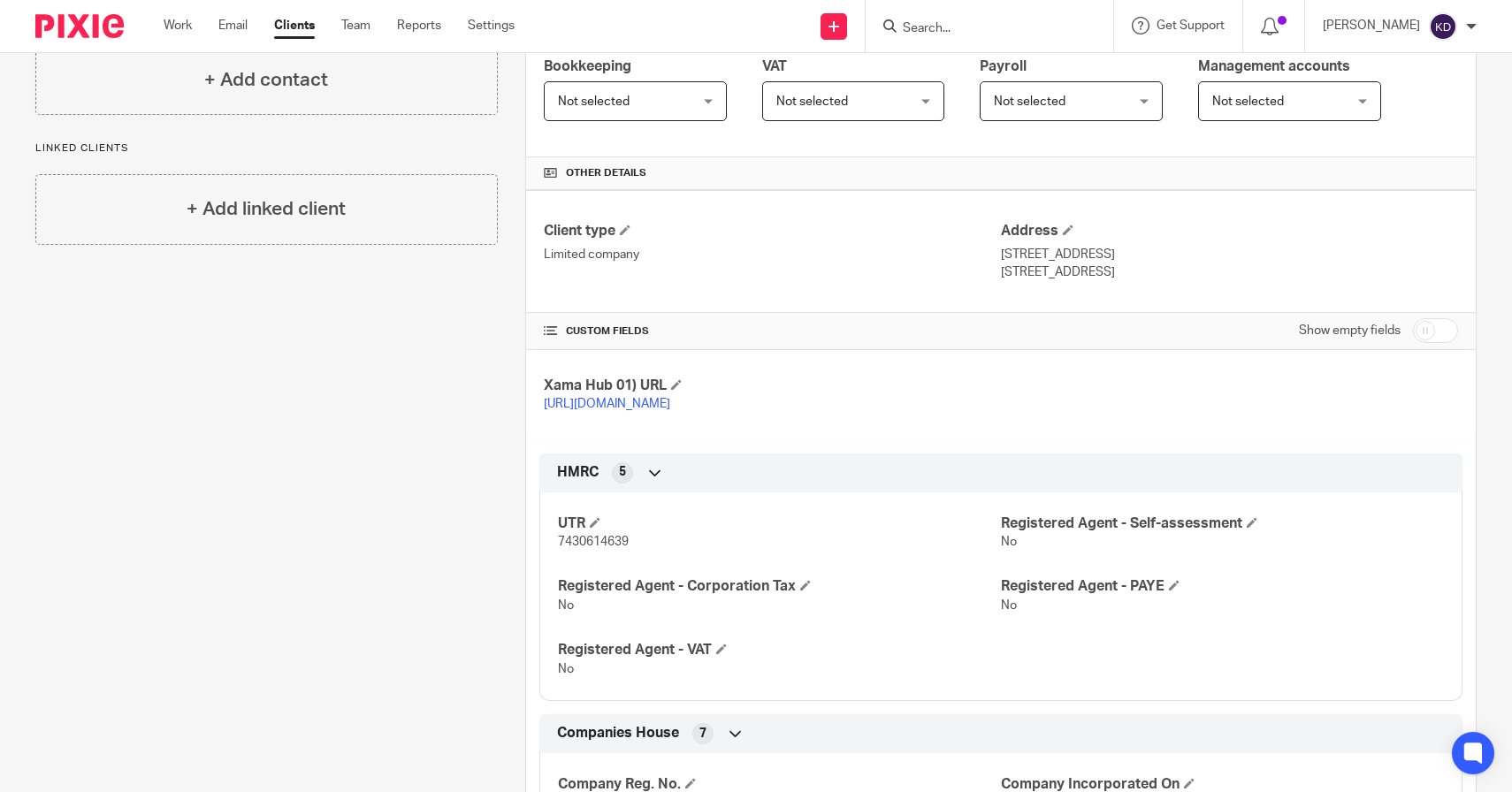
scroll to position [317, 0]
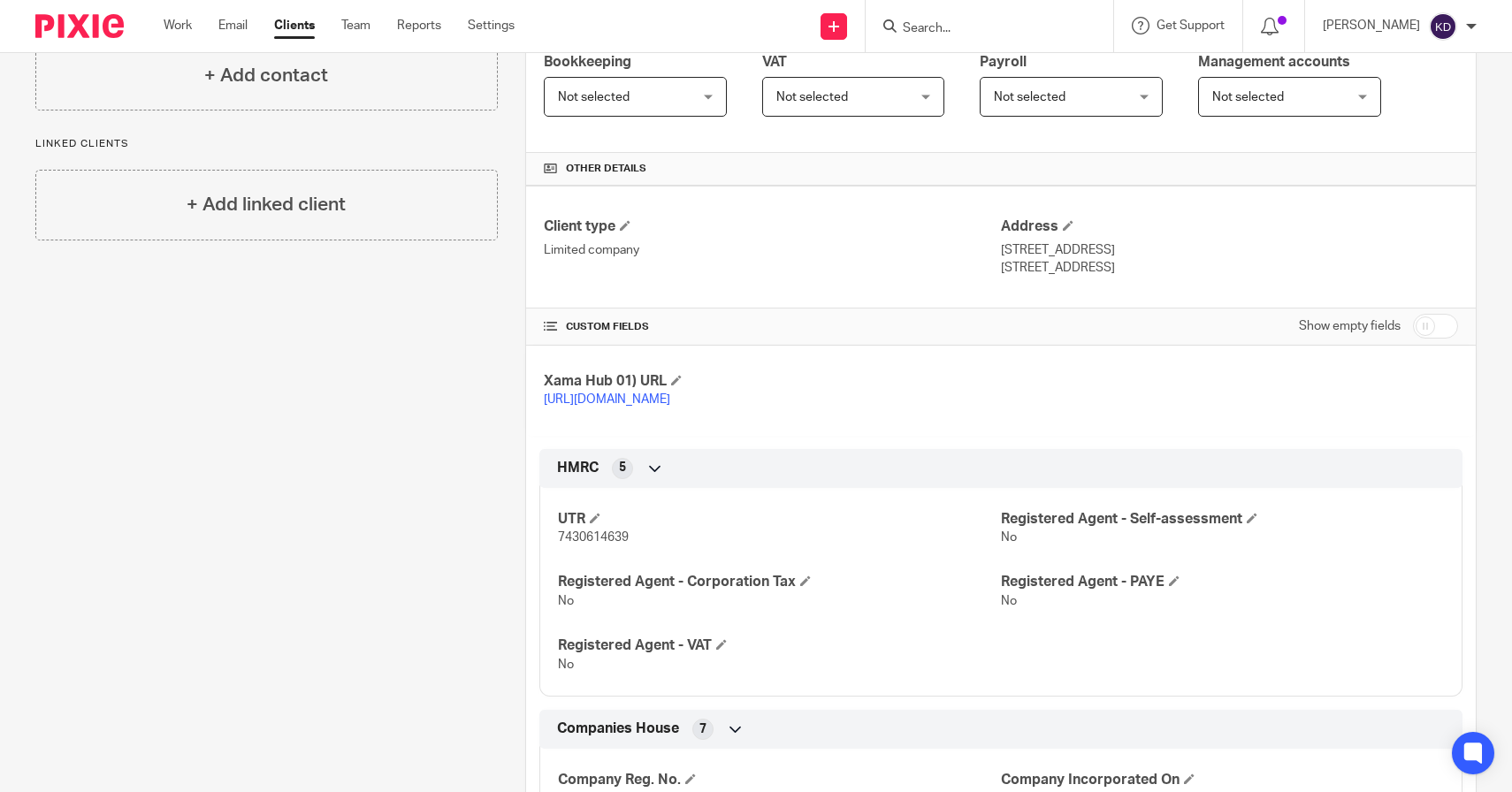
click at [598, 544] on span "7430614639" at bounding box center [593, 537] width 70 height 12
copy span "7430614639"
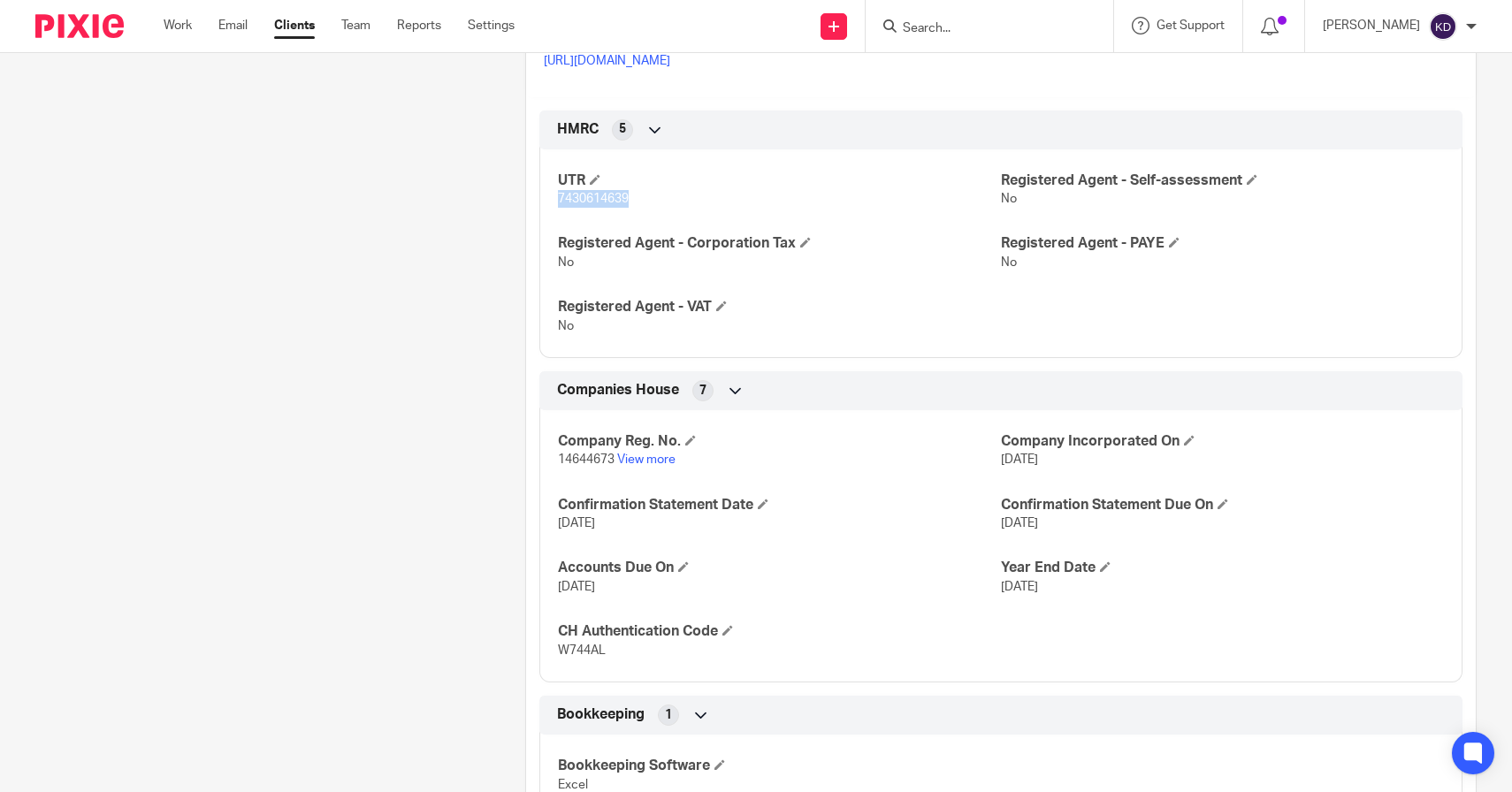
scroll to position [660, 0]
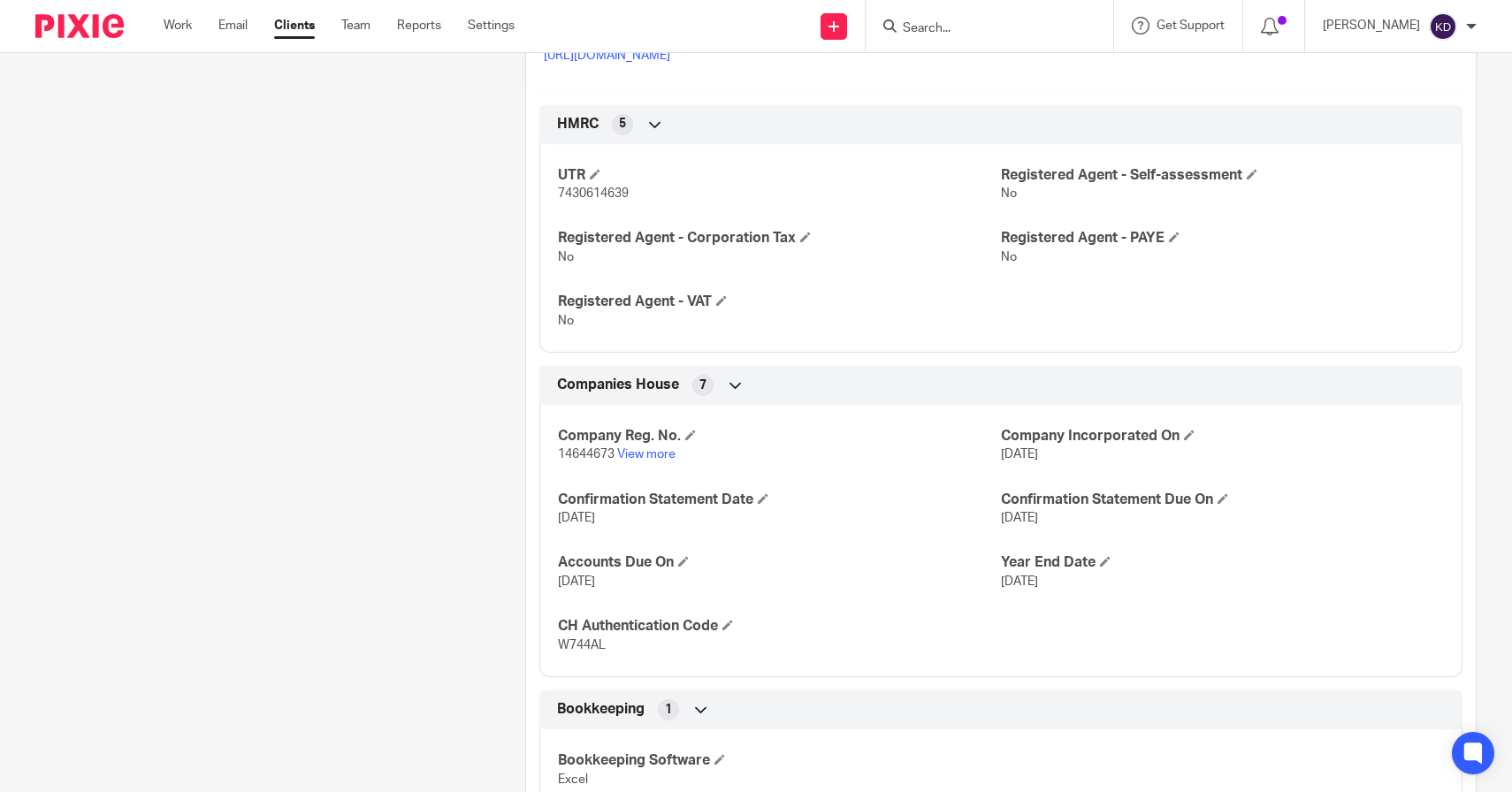
click at [578, 460] on span "14644673" at bounding box center [586, 454] width 56 height 12
copy span "14644673"
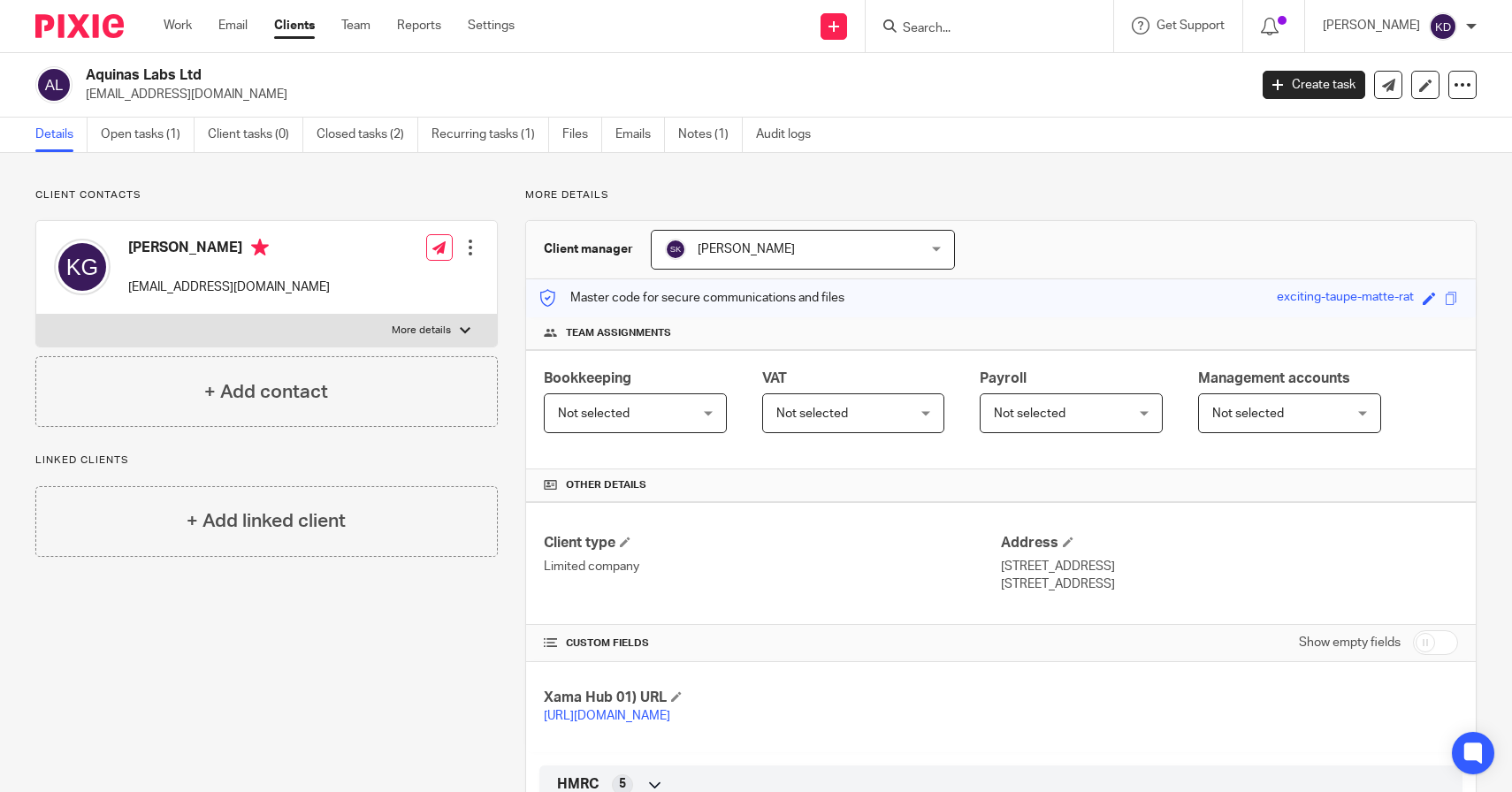
drag, startPoint x: 177, startPoint y: 77, endPoint x: 88, endPoint y: 69, distance: 89.4
click at [88, 69] on h2 "Aquinas Labs Ltd" at bounding box center [546, 76] width 921 height 19
copy h2 "Aquinas Labs"
click at [1045, 32] on input "Search" at bounding box center [980, 29] width 159 height 16
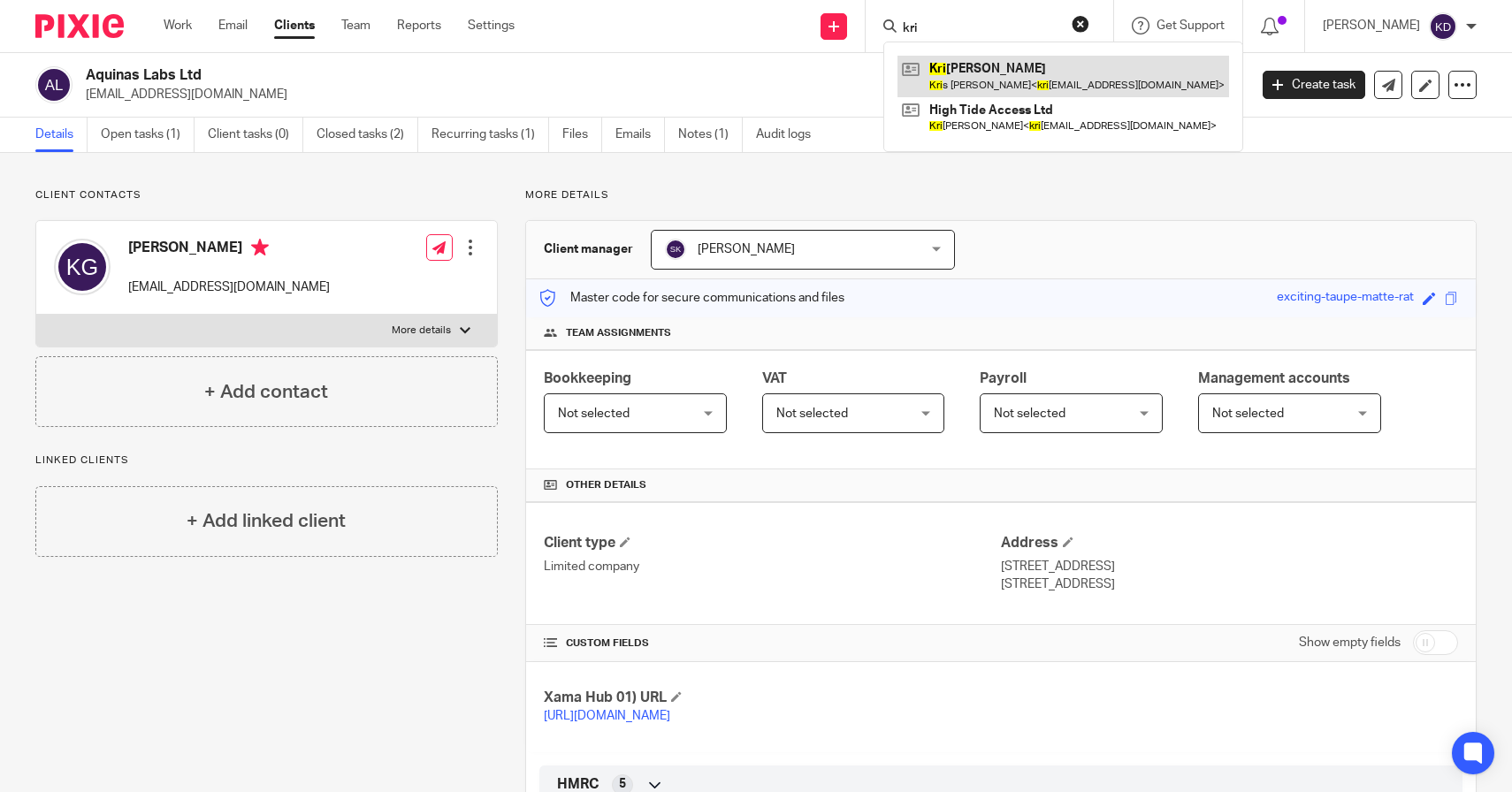
type input "kri"
click at [1055, 77] on link at bounding box center [1063, 75] width 332 height 40
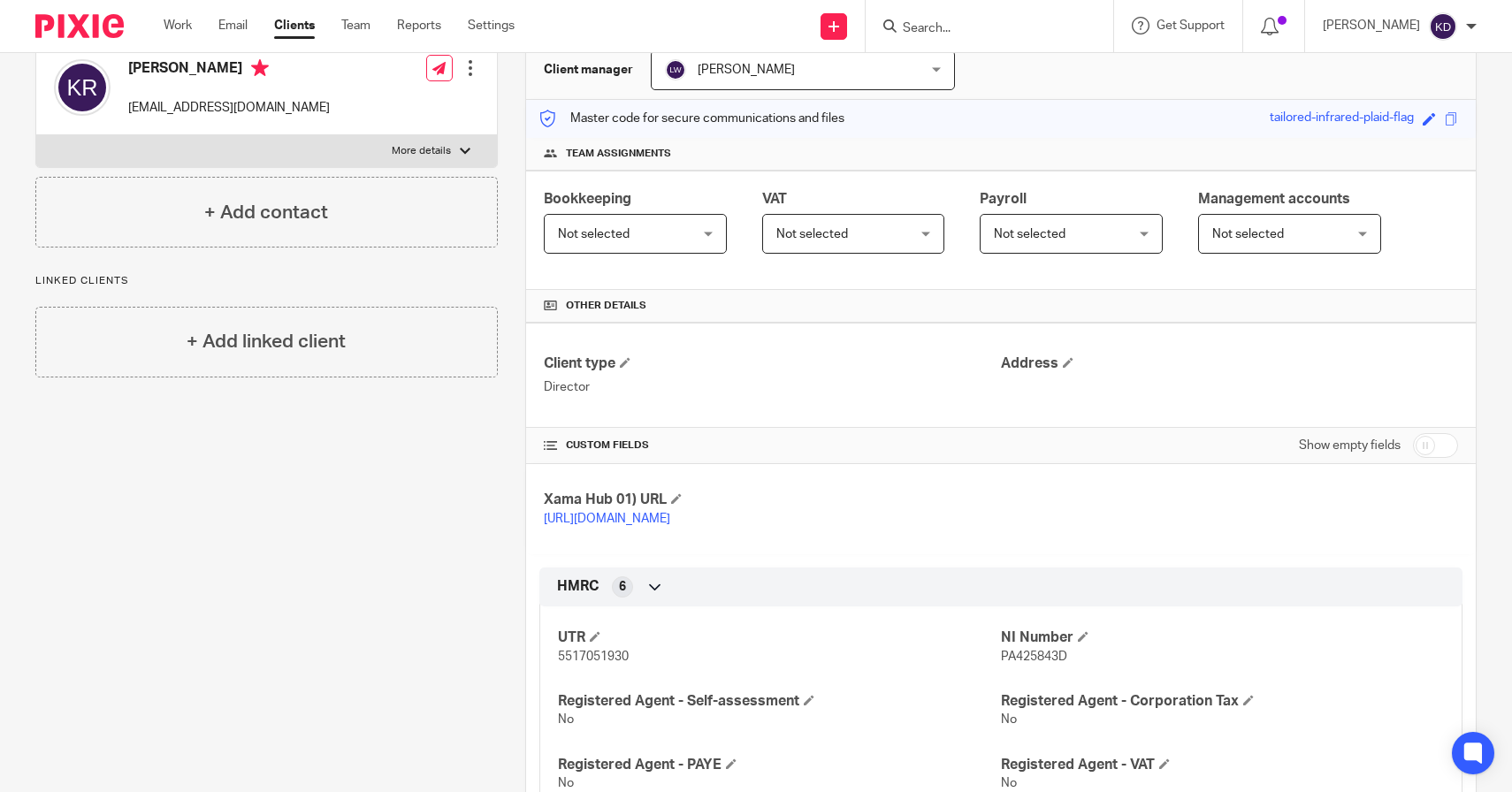
scroll to position [193, 0]
